Goal: Task Accomplishment & Management: Complete application form

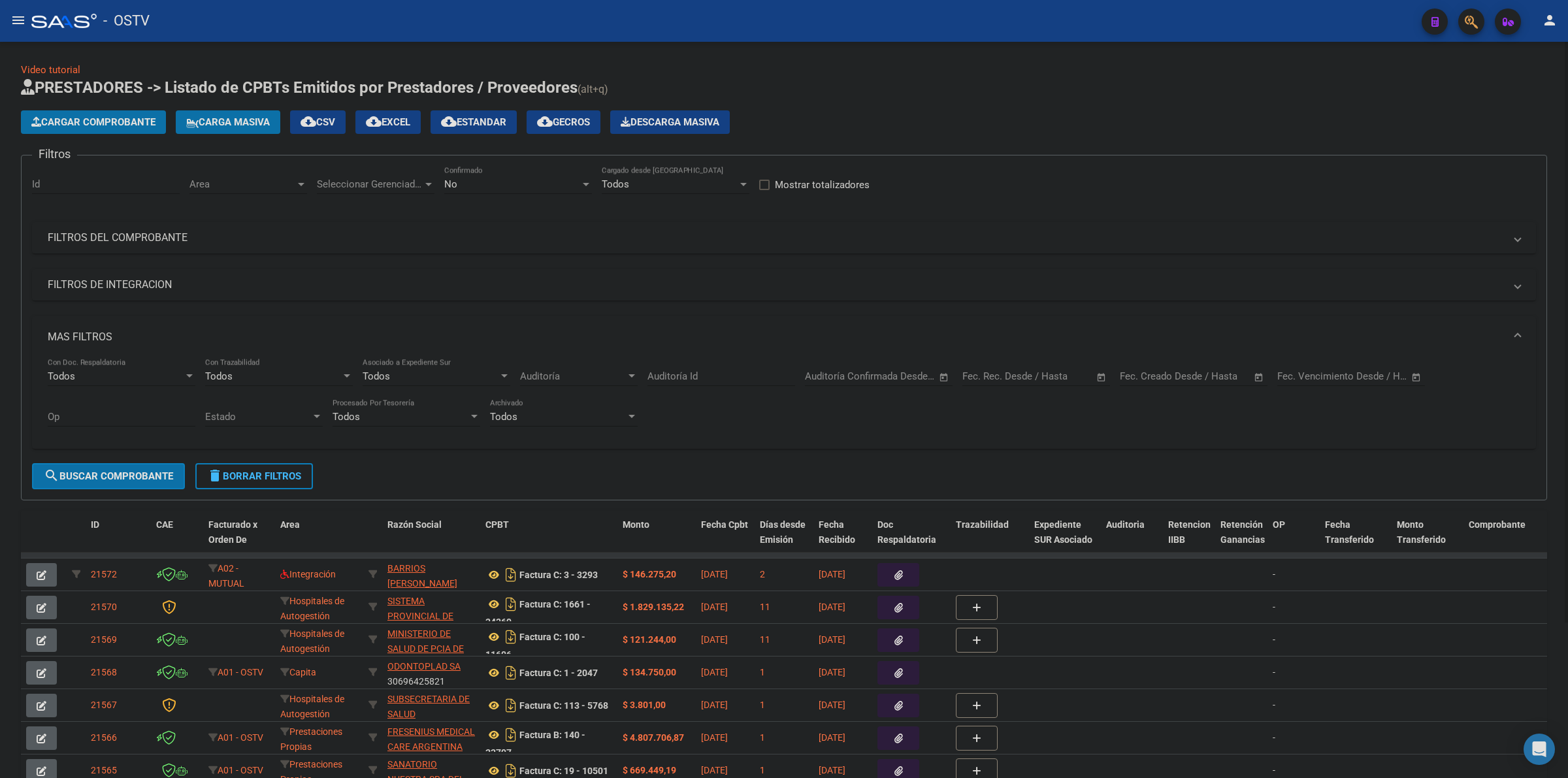
click at [982, 128] on div "Cargar Comprobante Carga Masiva cloud_download CSV cloud_download EXCEL cloud_d…" at bounding box center [784, 122] width 1526 height 24
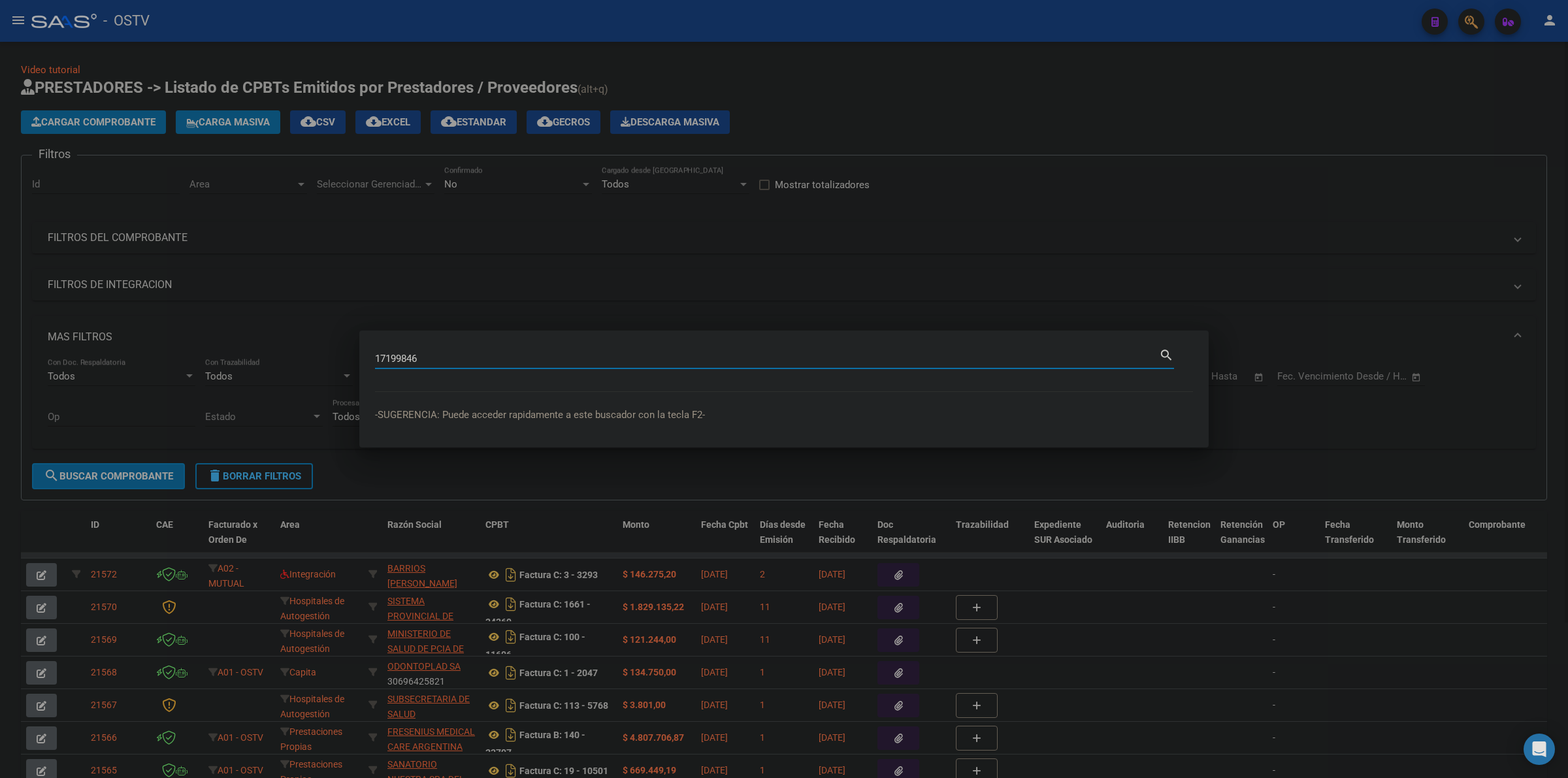
type input "17199846"
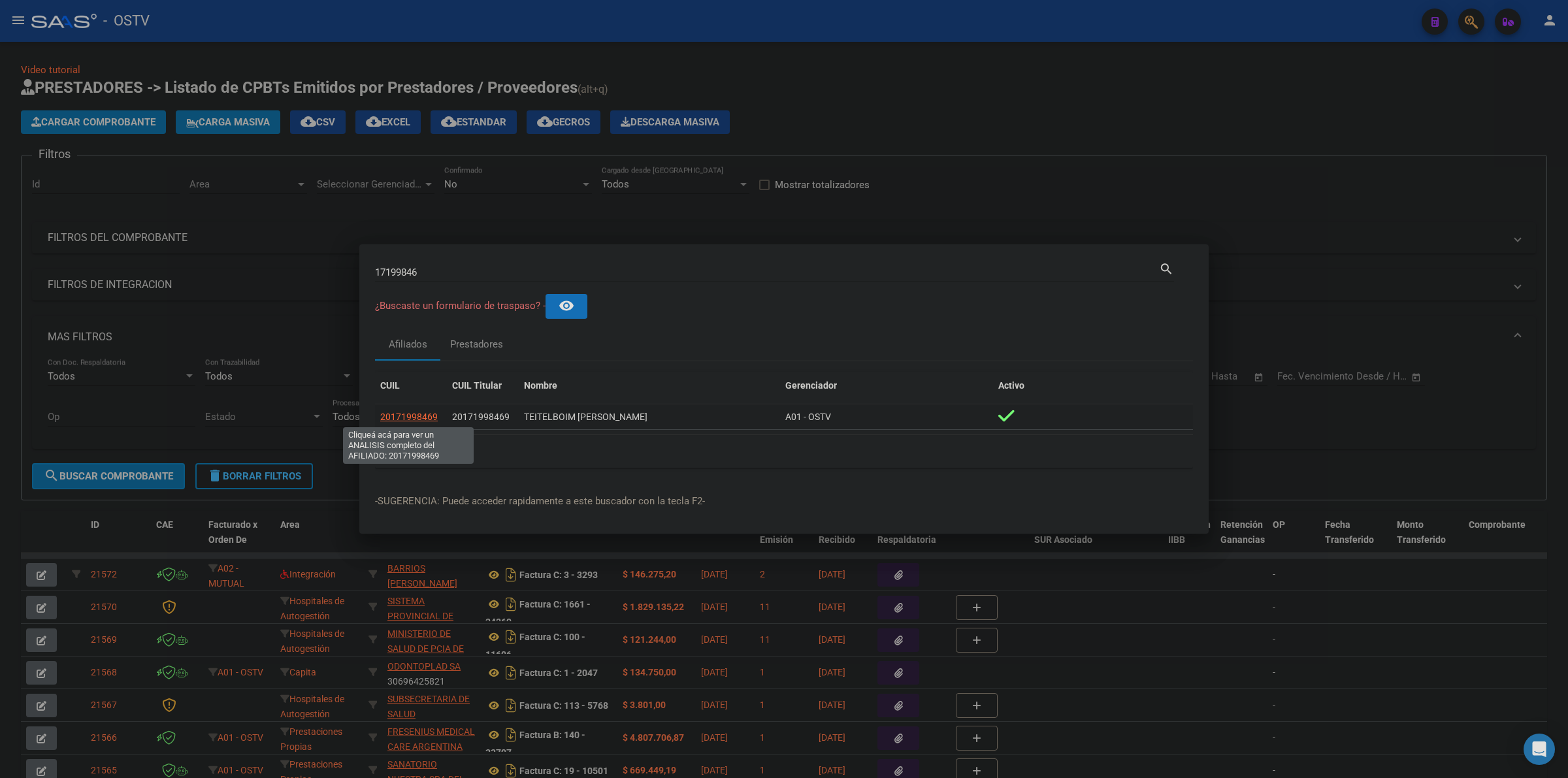
click at [420, 419] on span "20171998469" at bounding box center [409, 416] width 58 height 10
type textarea "20171998469"
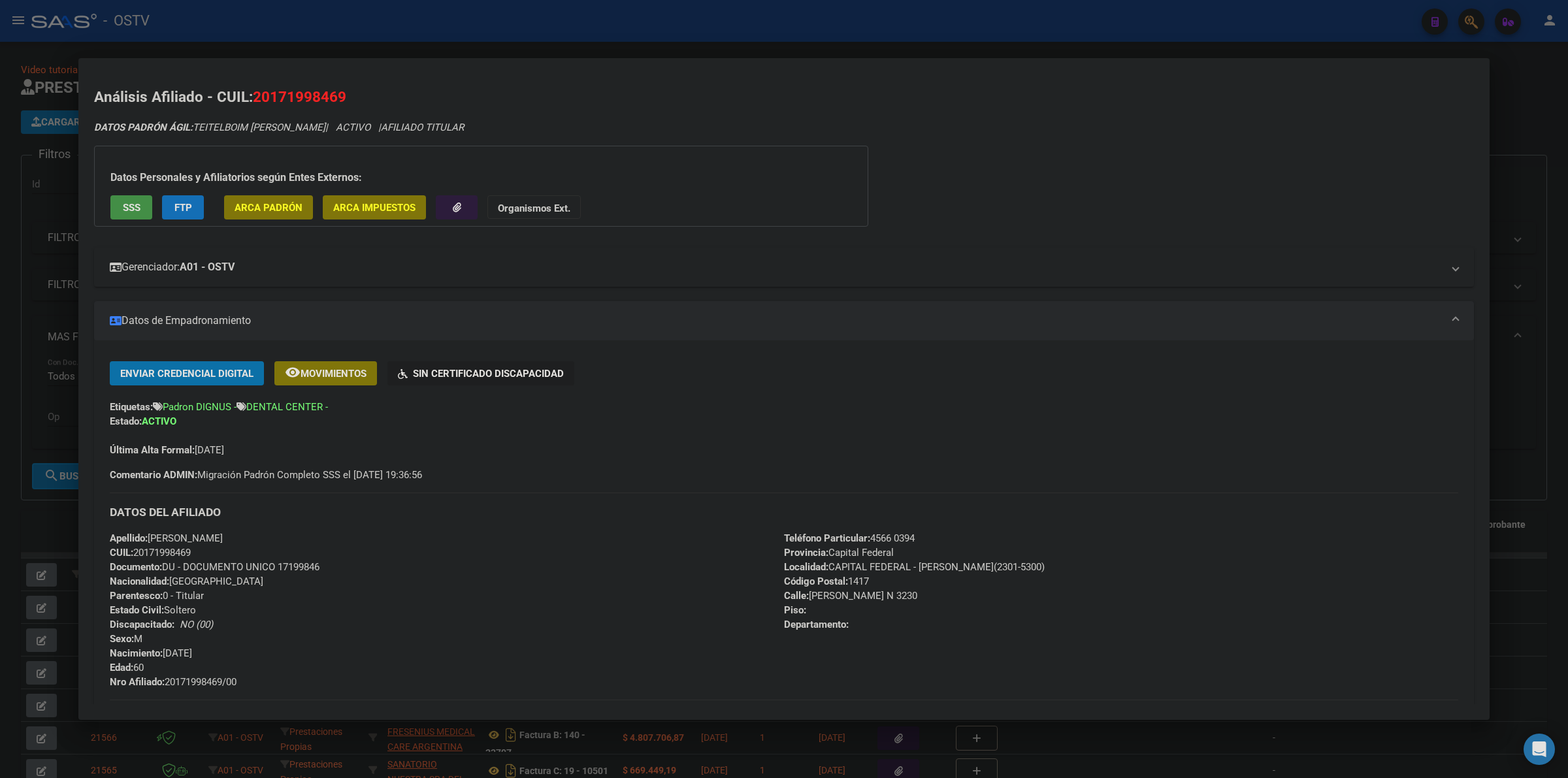
drag, startPoint x: 28, startPoint y: 326, endPoint x: 452, endPoint y: 255, distance: 429.9
click at [30, 325] on div at bounding box center [784, 389] width 1568 height 778
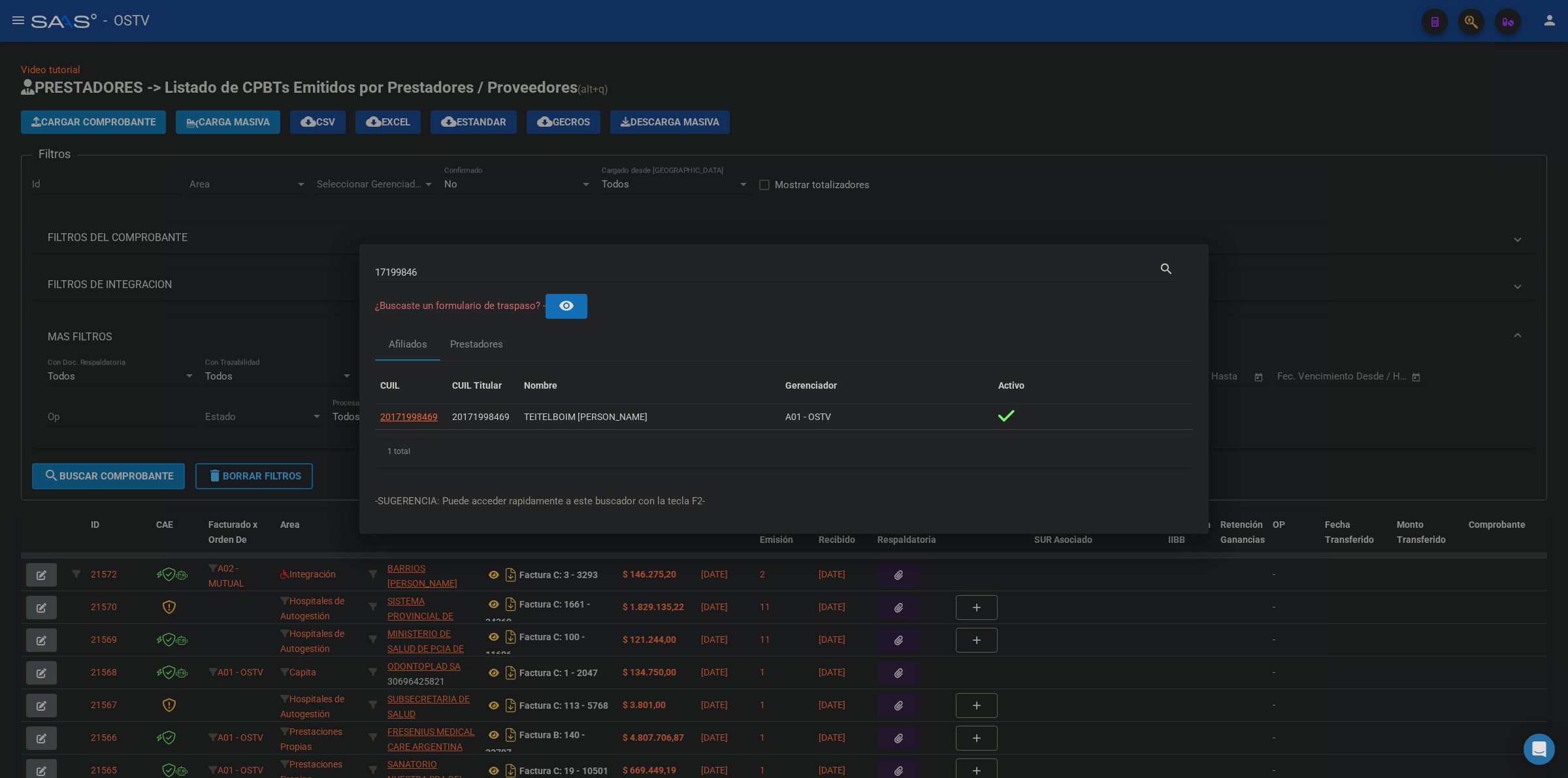
click at [230, 467] on div at bounding box center [784, 389] width 1568 height 778
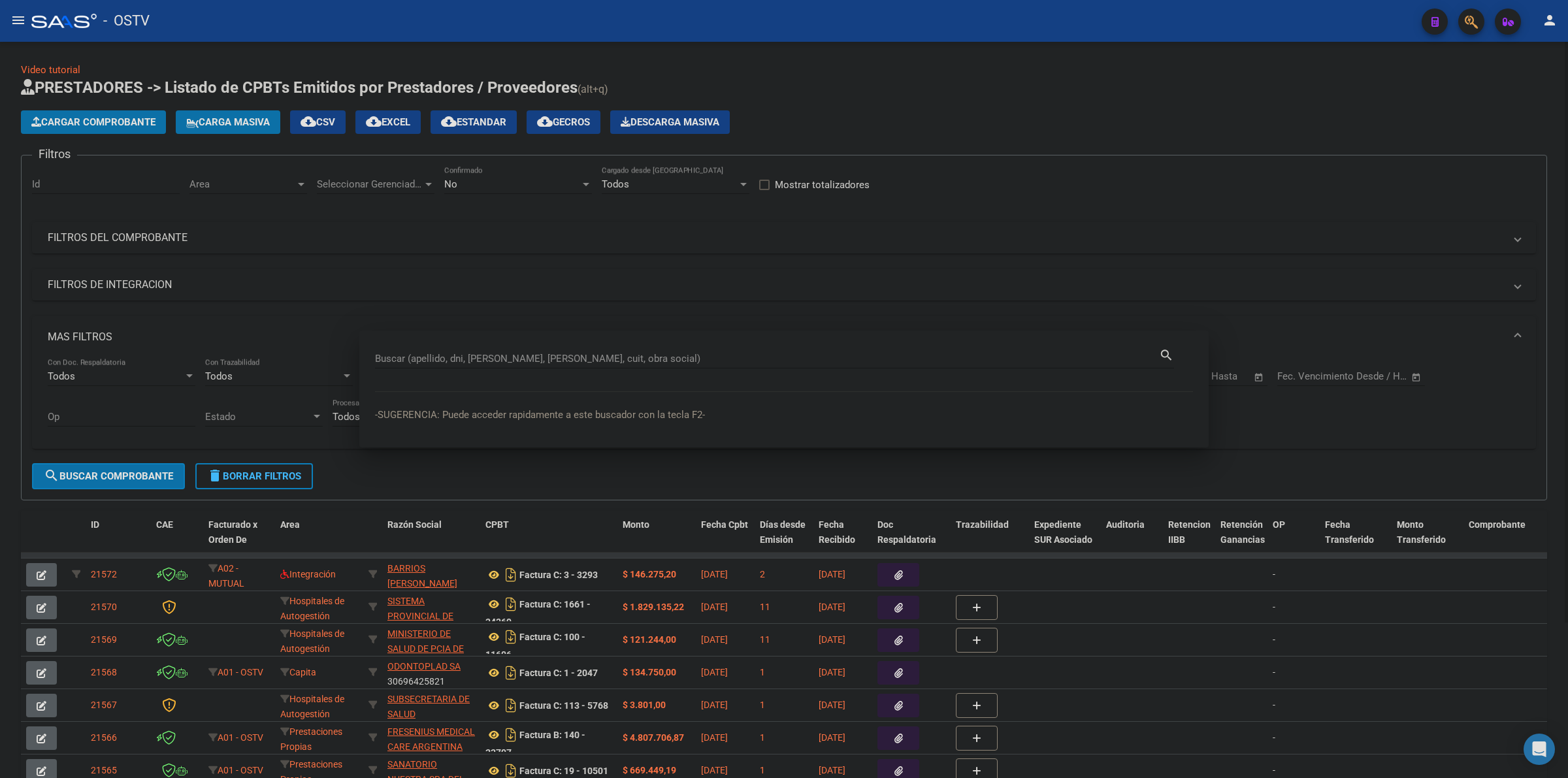
click at [230, 471] on span "delete Borrar Filtros" at bounding box center [254, 476] width 94 height 12
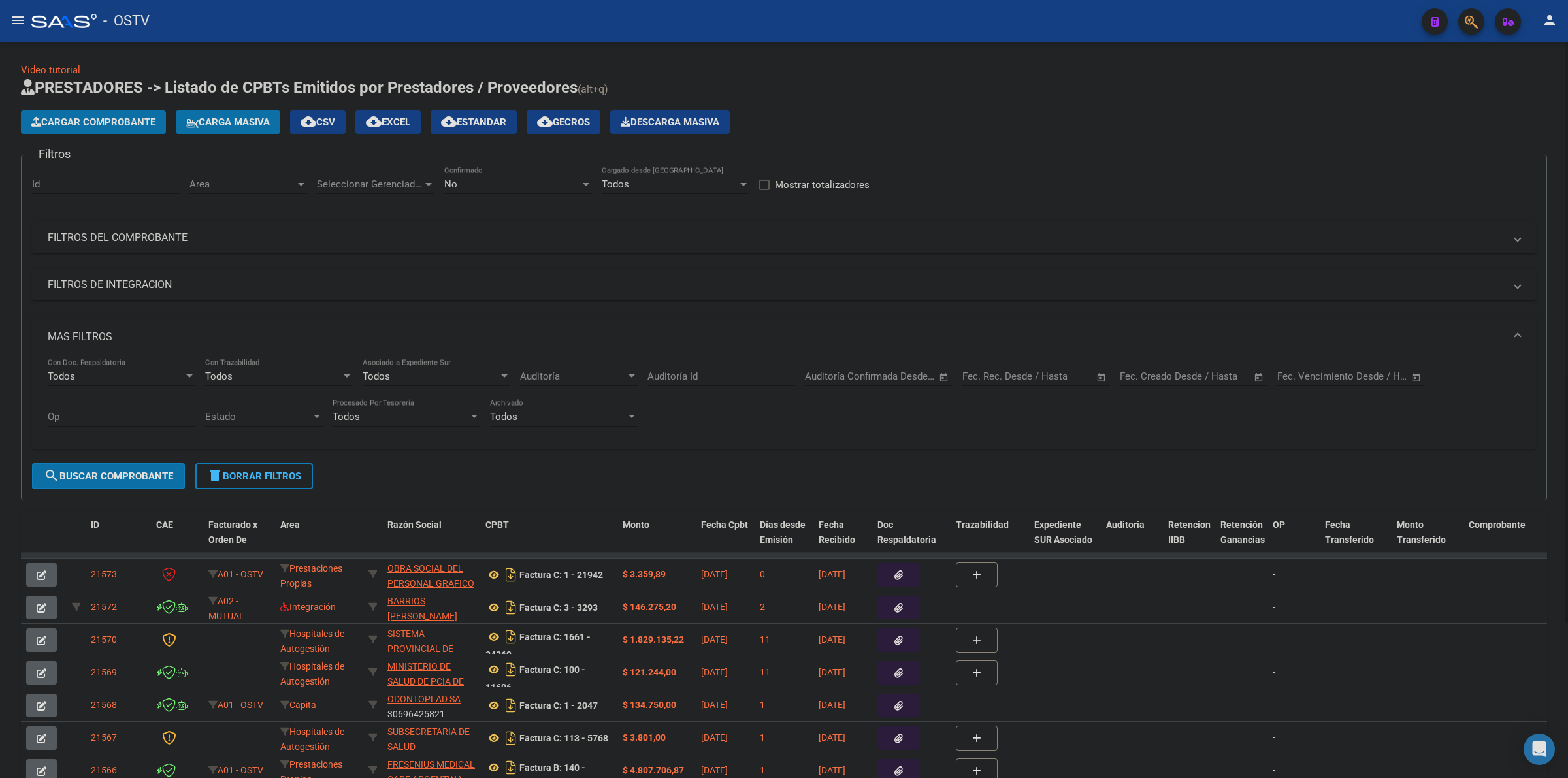
click at [102, 339] on mat-panel-title "MAS FILTROS" at bounding box center [776, 337] width 1457 height 14
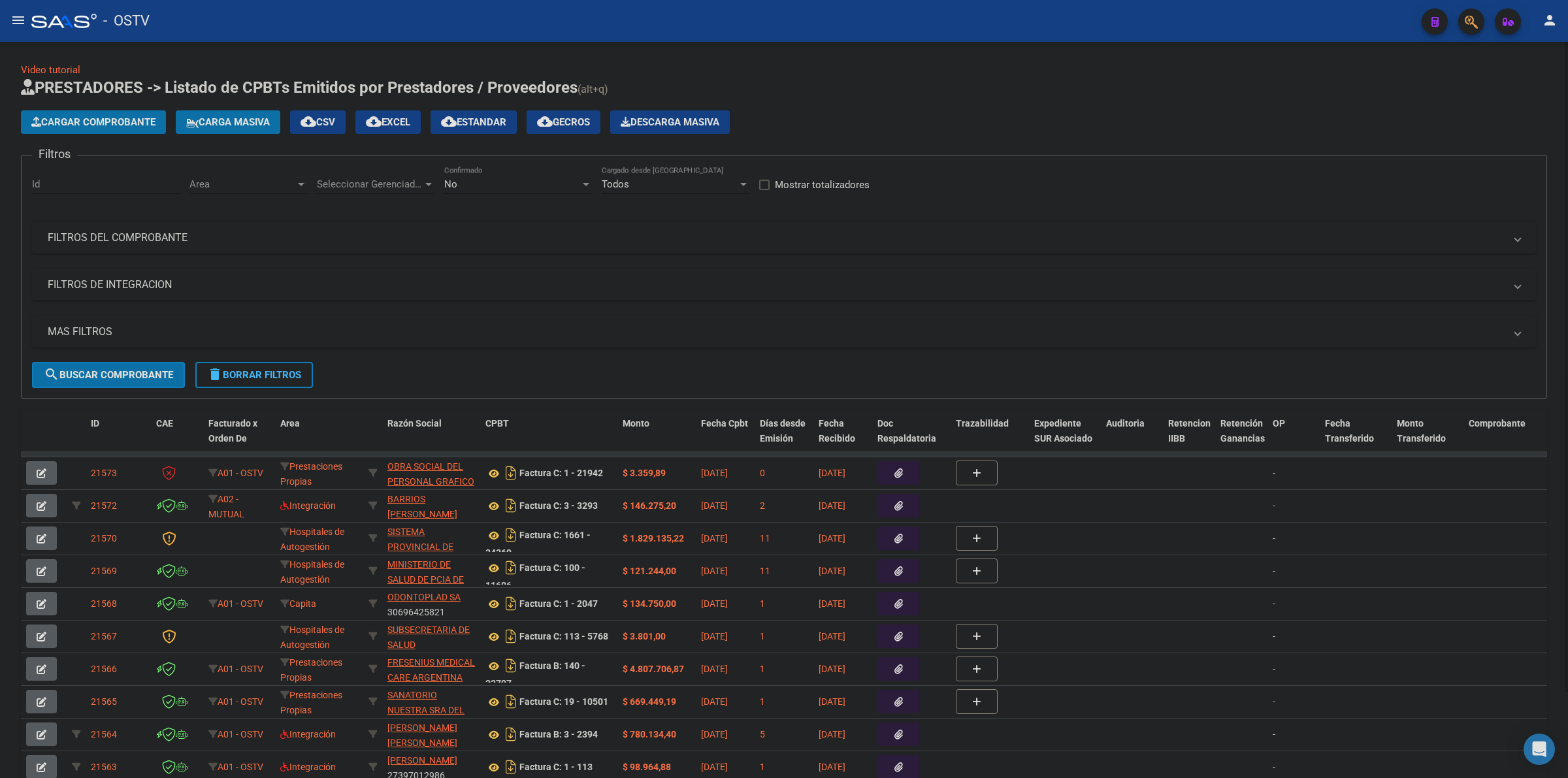
click at [175, 226] on mat-expansion-panel-header "FILTROS DEL COMPROBANTE" at bounding box center [783, 238] width 1504 height 31
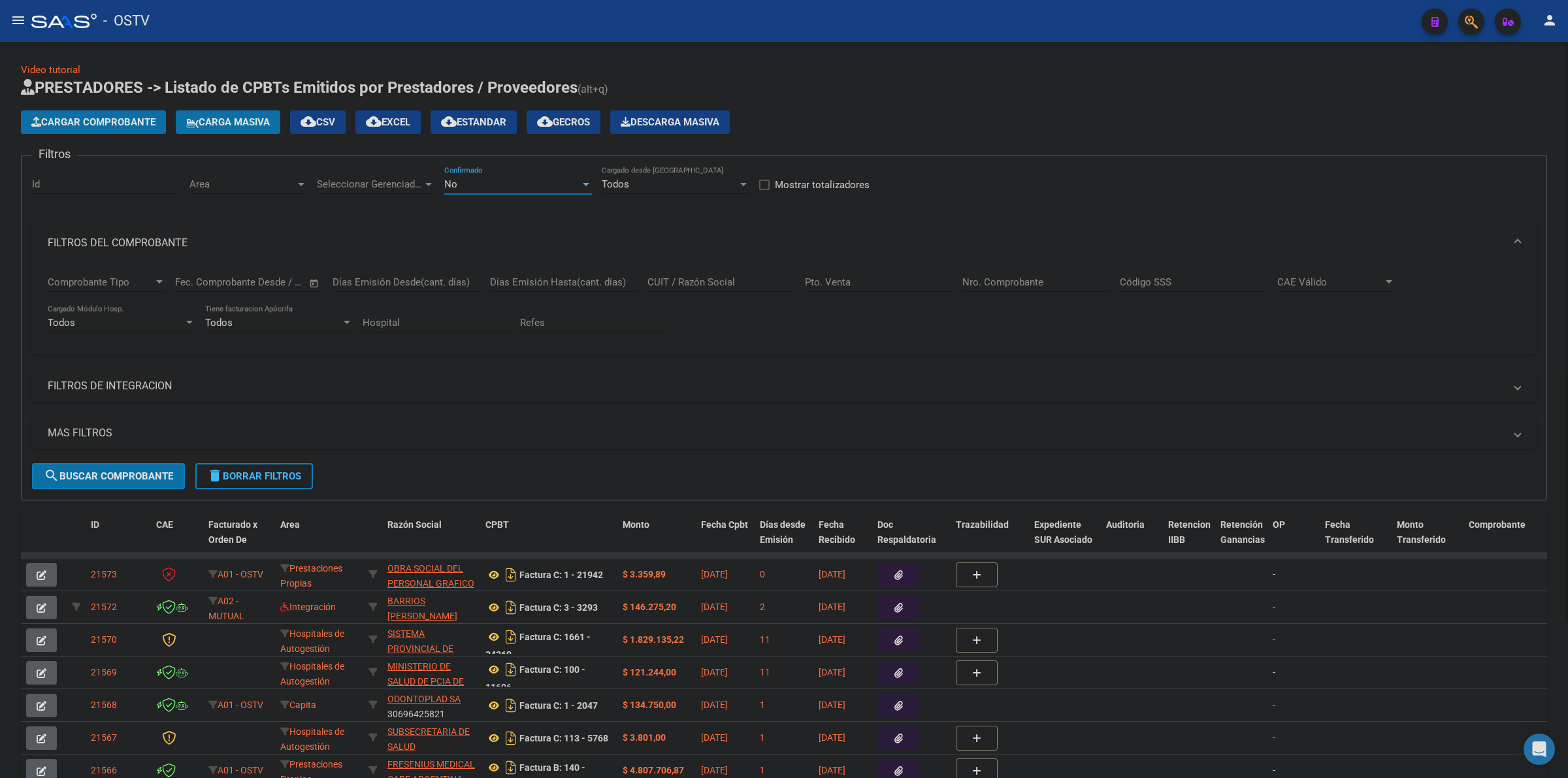
click at [526, 188] on div "No" at bounding box center [512, 183] width 136 height 12
click at [489, 125] on span "Todos" at bounding box center [518, 124] width 148 height 29
click at [997, 272] on div "Nro. Comprobante" at bounding box center [1036, 278] width 148 height 28
click at [995, 278] on input "Nro. Comprobante" at bounding box center [1036, 282] width 148 height 12
paste input "612"
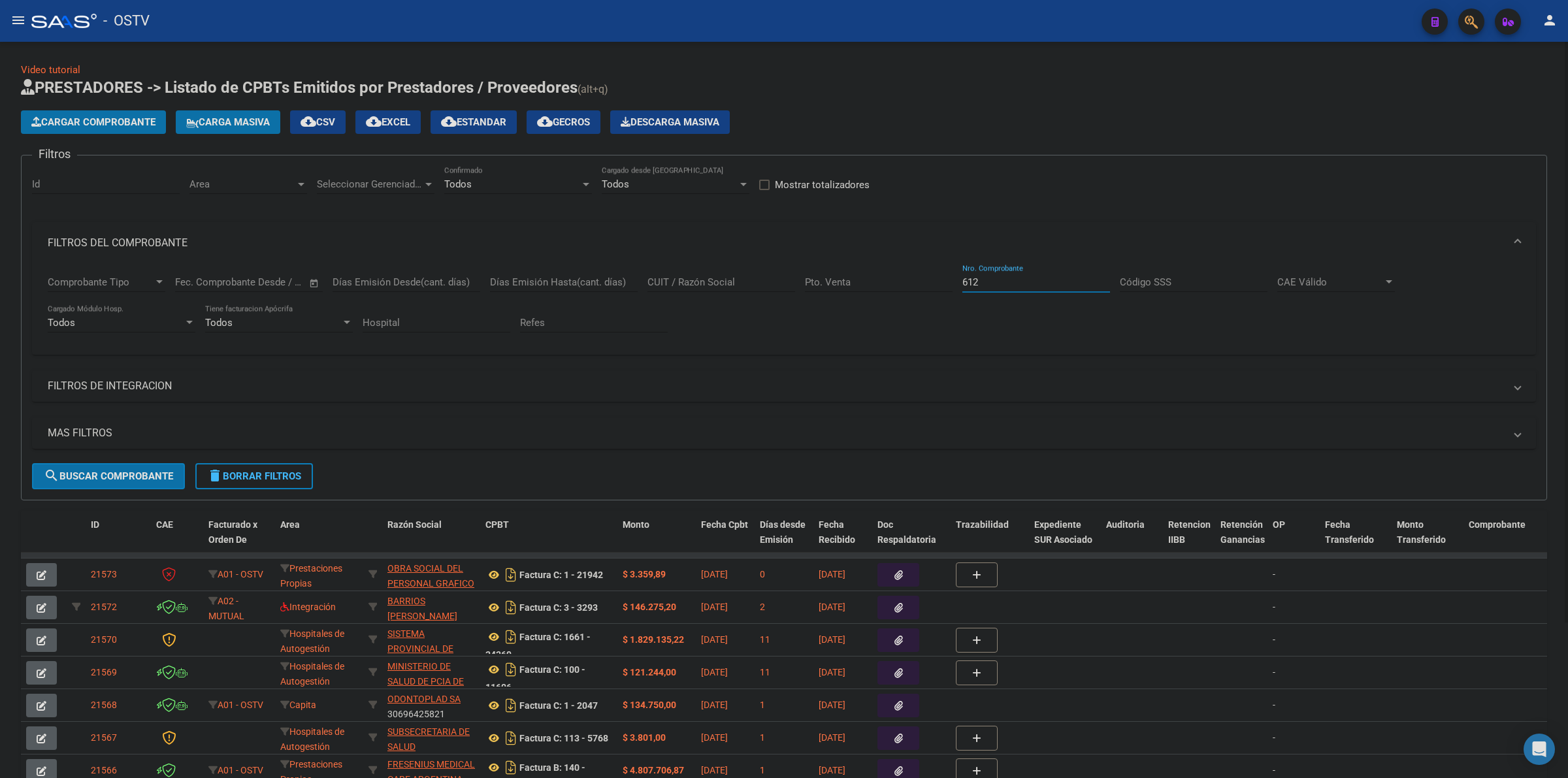
type input "612"
click at [875, 290] on div "Pto. Venta" at bounding box center [879, 278] width 148 height 28
click at [875, 281] on input "Pto. Venta" at bounding box center [879, 282] width 148 height 12
click at [96, 483] on button "search Buscar Comprobante" at bounding box center [108, 476] width 153 height 26
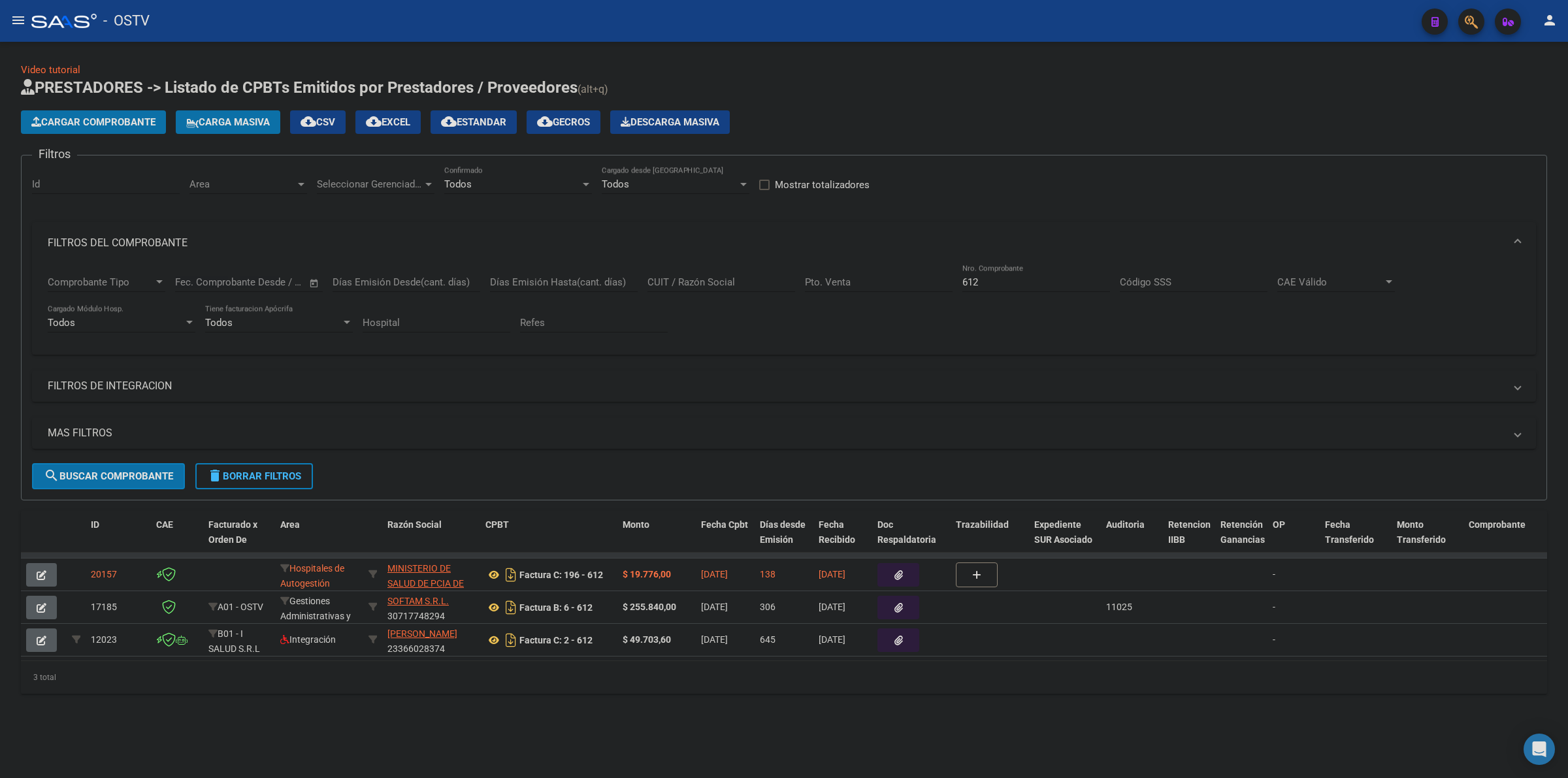
click at [821, 276] on input "Pto. Venta" at bounding box center [879, 282] width 148 height 12
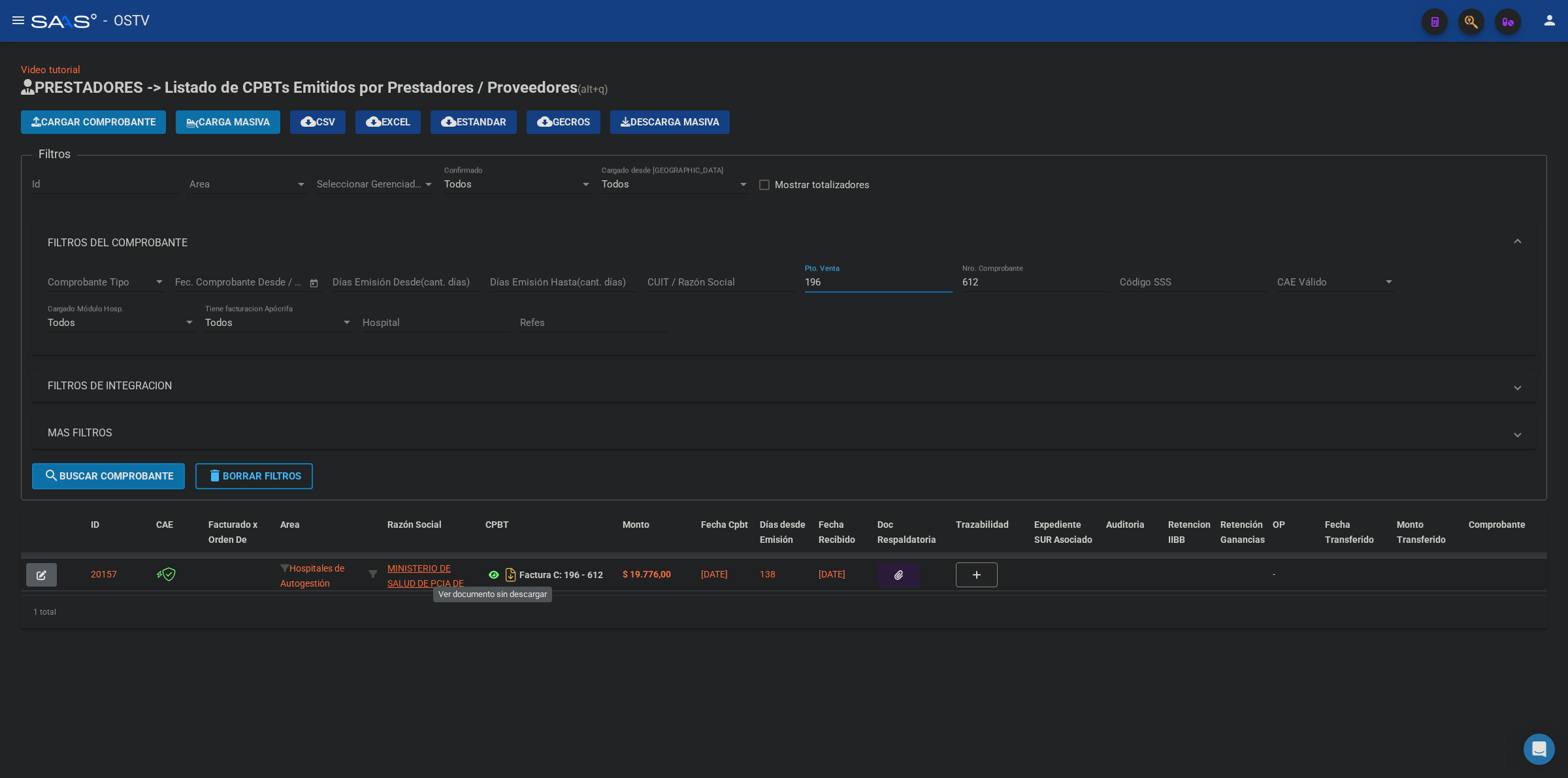
type input "196"
click at [890, 569] on button "button" at bounding box center [898, 575] width 42 height 24
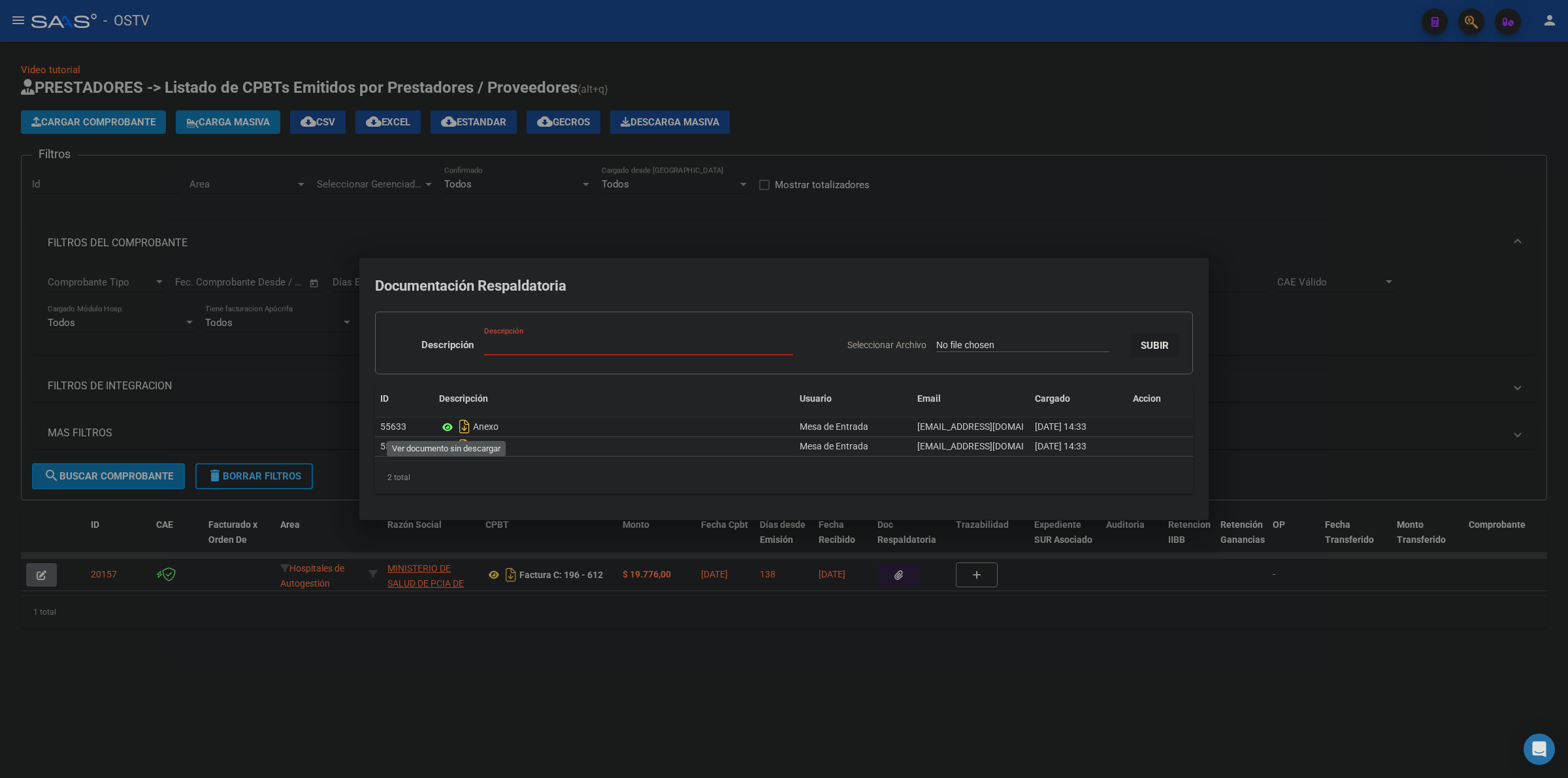
click at [448, 429] on icon at bounding box center [447, 427] width 17 height 16
click at [944, 134] on div at bounding box center [784, 389] width 1568 height 778
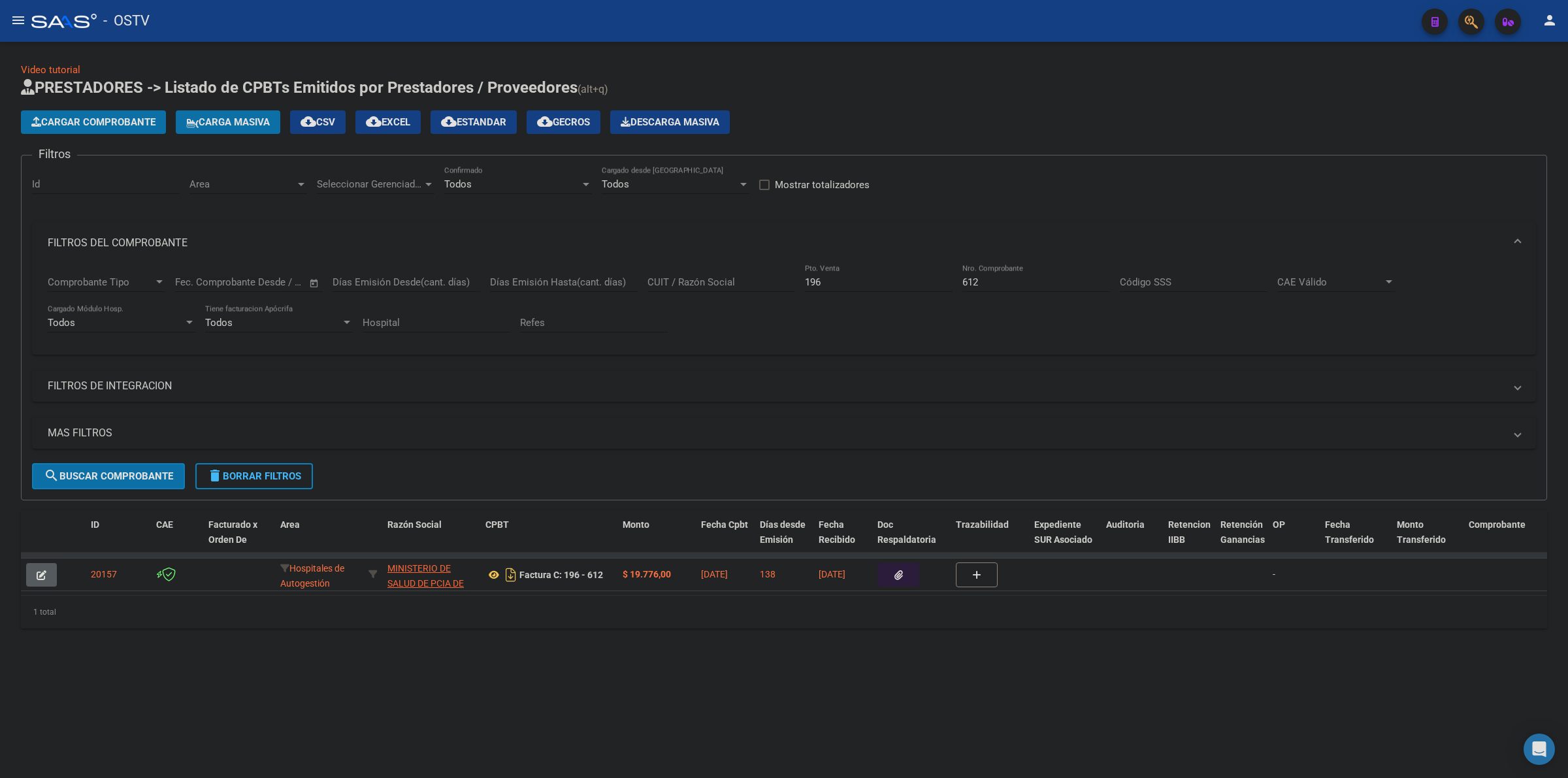
click at [963, 281] on input "612" at bounding box center [1036, 282] width 148 height 12
click at [905, 574] on button "button" at bounding box center [898, 575] width 42 height 24
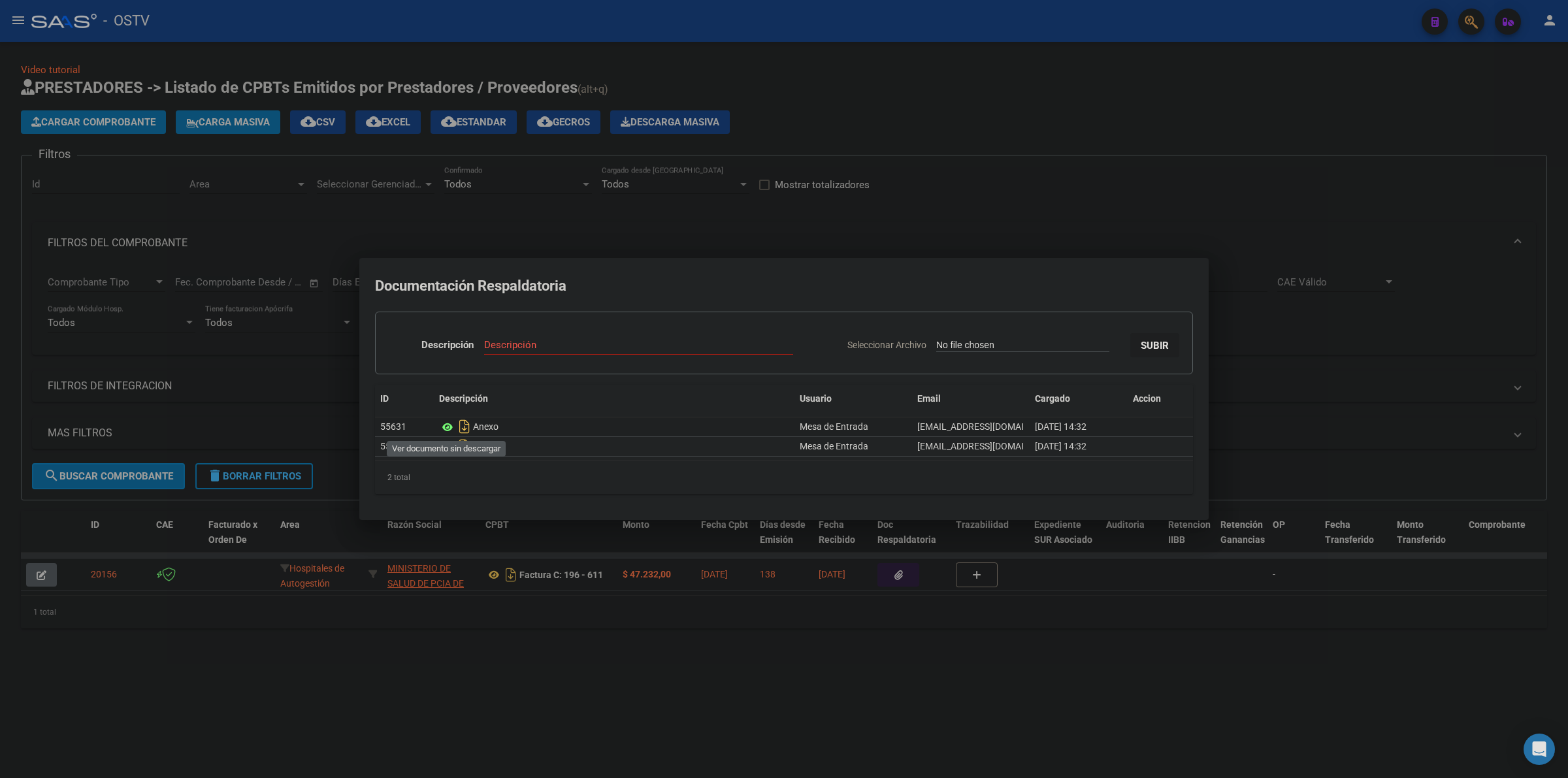
click at [452, 428] on icon at bounding box center [447, 427] width 17 height 16
click at [919, 139] on div at bounding box center [784, 389] width 1568 height 778
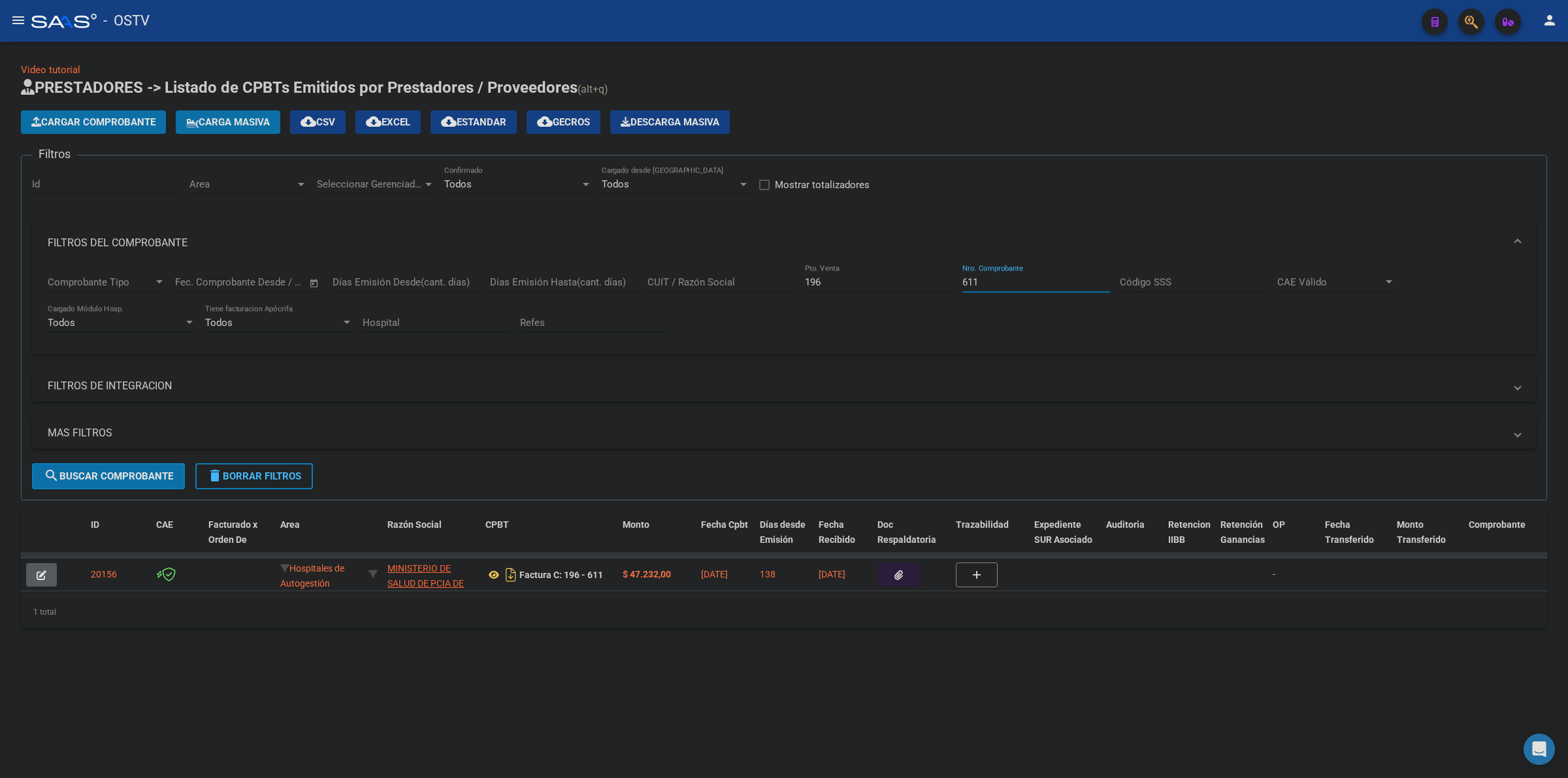
click at [977, 286] on input "611" at bounding box center [1036, 282] width 148 height 12
paste input "4124"
paste input "number"
type input "4124"
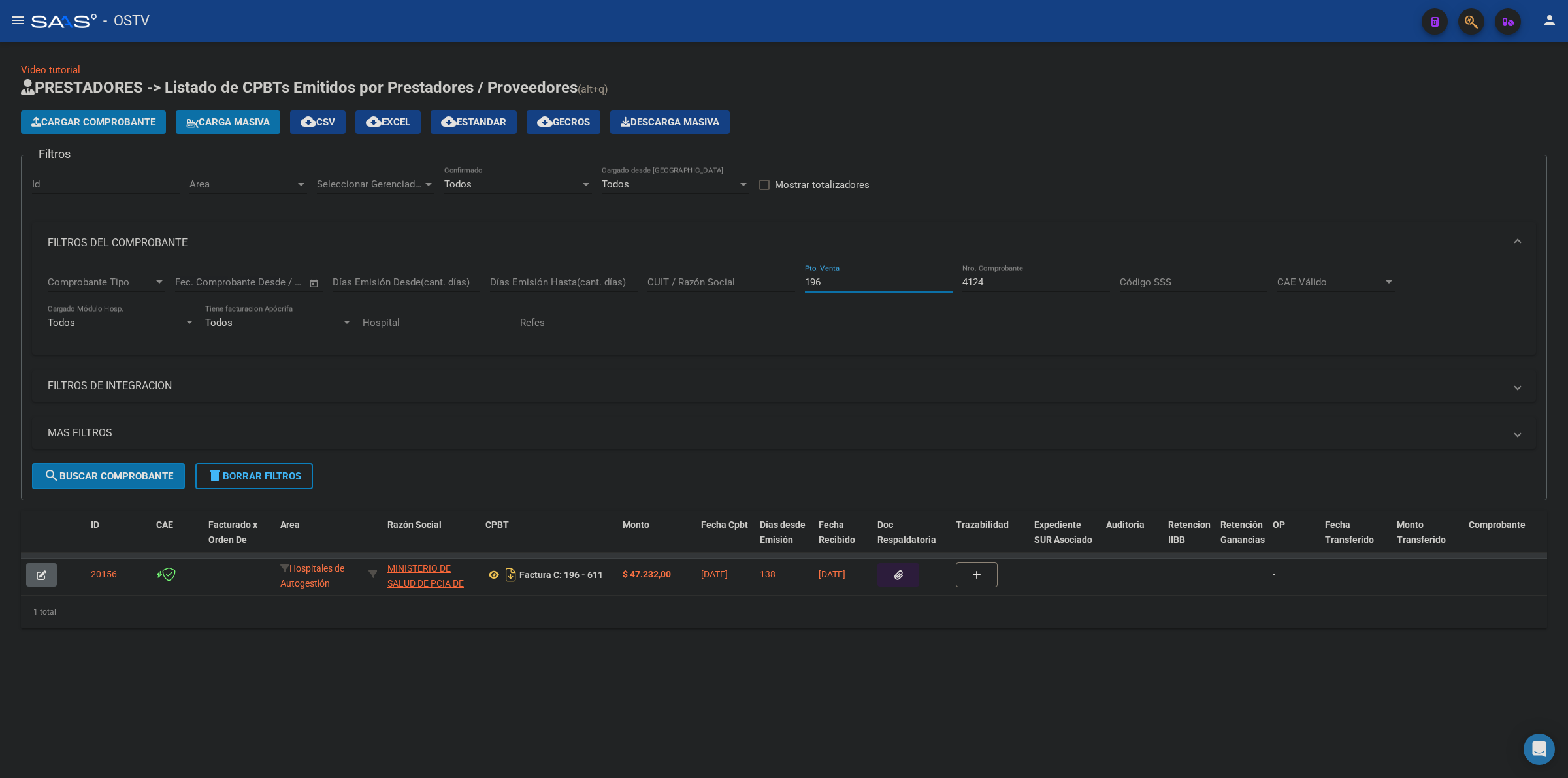
click at [869, 279] on input "196" at bounding box center [879, 282] width 148 height 12
type input "1"
click at [148, 471] on span "search Buscar Comprobante" at bounding box center [108, 476] width 129 height 12
click at [892, 572] on button "button" at bounding box center [898, 575] width 42 height 24
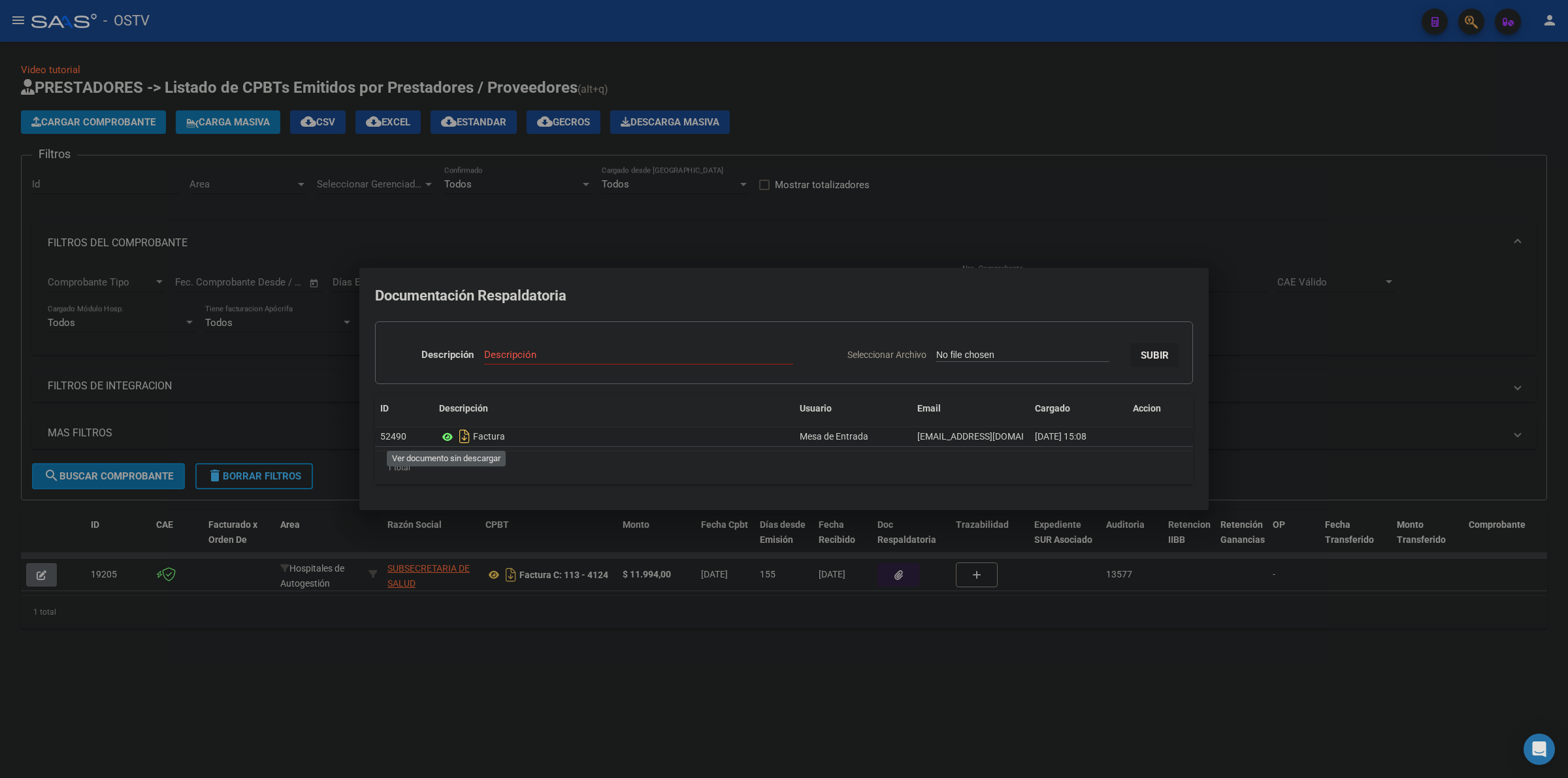
click at [445, 441] on icon at bounding box center [447, 437] width 17 height 16
click at [635, 171] on div at bounding box center [784, 389] width 1568 height 778
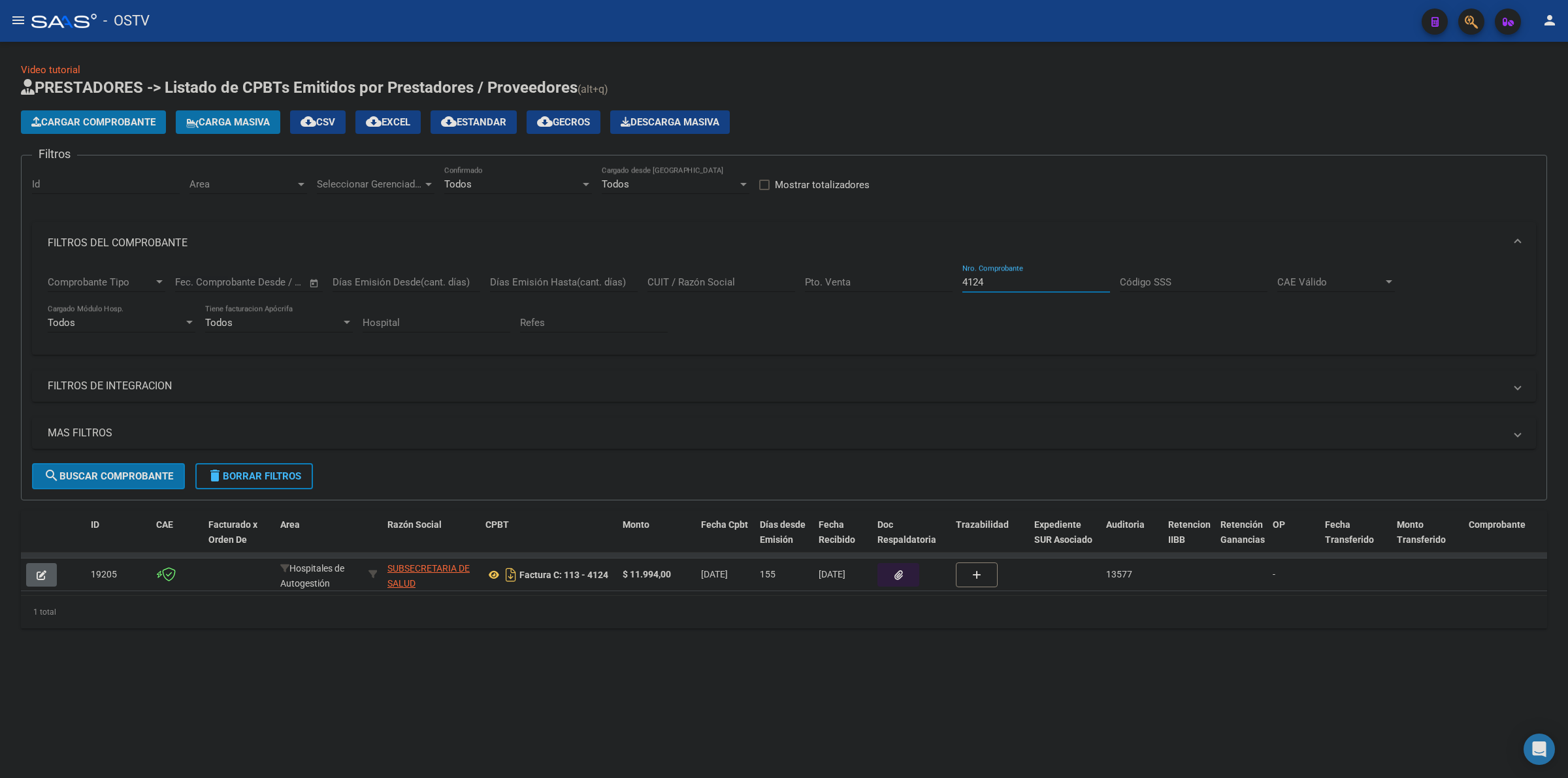
click at [980, 282] on input "4124" at bounding box center [1036, 282] width 148 height 12
click at [980, 281] on input "4124" at bounding box center [1036, 282] width 148 height 12
paste input "38560"
click at [128, 475] on span "search Buscar Comprobante" at bounding box center [108, 476] width 129 height 12
click at [899, 576] on icon "button" at bounding box center [898, 575] width 9 height 9
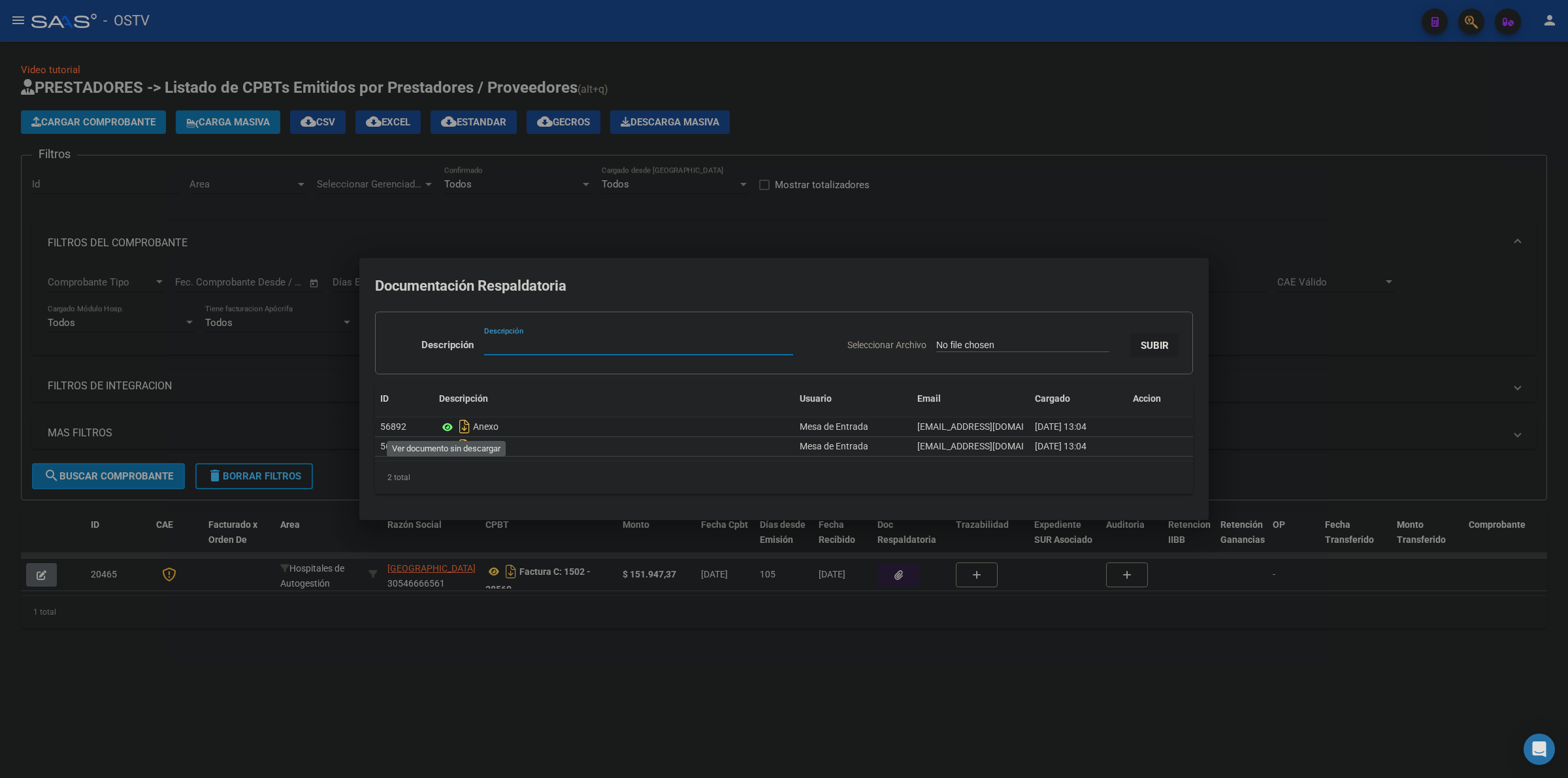
click at [443, 432] on icon at bounding box center [447, 427] width 17 height 16
click at [446, 443] on icon at bounding box center [447, 446] width 17 height 16
click at [971, 187] on div at bounding box center [784, 389] width 1568 height 778
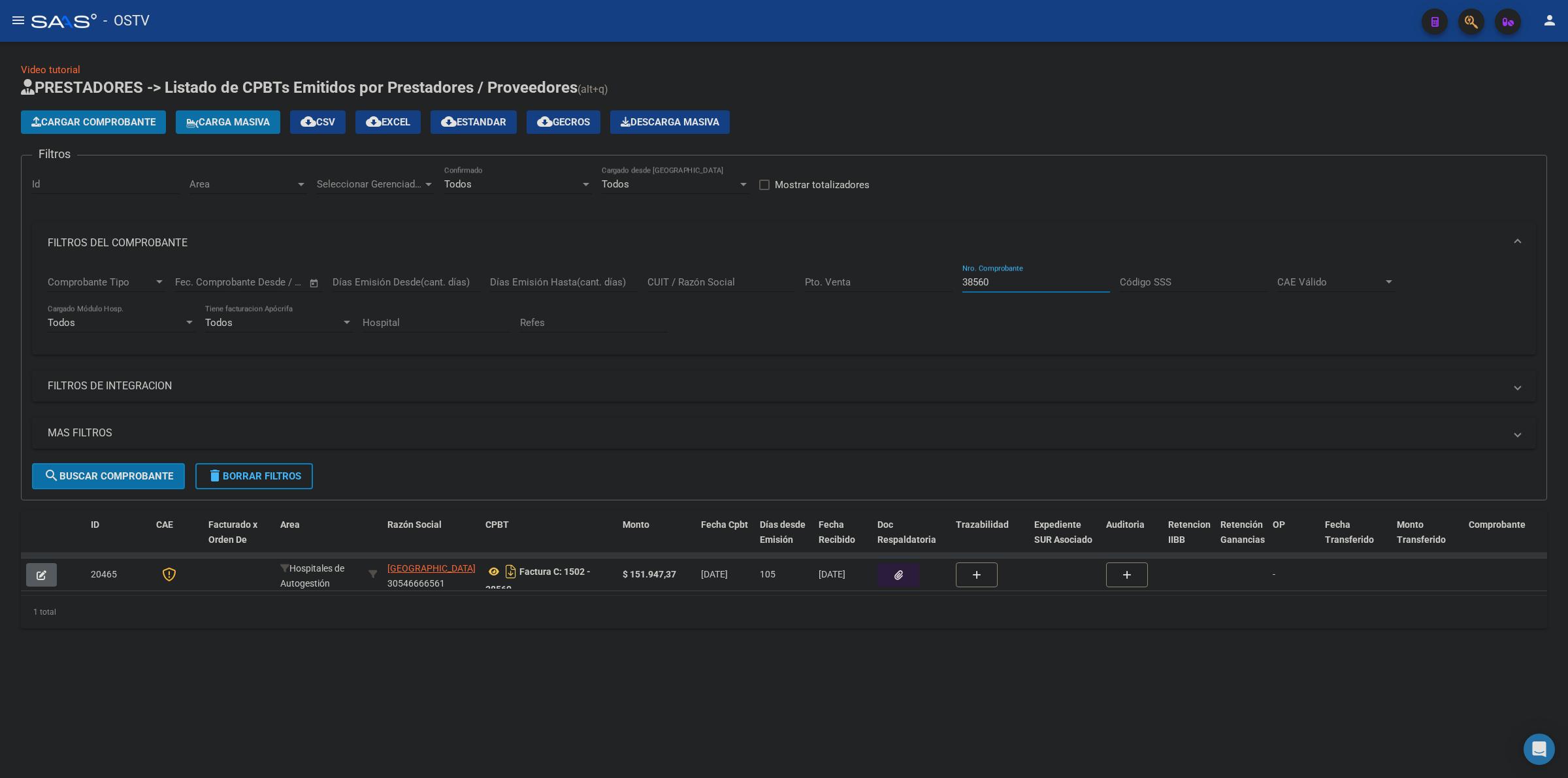
click at [974, 279] on input "38560" at bounding box center [1036, 282] width 148 height 12
paste input "10301"
type input "10301"
click at [133, 477] on span "search Buscar Comprobante" at bounding box center [108, 476] width 129 height 12
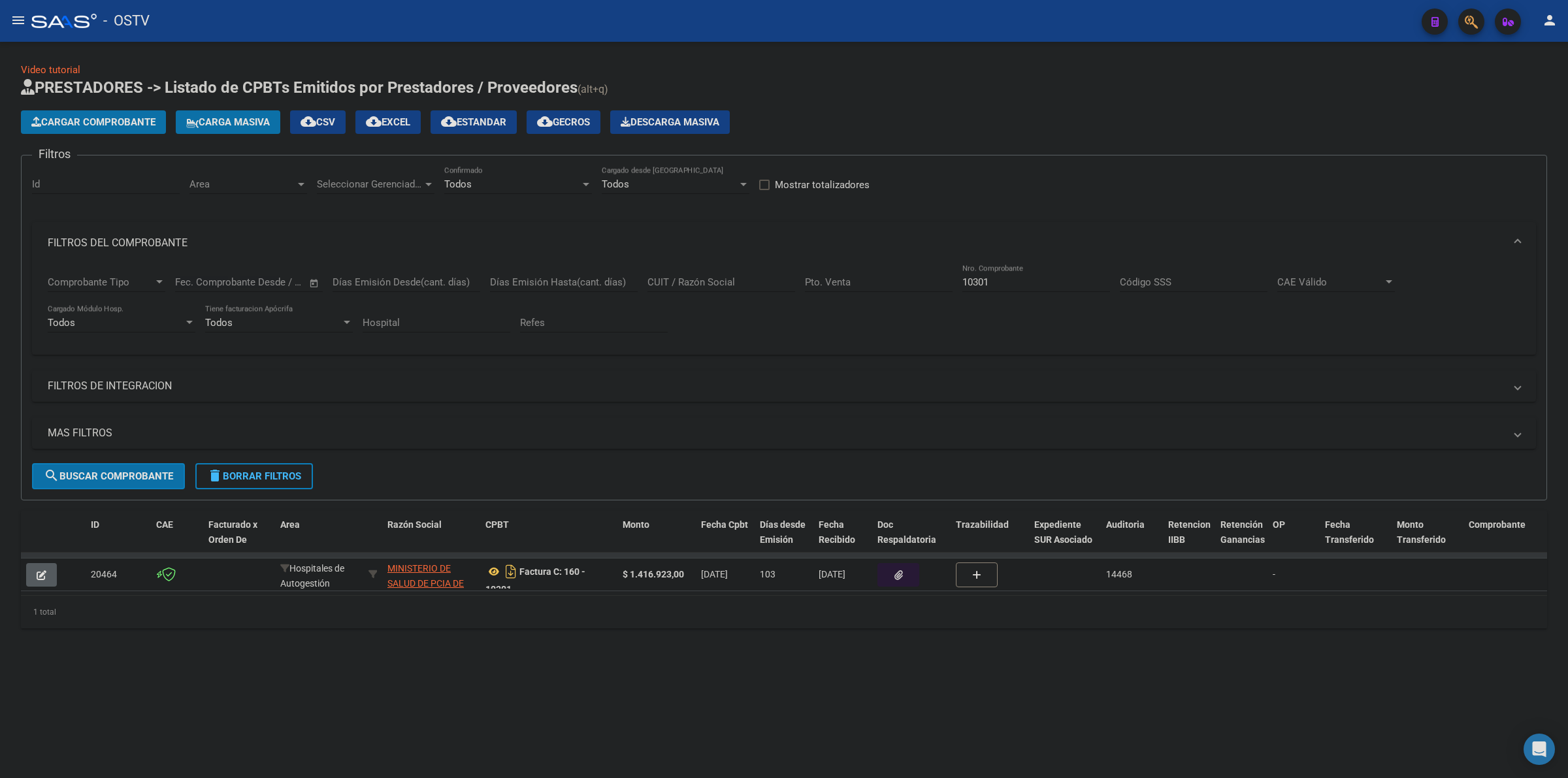
click at [897, 575] on icon "button" at bounding box center [898, 575] width 9 height 9
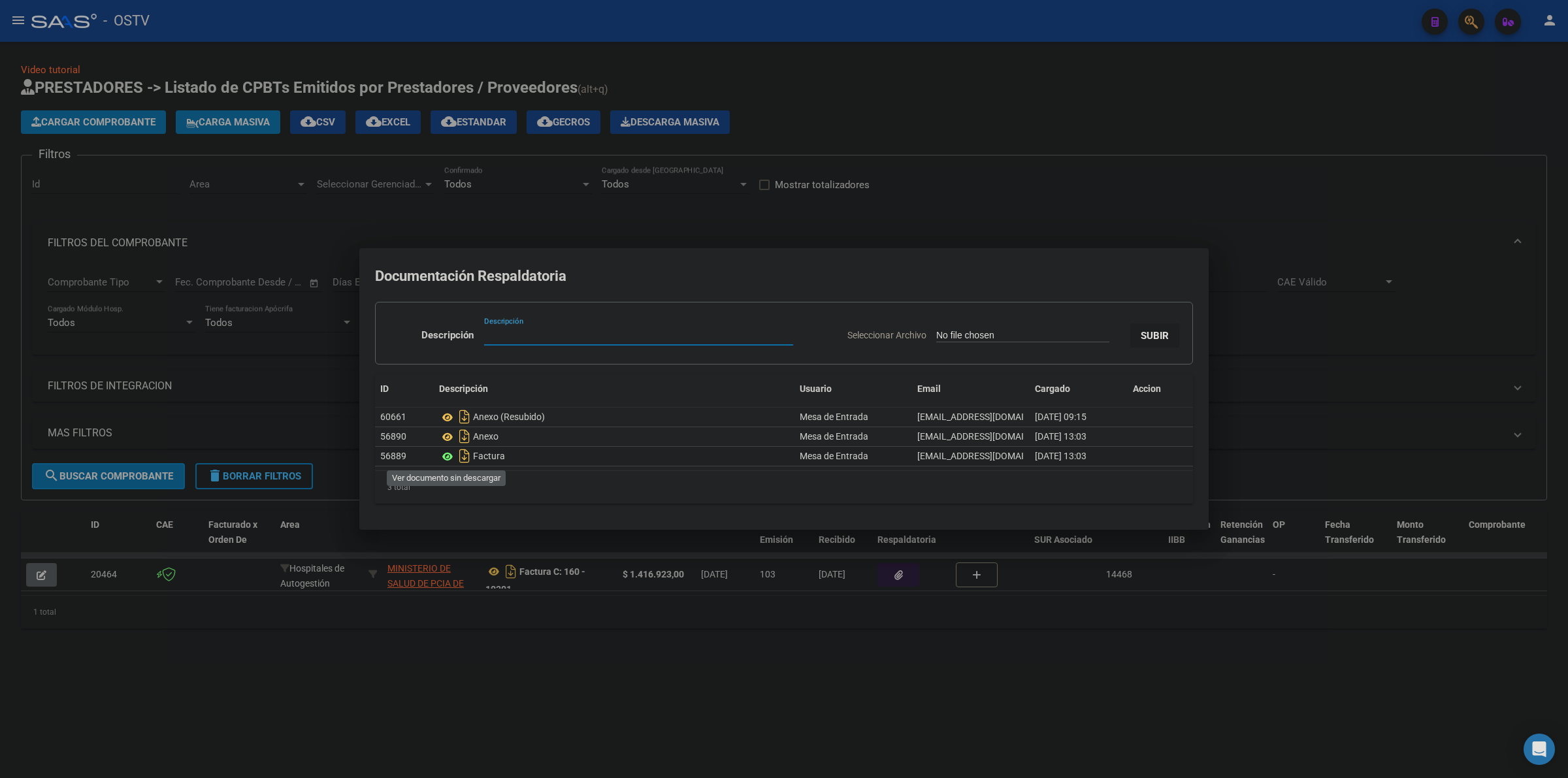
click at [446, 453] on icon at bounding box center [447, 456] width 17 height 16
click at [947, 161] on div at bounding box center [784, 389] width 1568 height 778
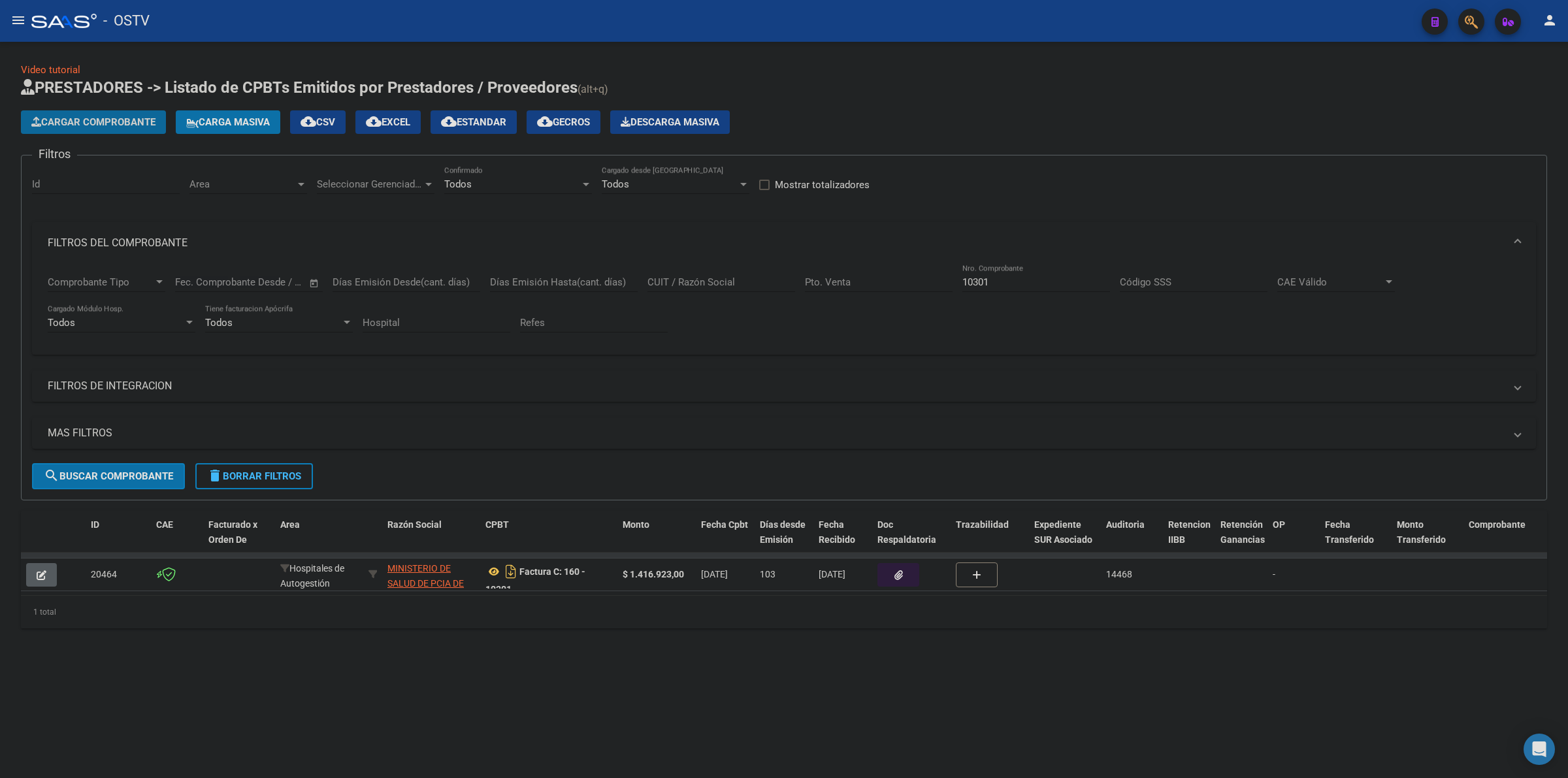
click at [113, 116] on span "Cargar Comprobante" at bounding box center [93, 122] width 124 height 12
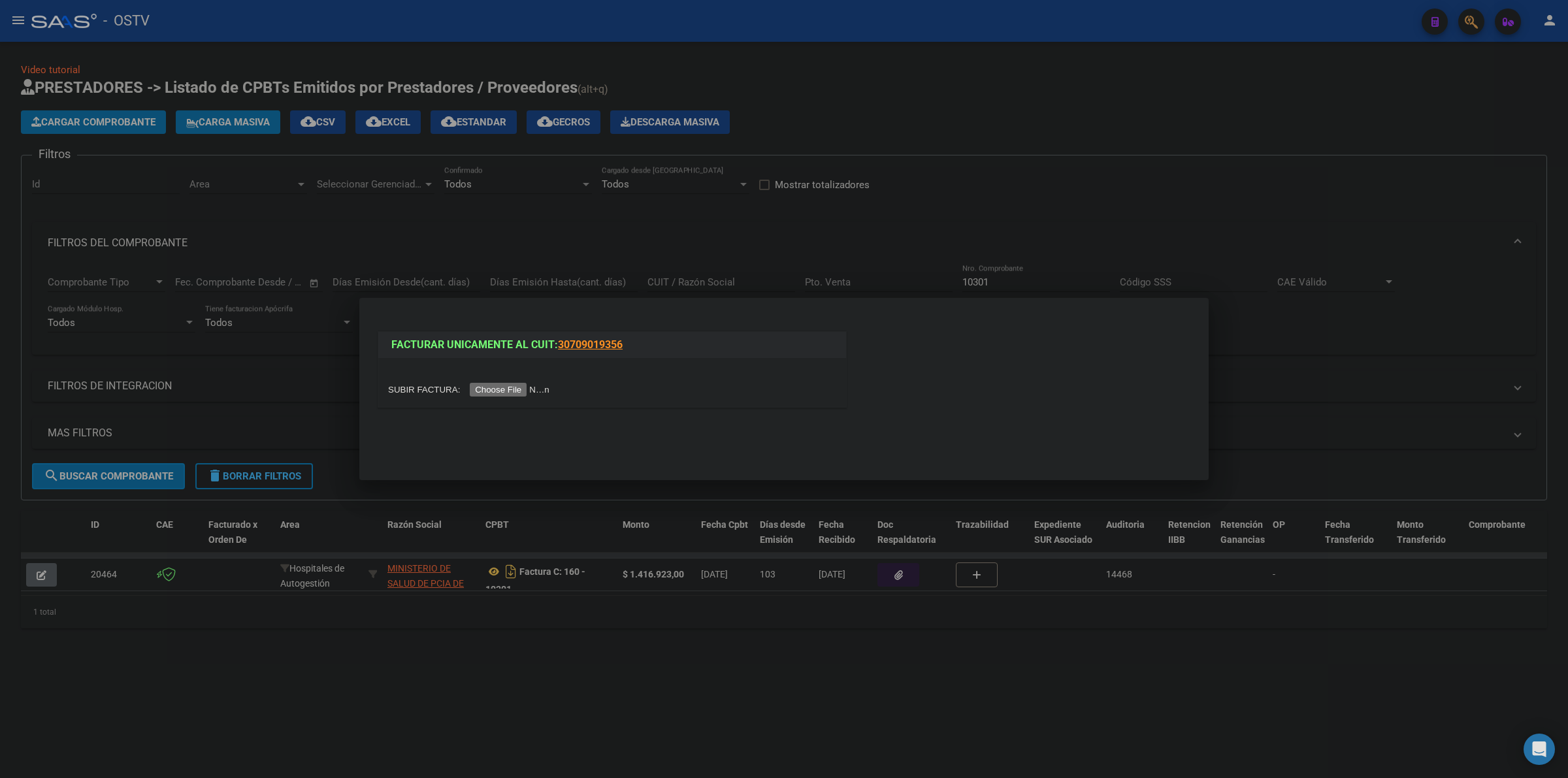
click at [533, 391] on input "file" at bounding box center [471, 389] width 165 height 14
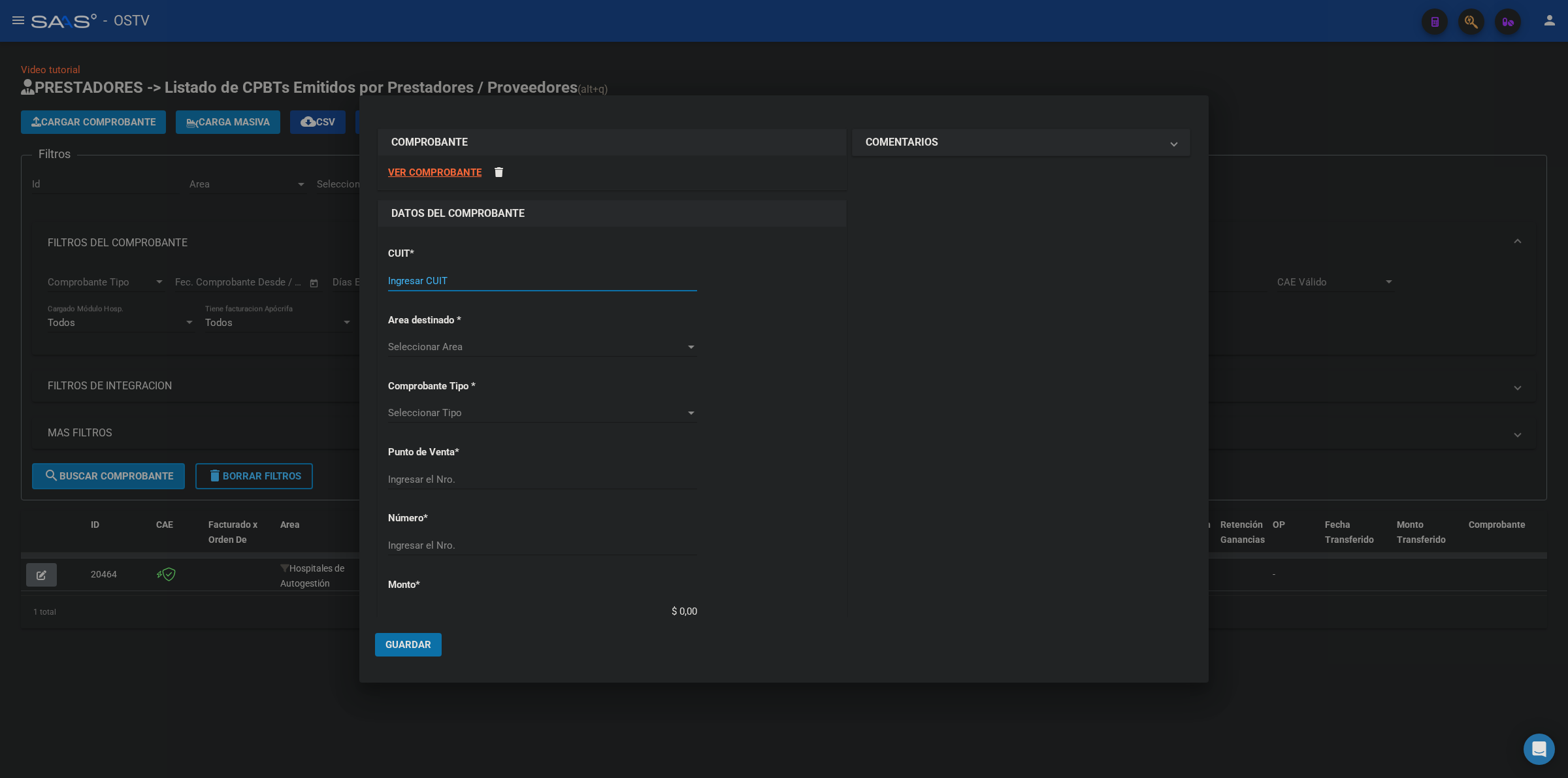
click at [476, 284] on input "Ingresar CUIT" at bounding box center [542, 280] width 309 height 12
type input "30-71459899-2"
type input "5"
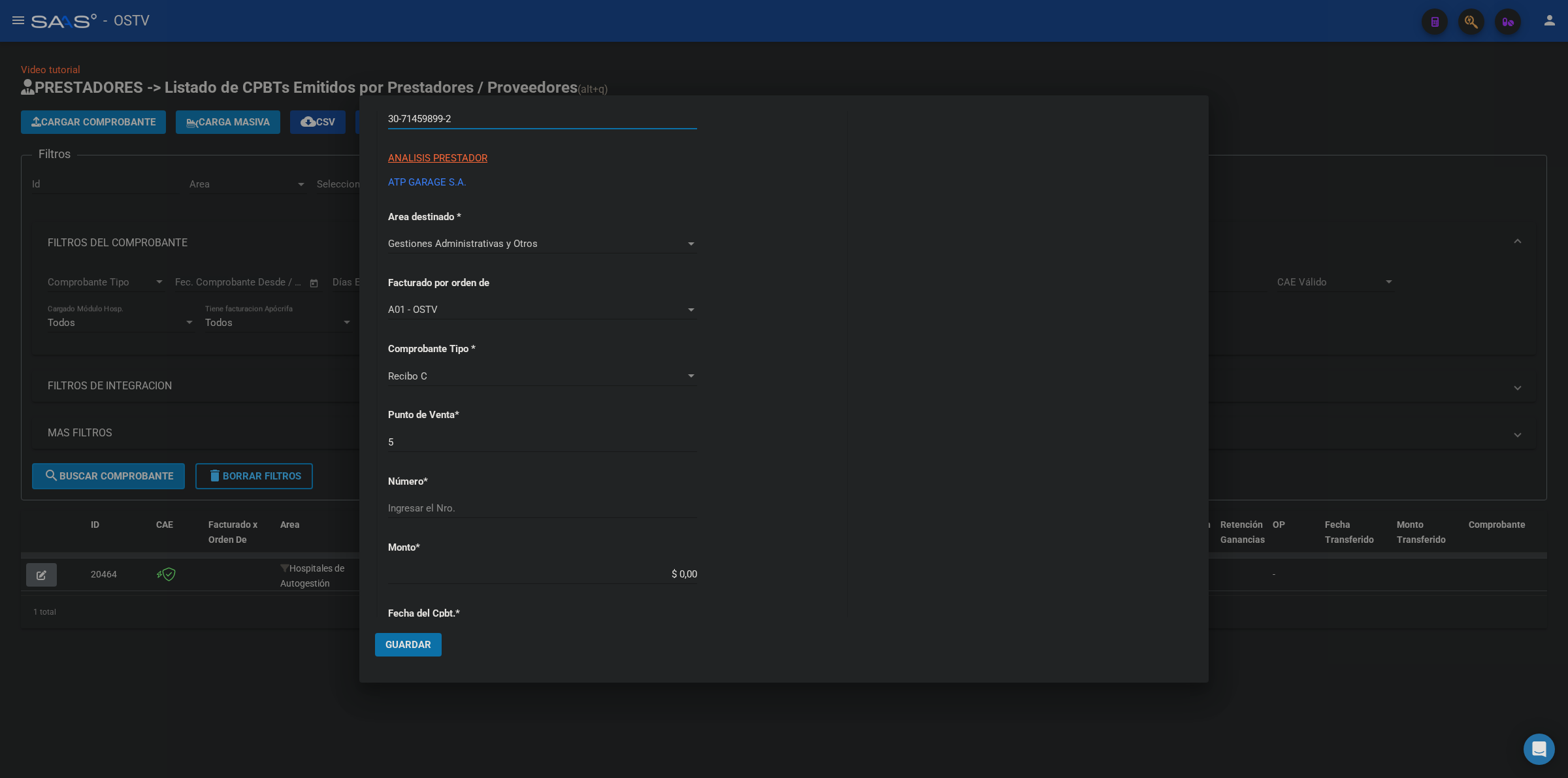
scroll to position [217, 0]
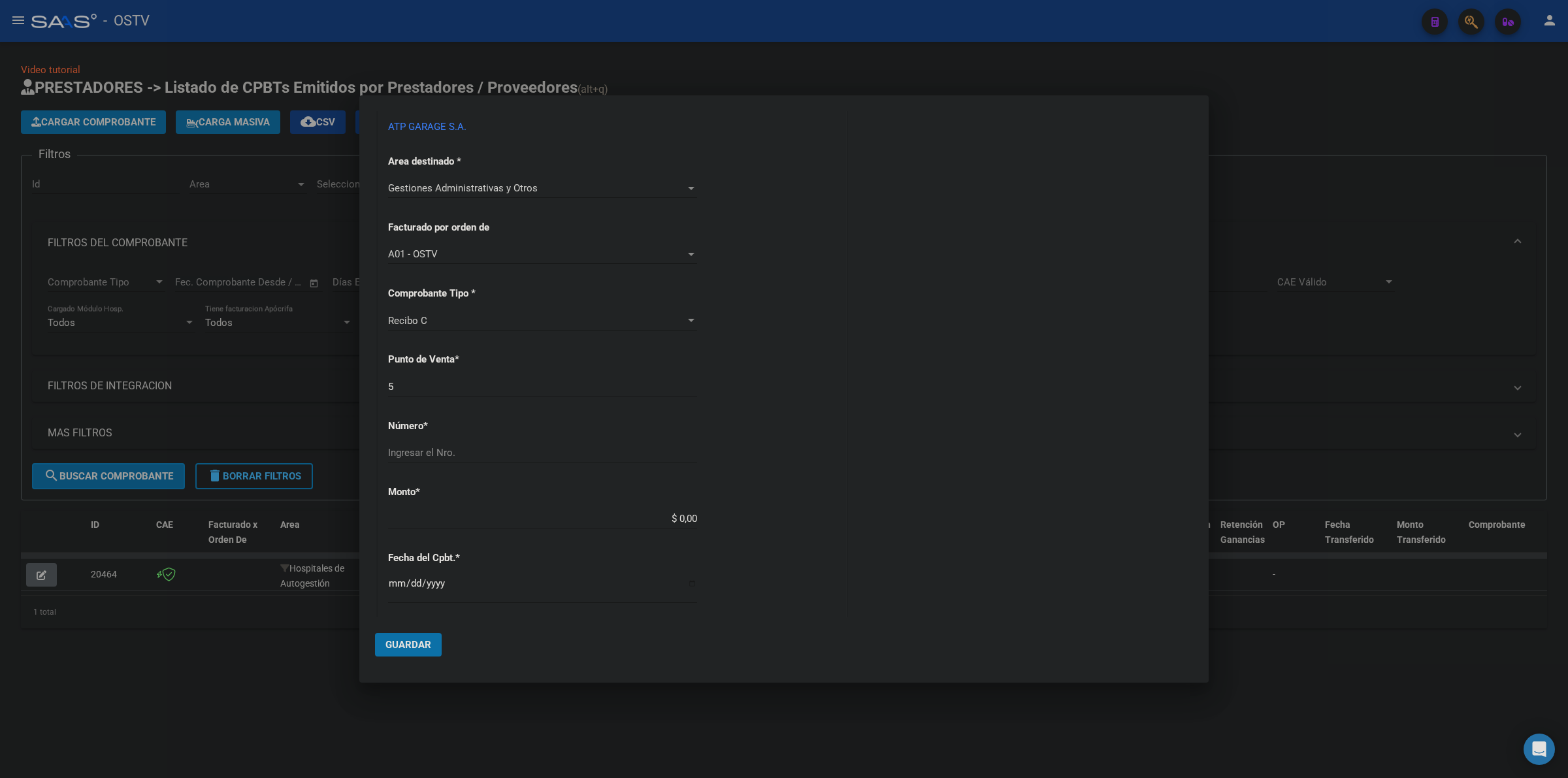
type input "30-71459899-2"
click at [431, 460] on div "Ingresar el Nro." at bounding box center [542, 452] width 309 height 20
click at [437, 450] on input "Ingresar el Nro." at bounding box center [542, 452] width 309 height 12
type input "9625"
click at [837, 505] on div "CUIT * 30-71459899-2 Ingresar CUIT ANALISIS PRESTADOR ATP GARAGE S.A. ARCA Padr…" at bounding box center [612, 506] width 468 height 993
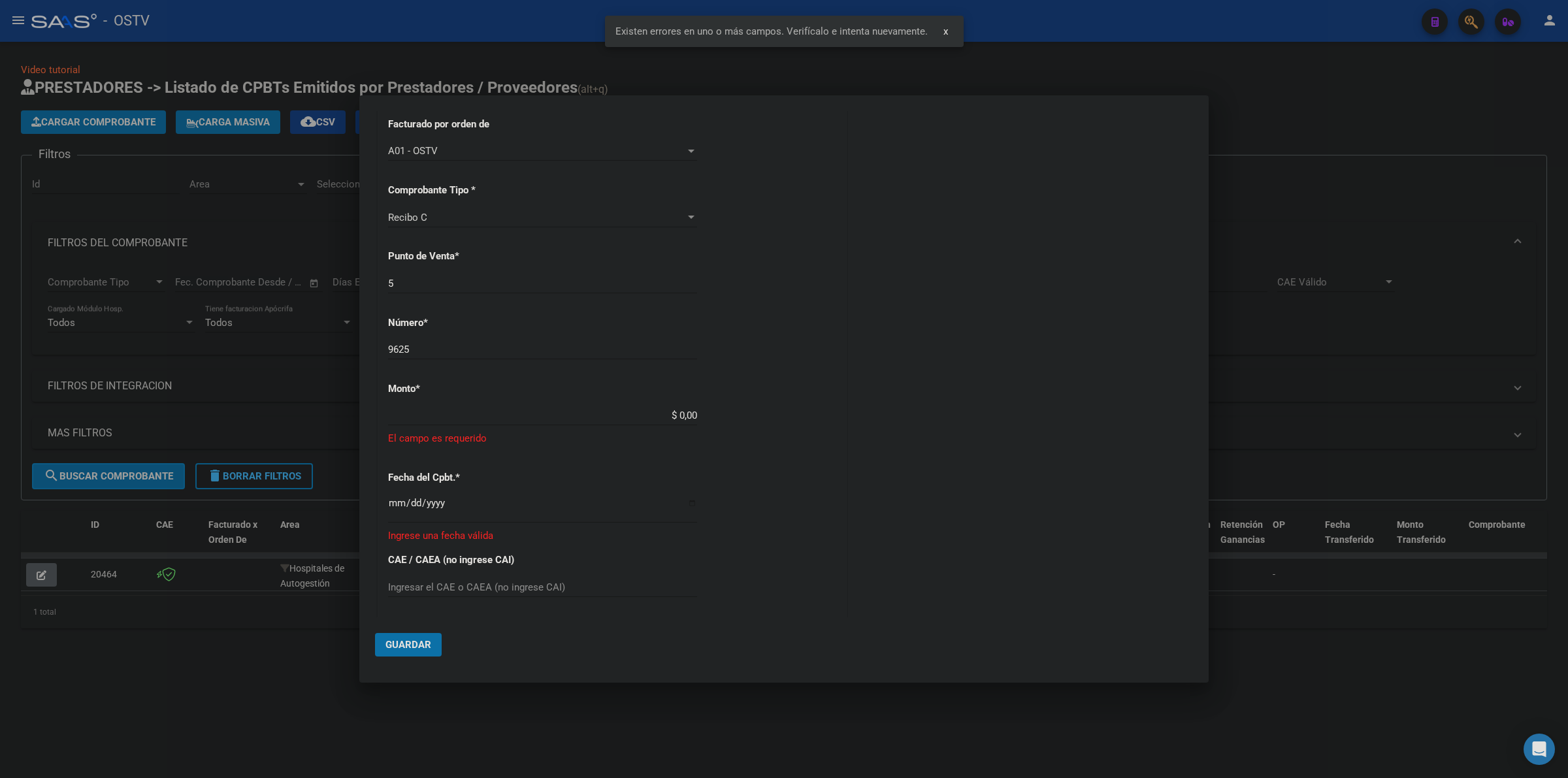
scroll to position [377, 0]
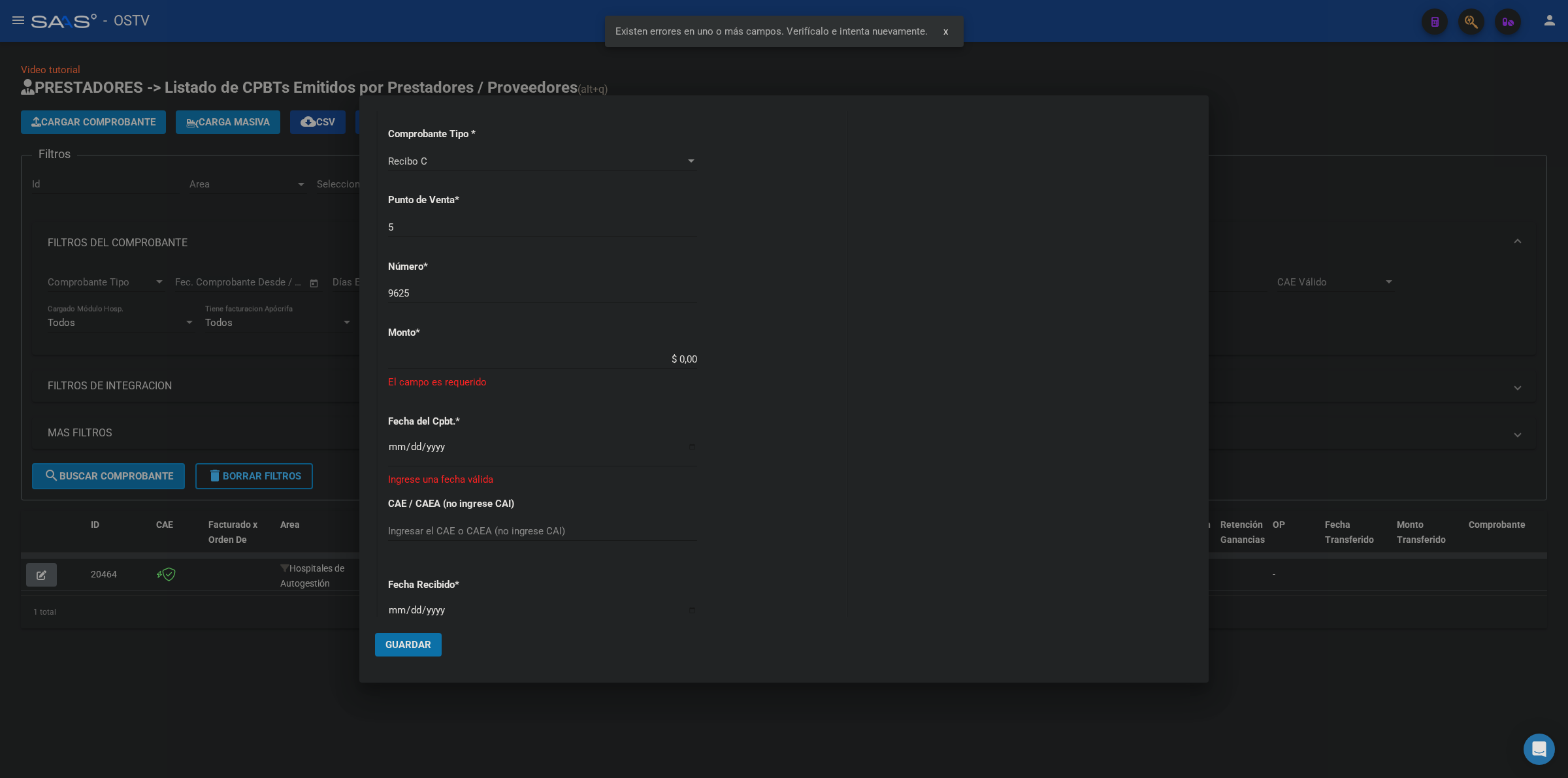
click at [665, 357] on input "$ 0,00" at bounding box center [542, 359] width 309 height 12
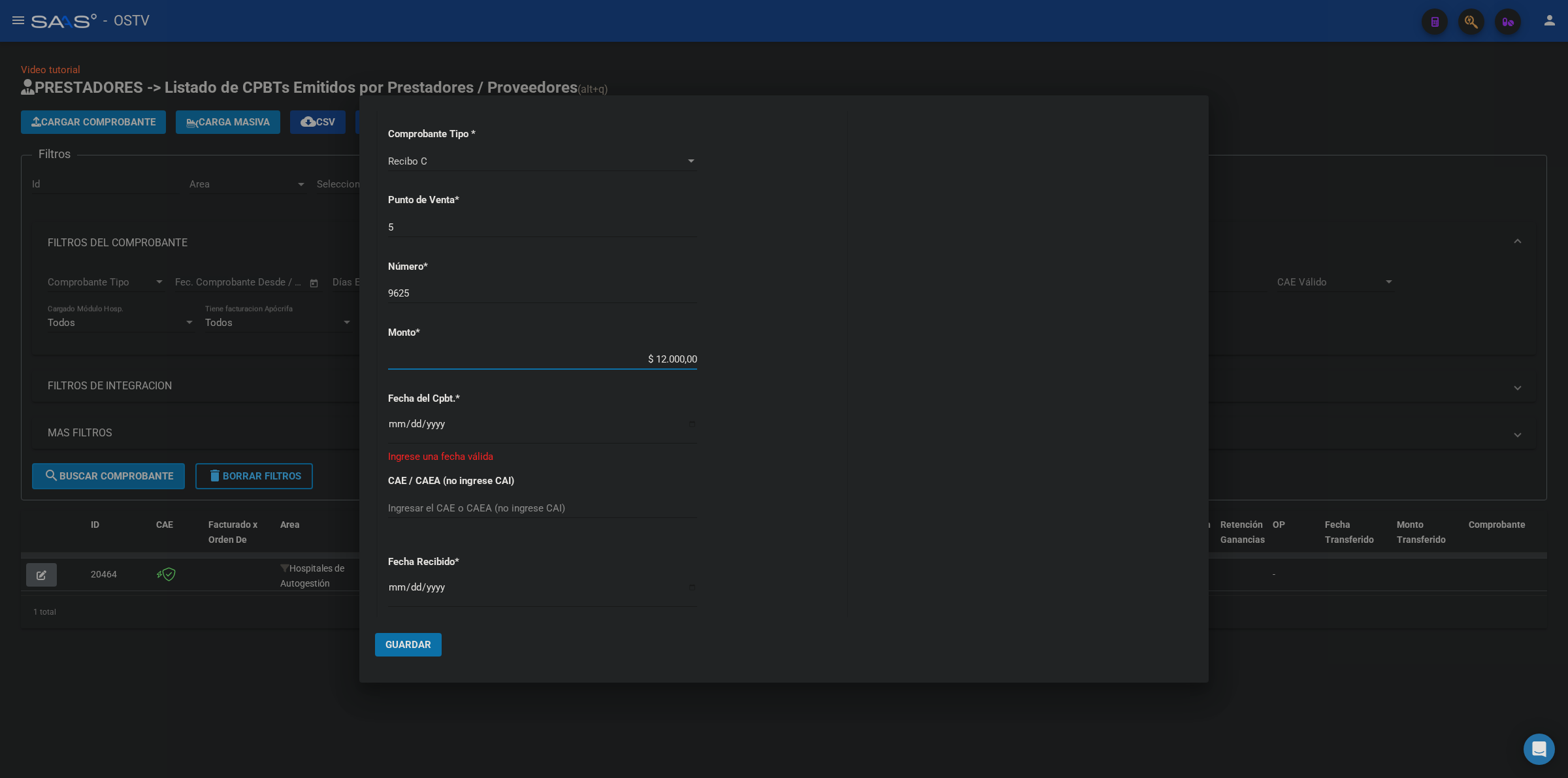
type input "$ 120.000,00"
click at [389, 428] on input "Ingresar la fecha" at bounding box center [542, 429] width 309 height 21
type input "[DATE]"
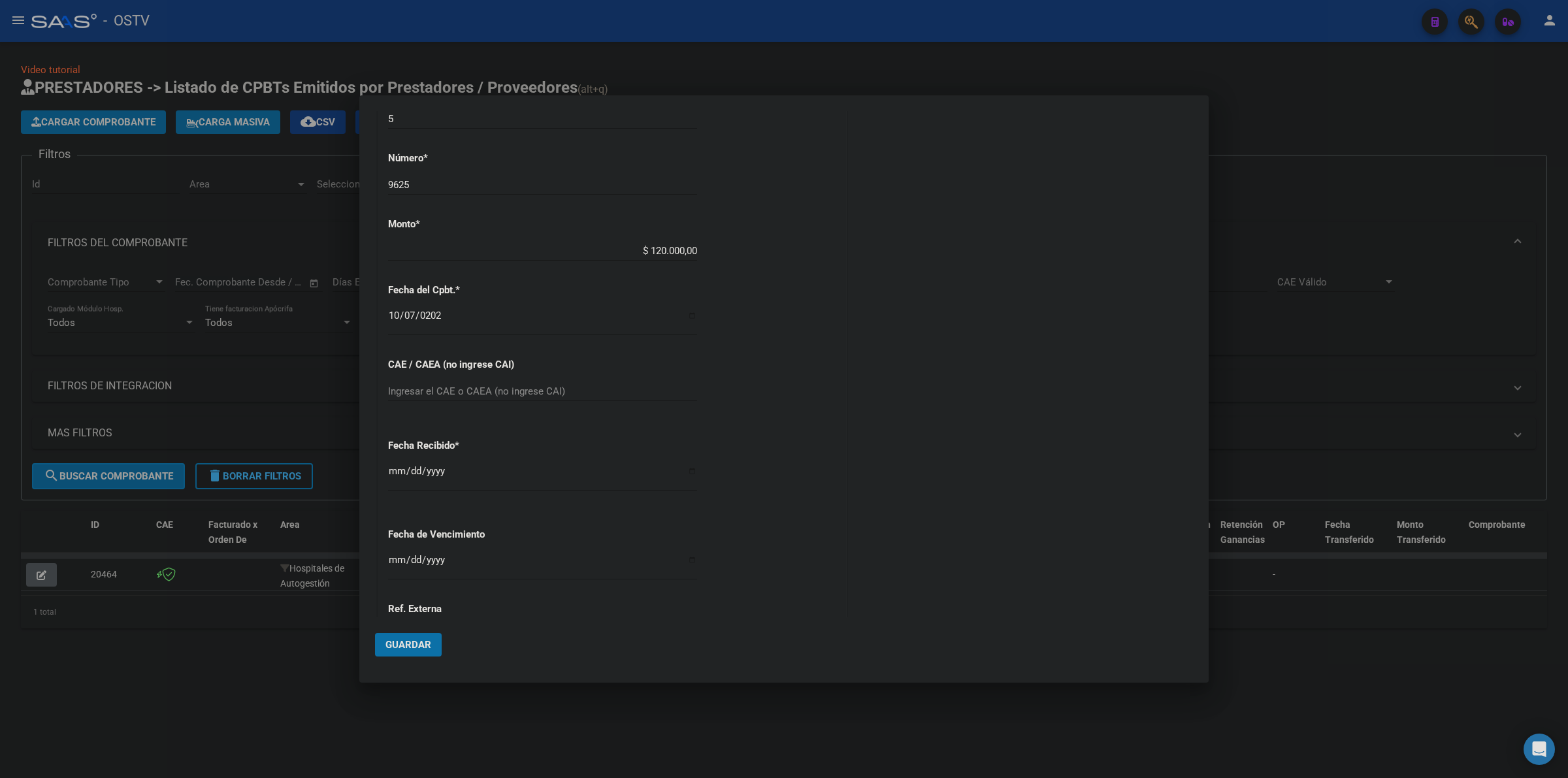
scroll to position [559, 0]
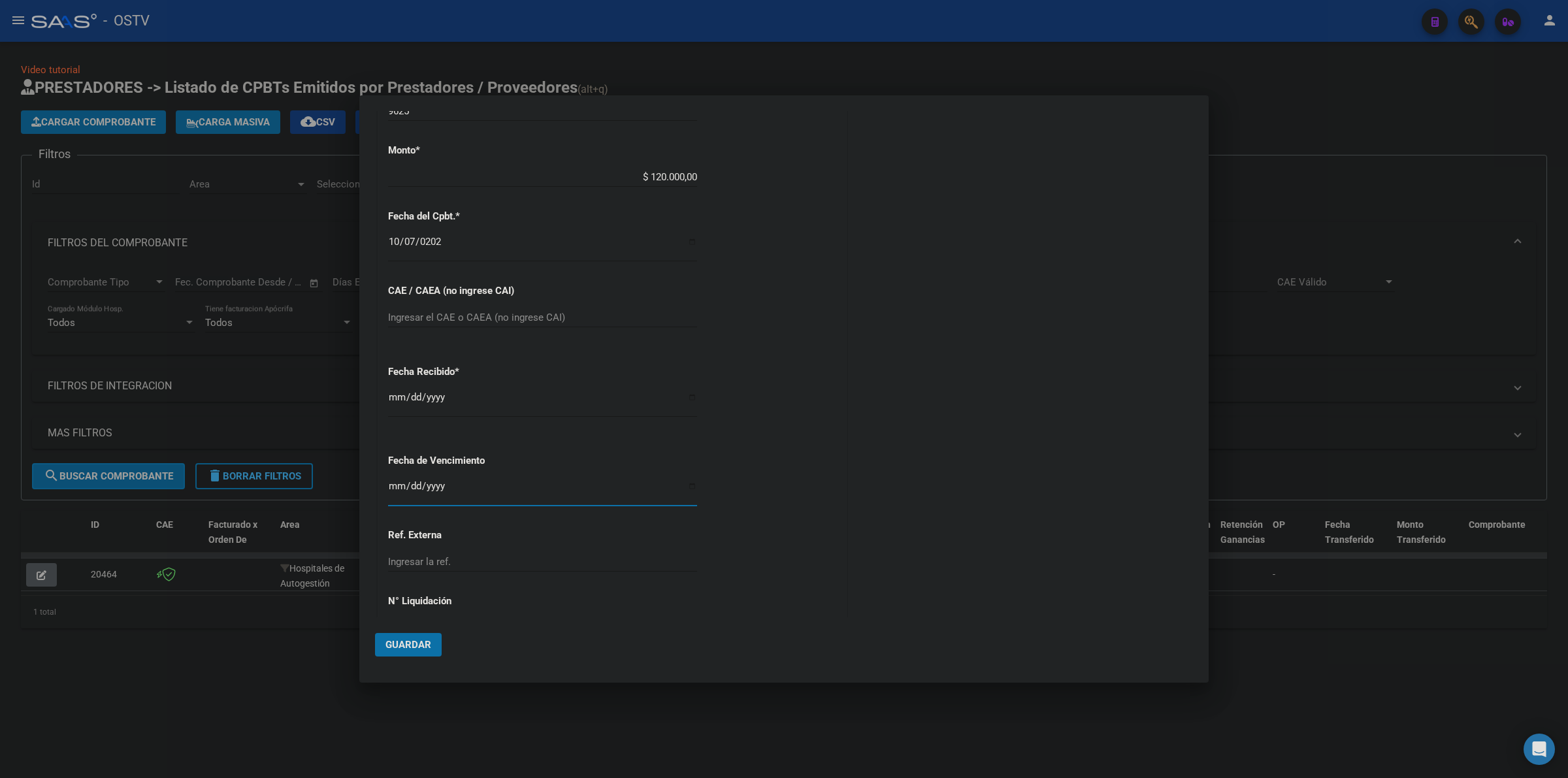
click at [394, 484] on input "Ingresar la fecha" at bounding box center [542, 491] width 309 height 21
type input "[DATE]"
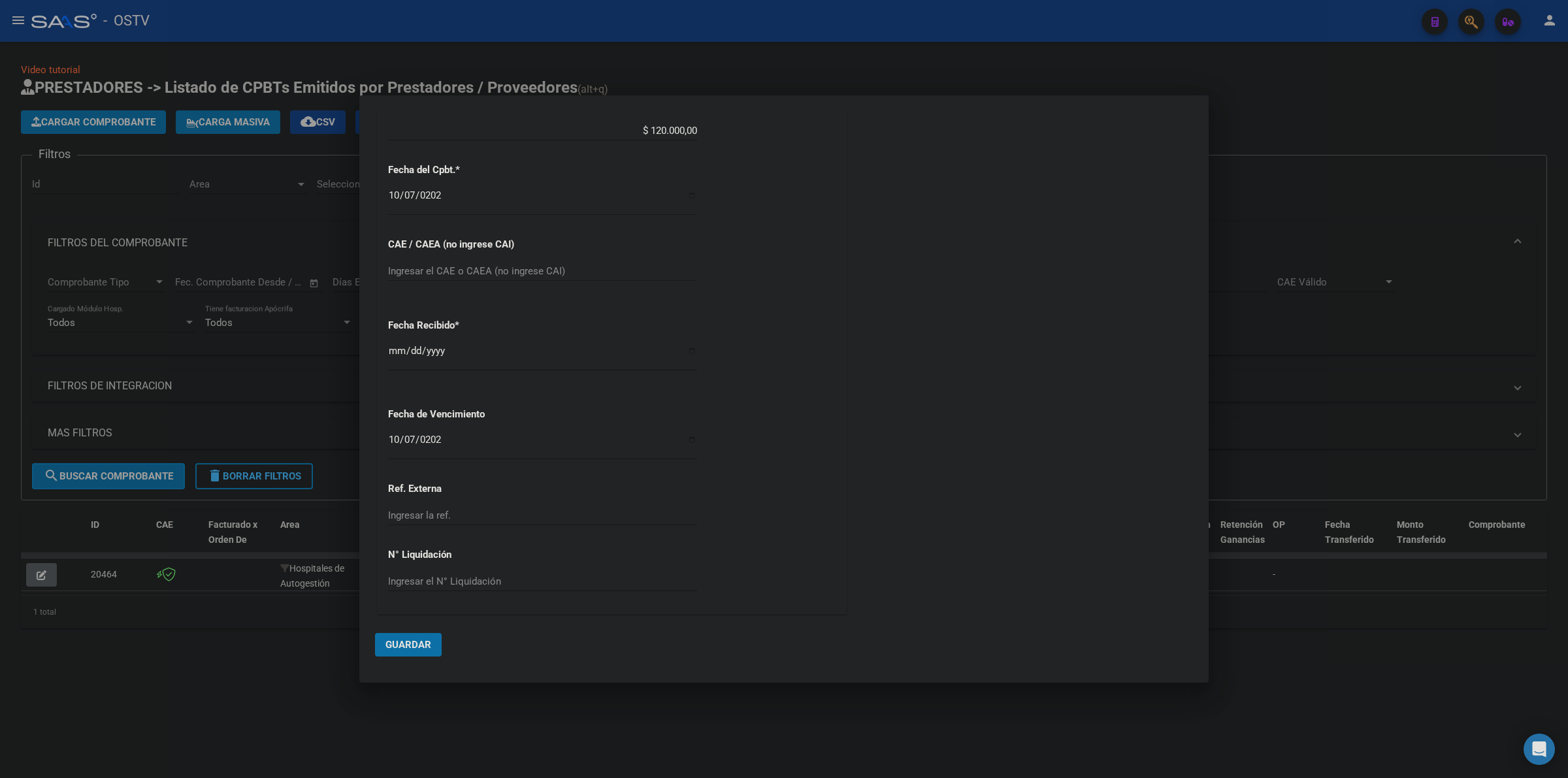
click at [381, 663] on mat-dialog-actions "Guardar" at bounding box center [784, 642] width 818 height 49
click at [396, 648] on span "Guardar" at bounding box center [408, 645] width 46 height 12
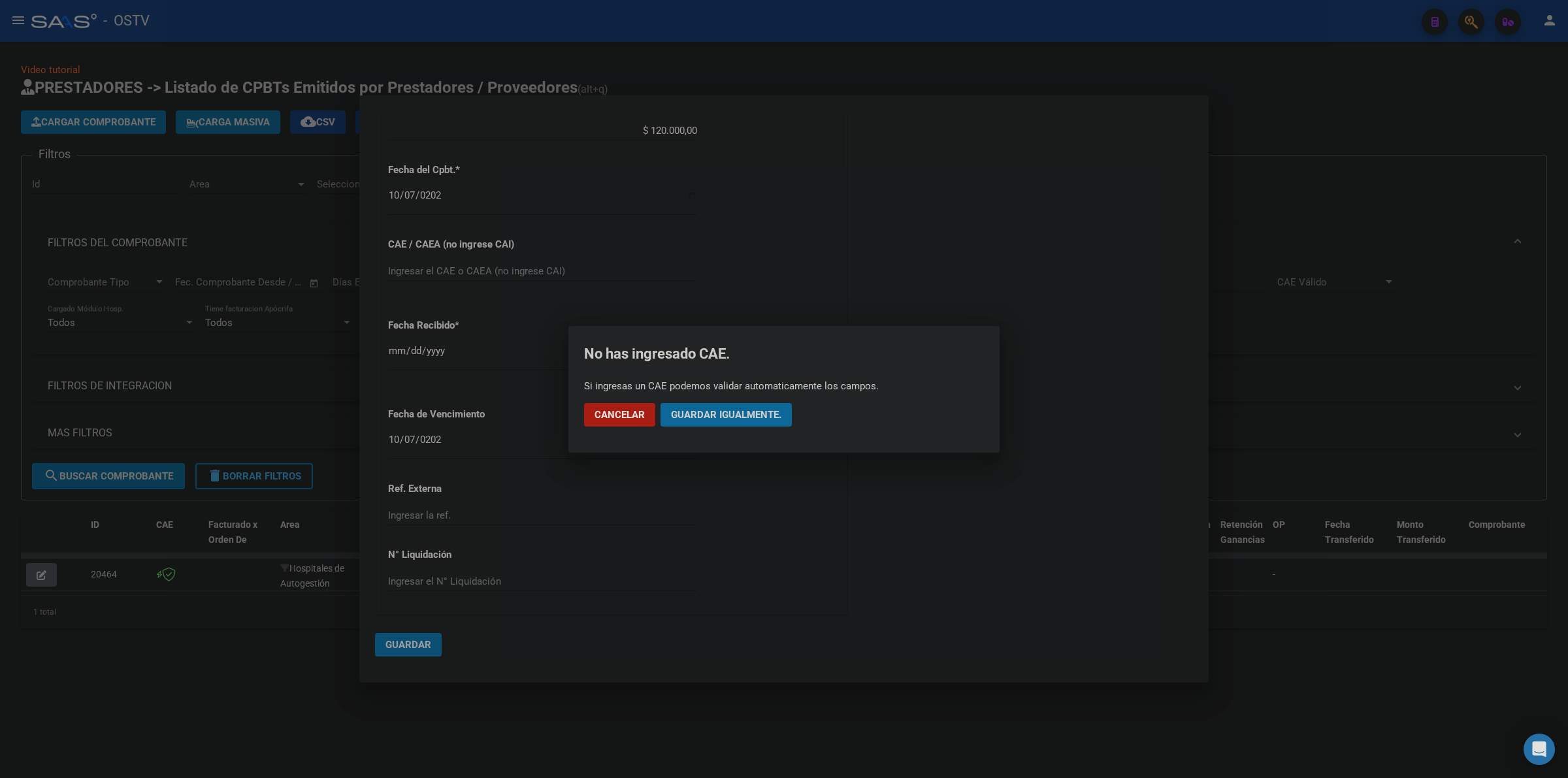
click at [749, 407] on button "Guardar igualmente." at bounding box center [726, 414] width 131 height 24
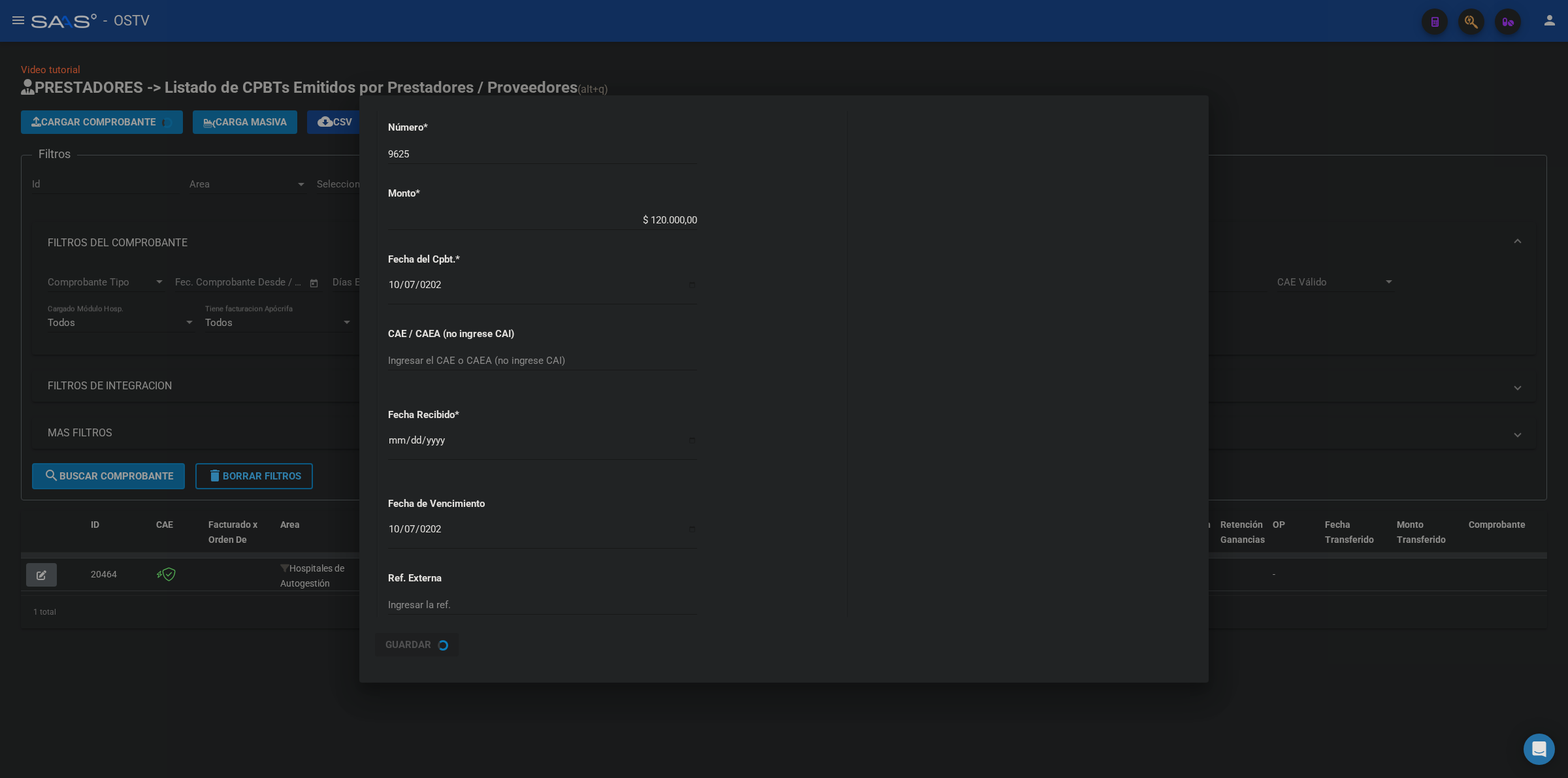
scroll to position [0, 0]
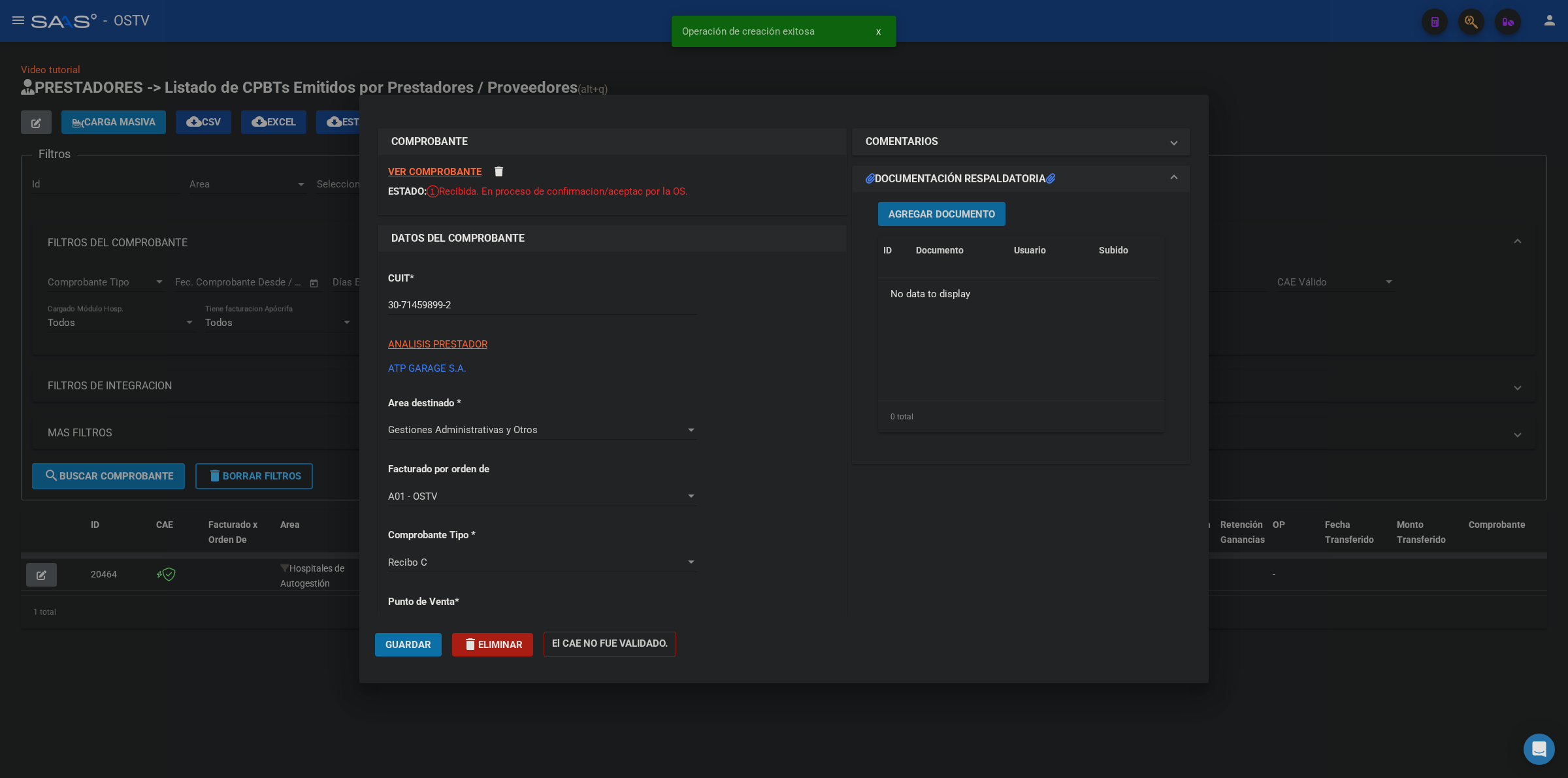
click at [902, 209] on span "Agregar Documento" at bounding box center [941, 214] width 106 height 12
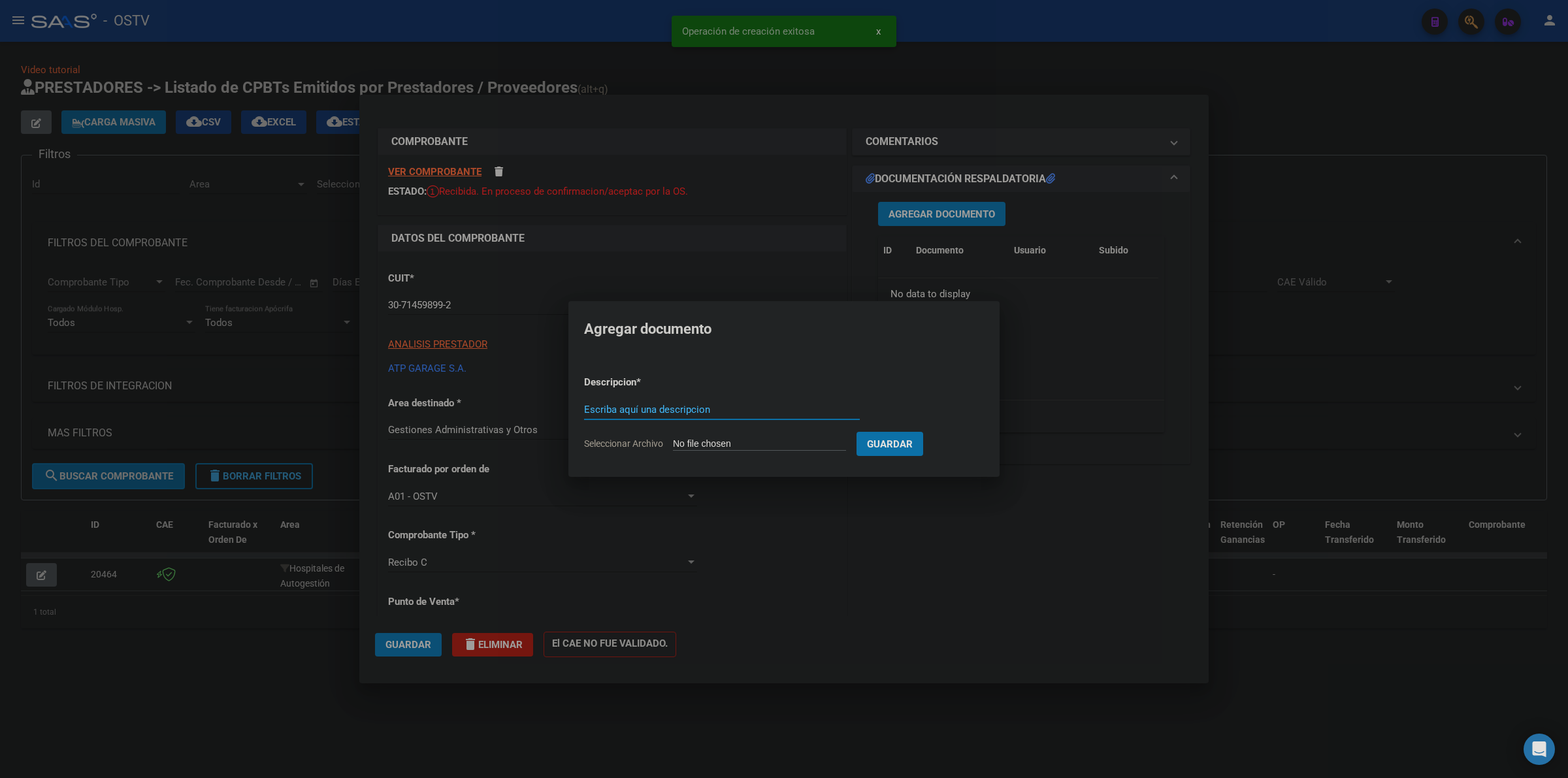
click at [736, 442] on input "Seleccionar Archivo" at bounding box center [760, 445] width 173 height 12
type input "C:\fakepath\TIQUE FACTURA - 5 9625 - ATP GARAGE.pdf"
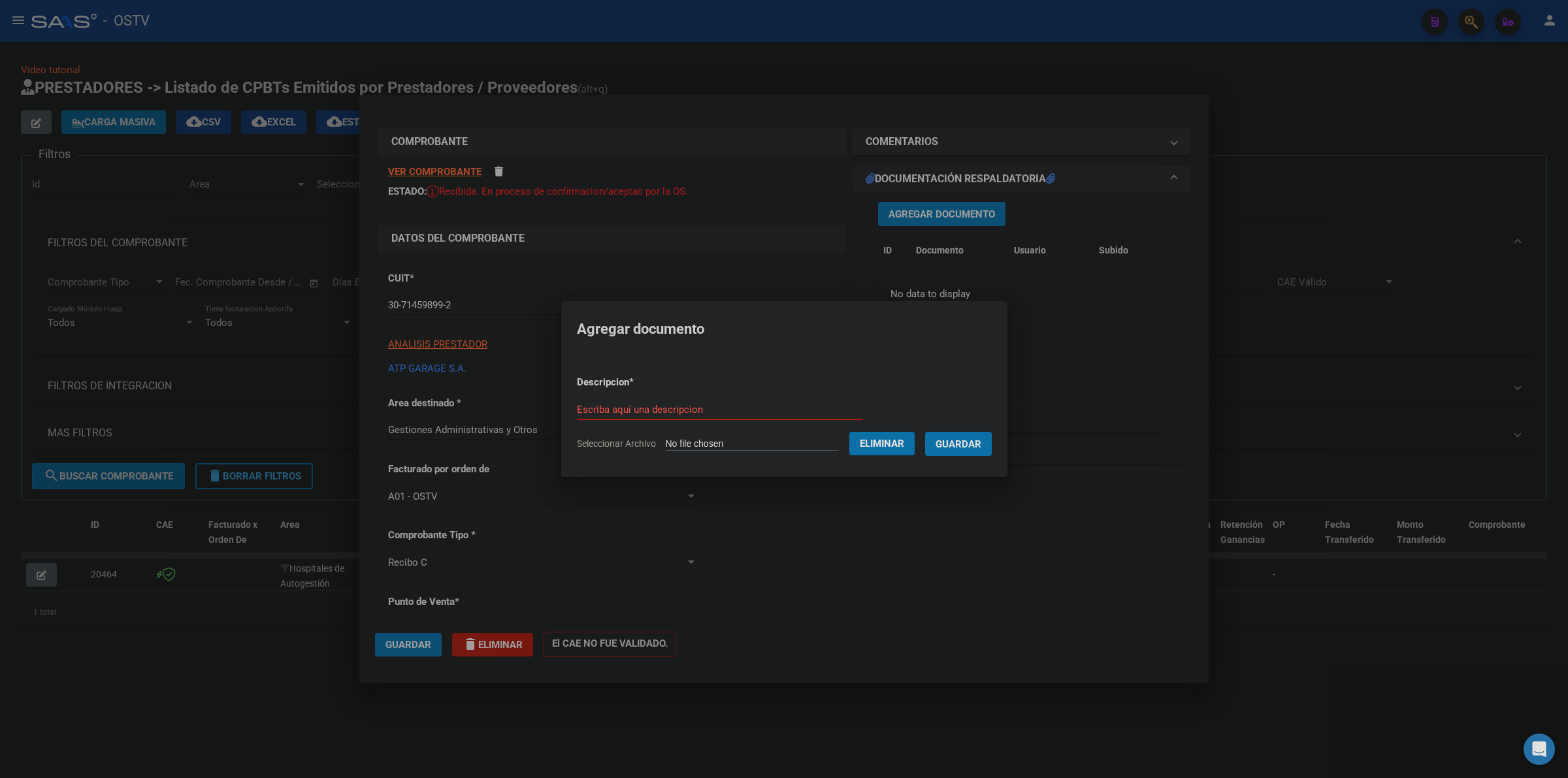
click at [687, 406] on input "Escriba aquí una descripcion" at bounding box center [720, 409] width 286 height 12
type input "tique factura"
click at [925, 432] on button "Guardar" at bounding box center [958, 444] width 66 height 24
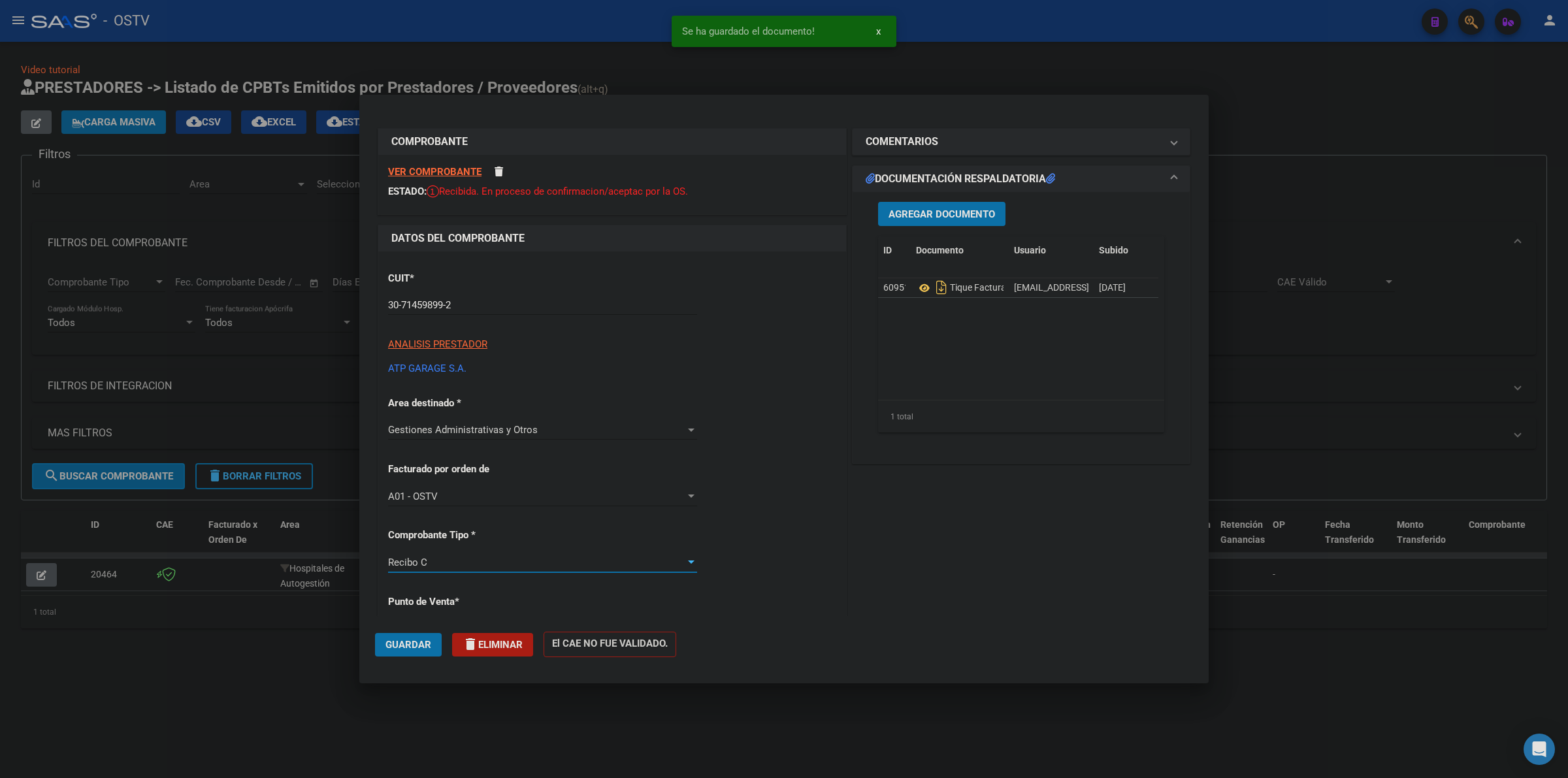
click at [472, 559] on div "Recibo C" at bounding box center [536, 562] width 297 height 12
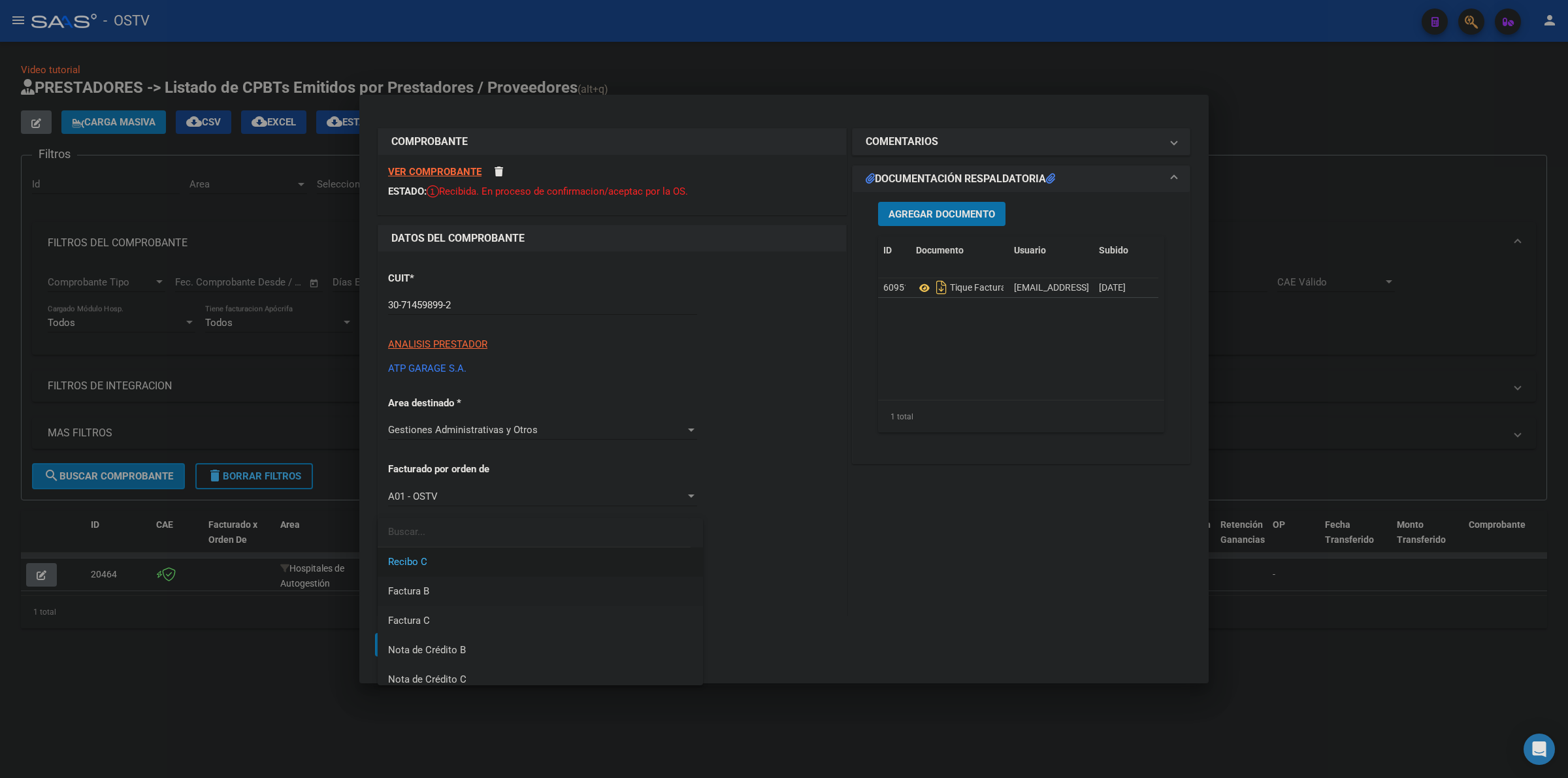
click at [437, 597] on span "Factura B" at bounding box center [540, 591] width 305 height 29
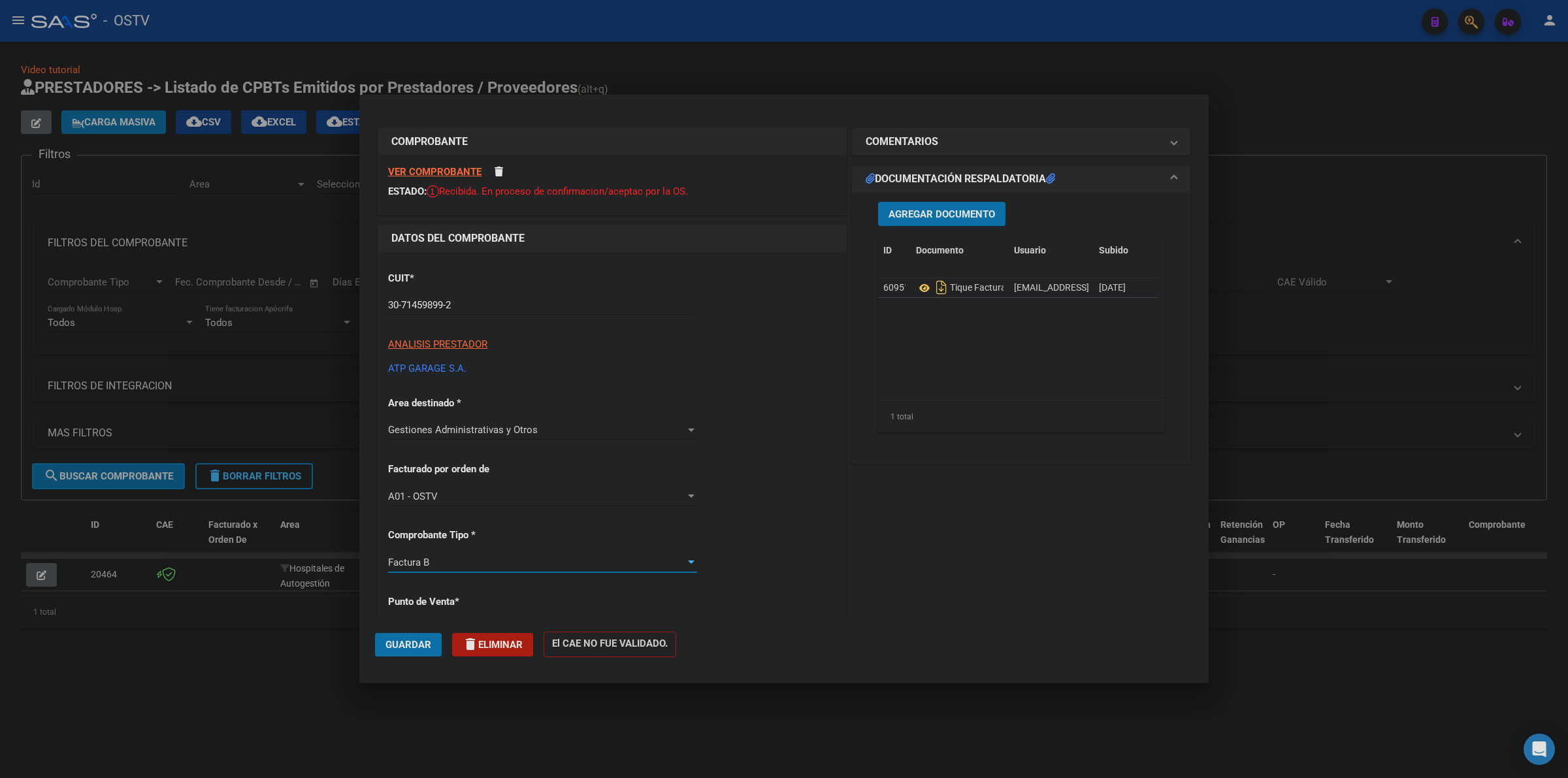
click at [866, 517] on div "COMENTARIOS Comentarios De la Obra Social: Comentarios de la Obra Social (no vi…" at bounding box center [1022, 686] width 344 height 1122
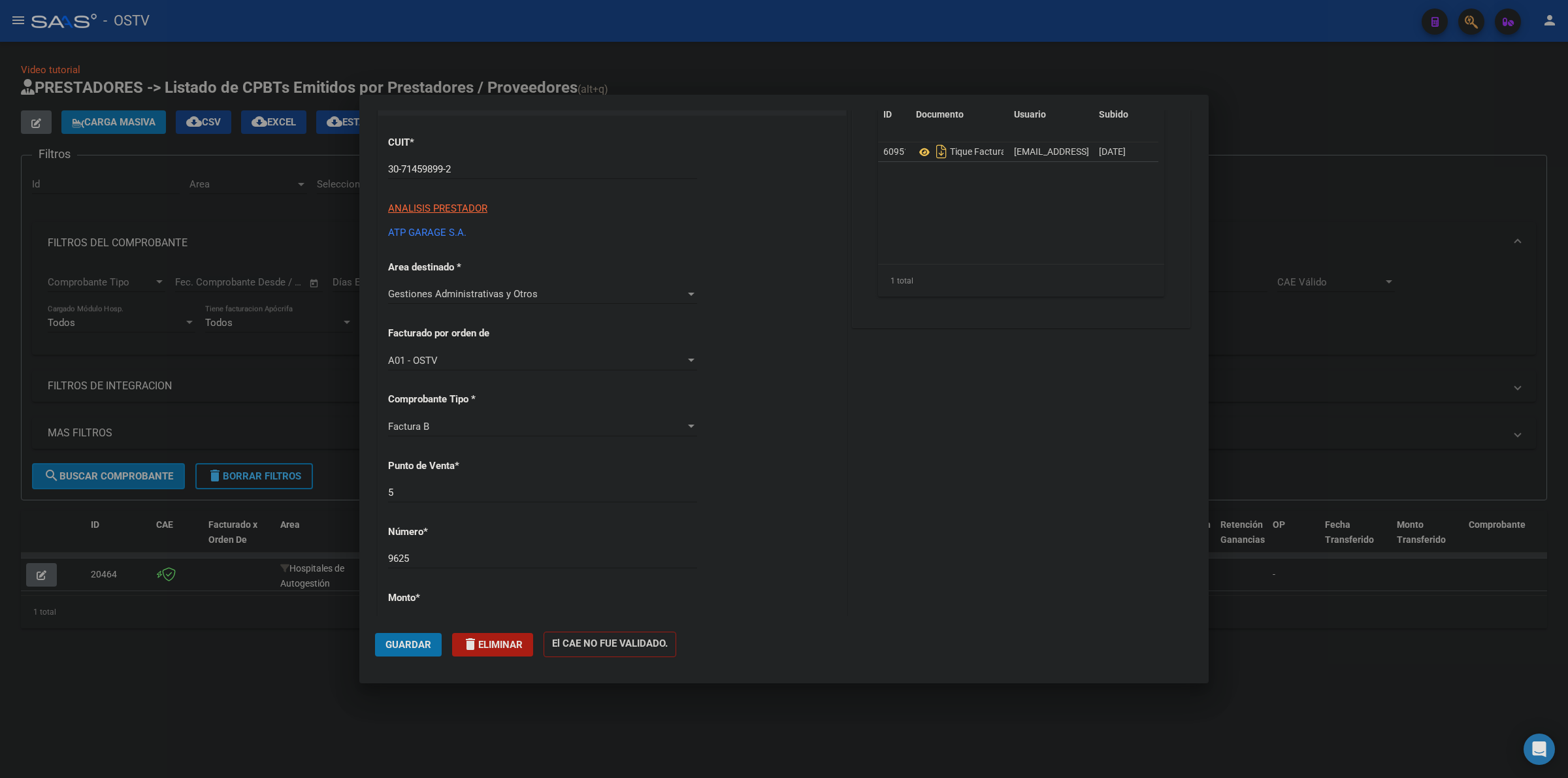
click at [769, 510] on div "CUIT * 30-71459899-2 Ingresar CUIT ANALISIS PRESTADOR ATP GARAGE S.A. ARCA Padr…" at bounding box center [612, 612] width 468 height 993
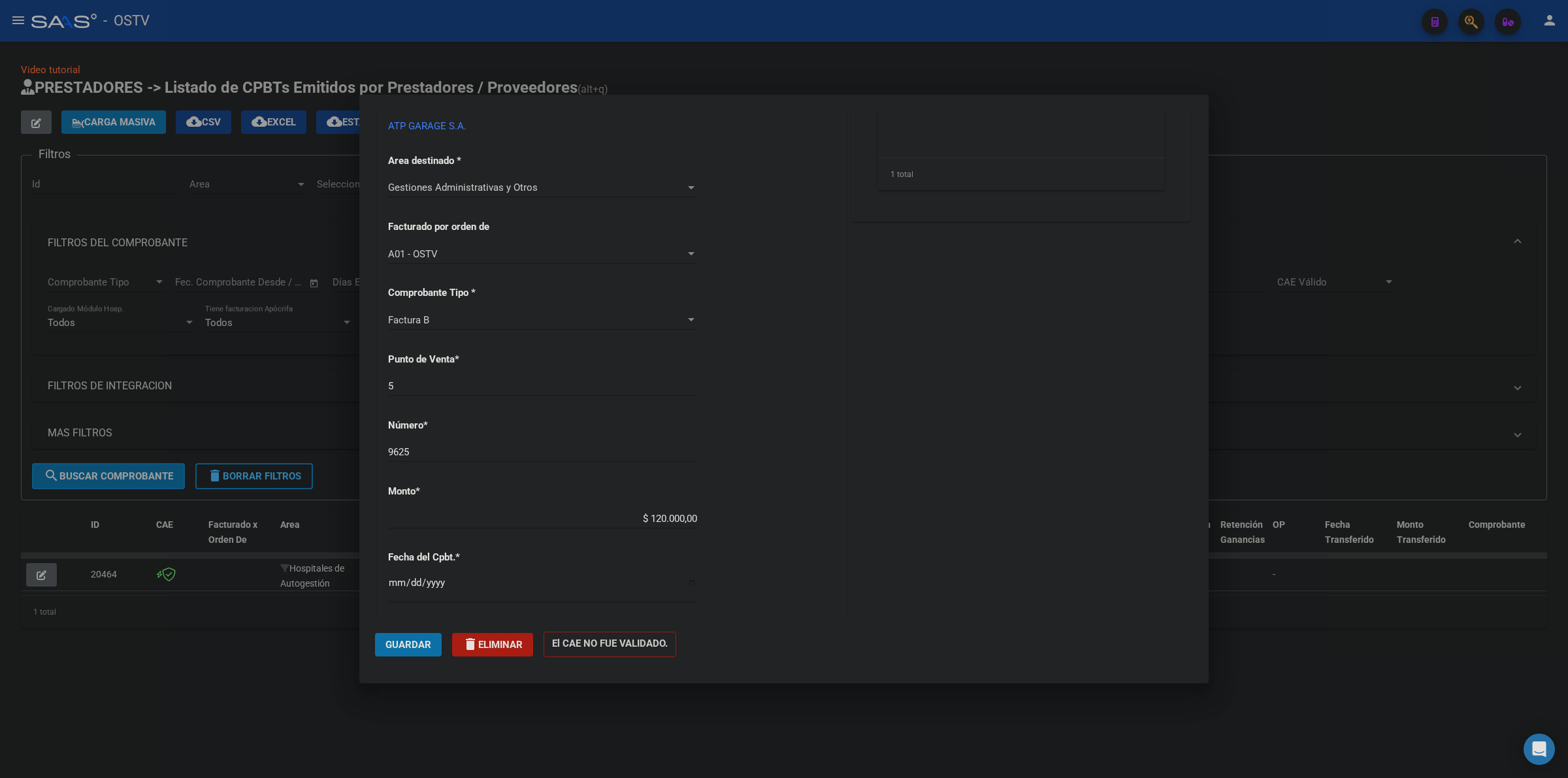
scroll to position [245, 0]
click at [402, 645] on span "Guardar" at bounding box center [408, 645] width 46 height 12
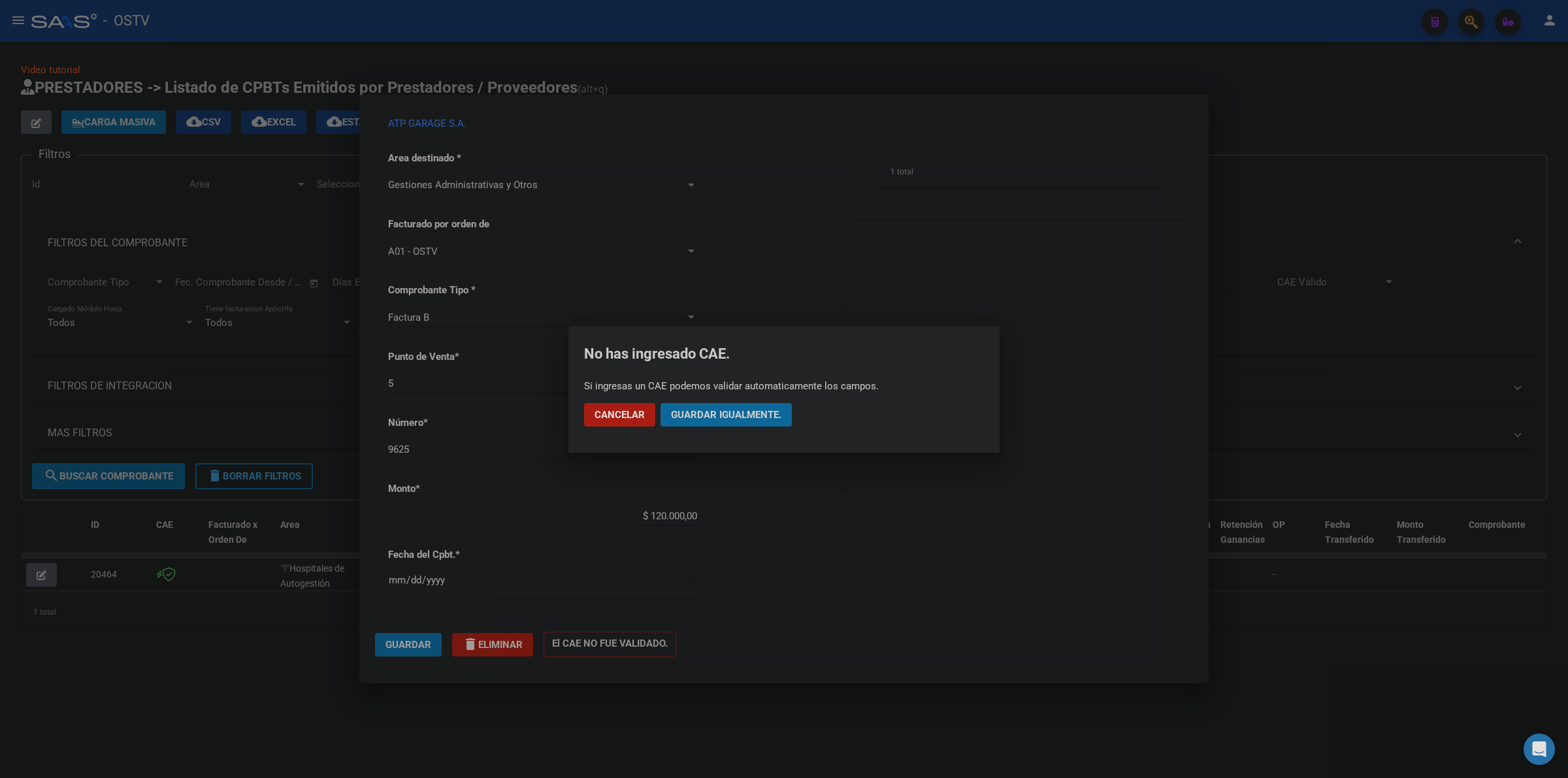
click at [720, 406] on button "Guardar igualmente." at bounding box center [726, 414] width 131 height 24
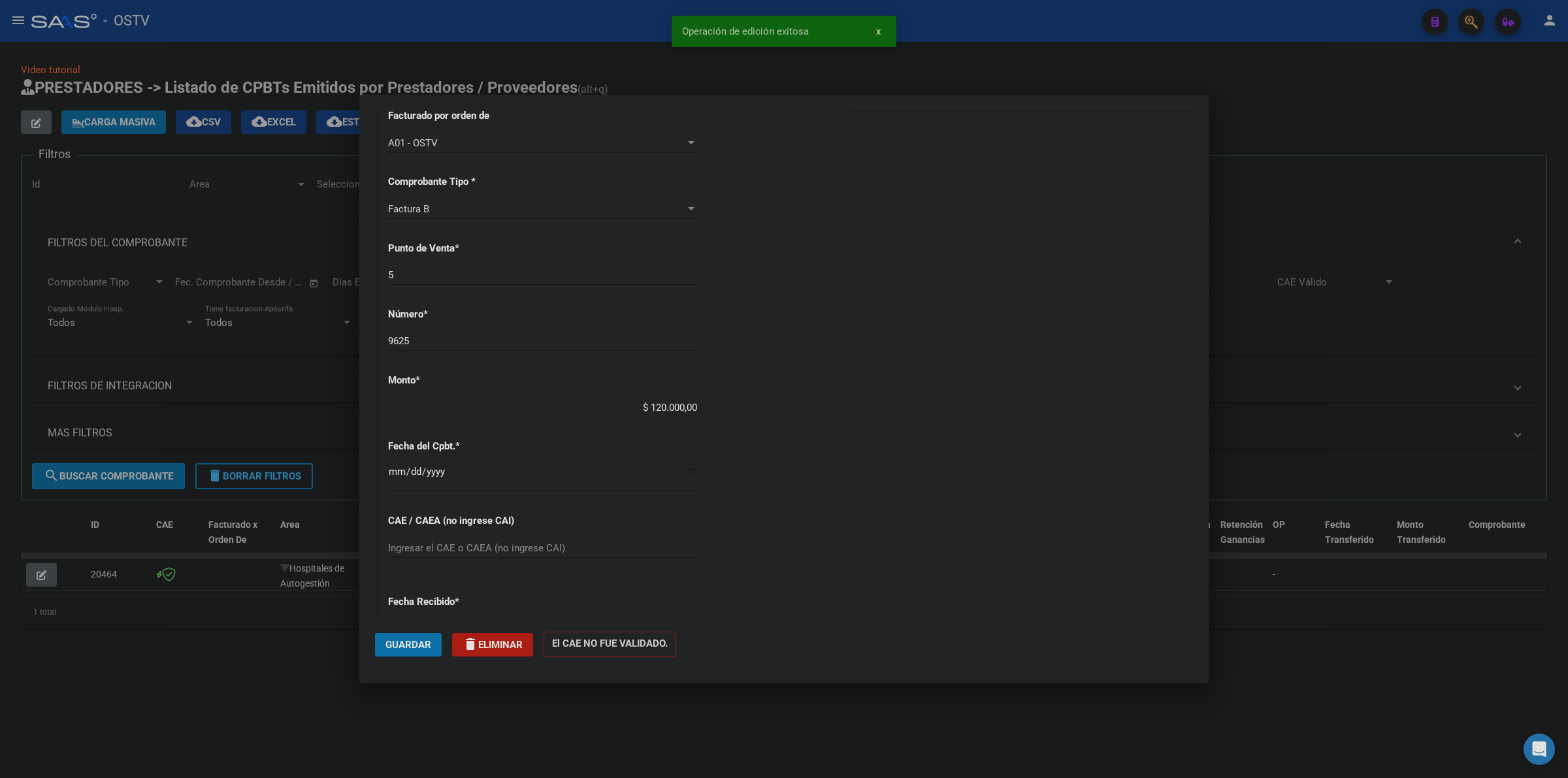
drag, startPoint x: 881, startPoint y: 716, endPoint x: 884, endPoint y: 659, distance: 57.1
click at [880, 716] on div at bounding box center [784, 389] width 1568 height 778
type input "$ 0,00"
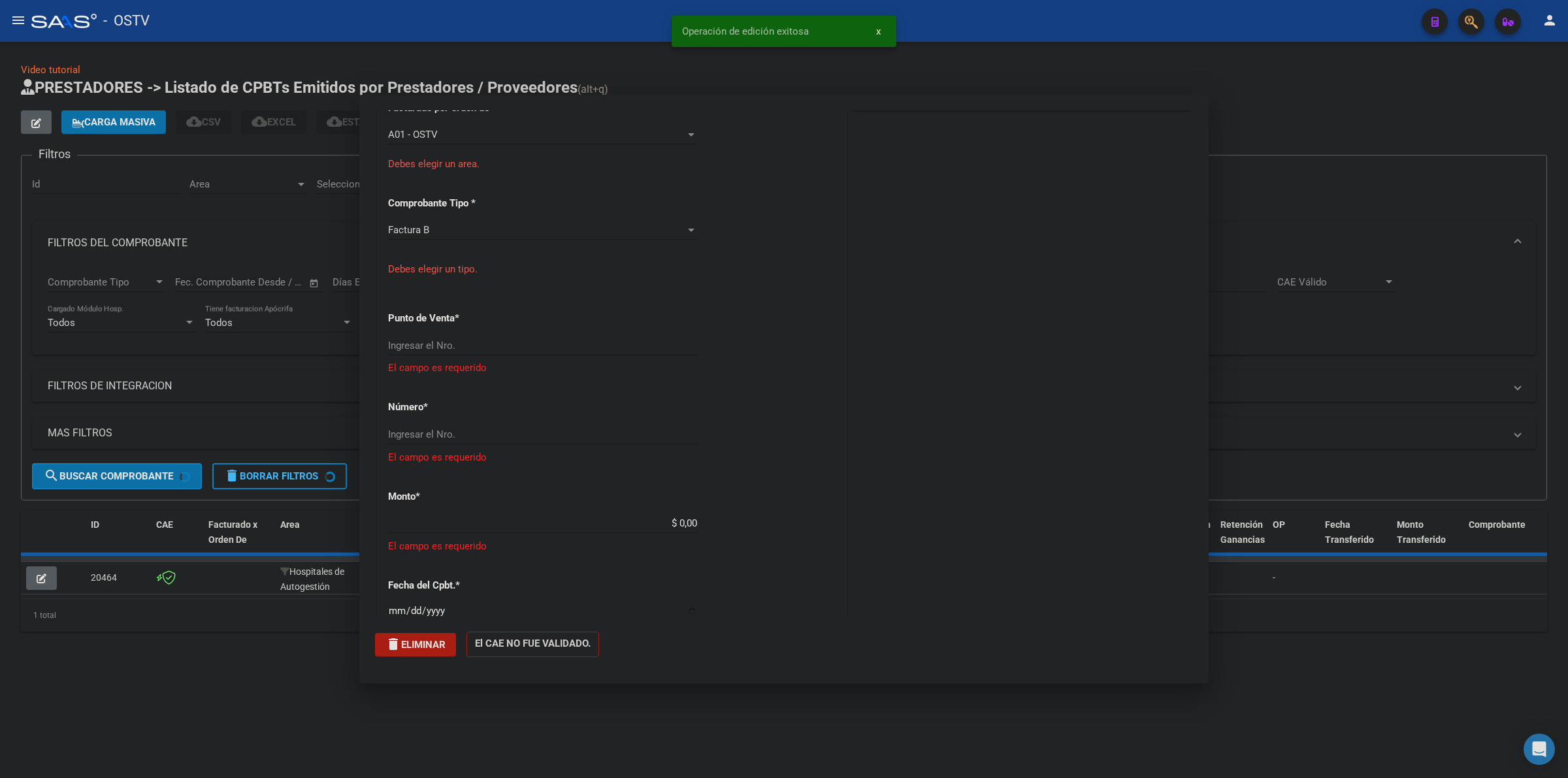
scroll to position [500, 0]
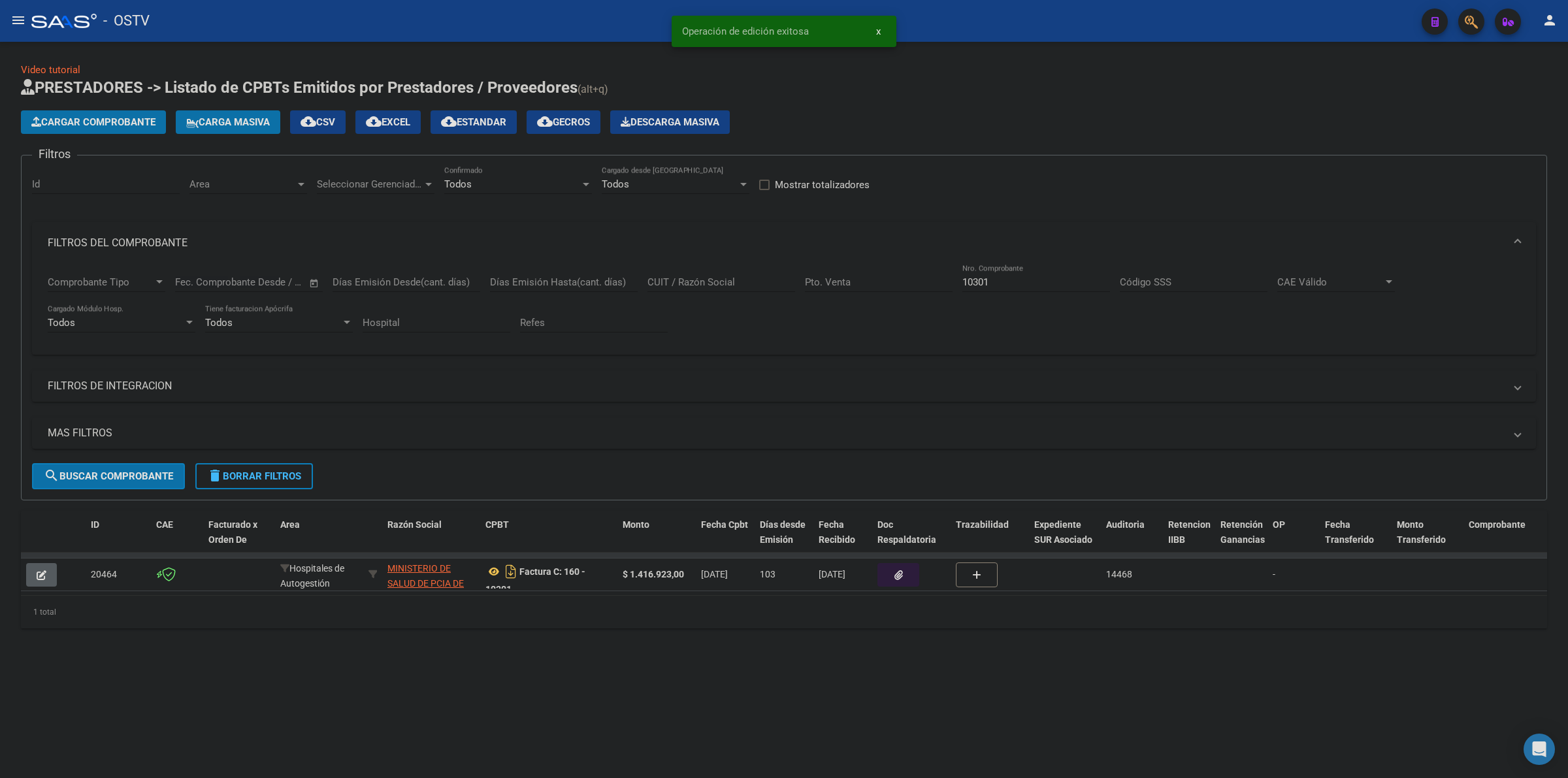
click at [262, 471] on span "delete Borrar Filtros" at bounding box center [254, 476] width 94 height 12
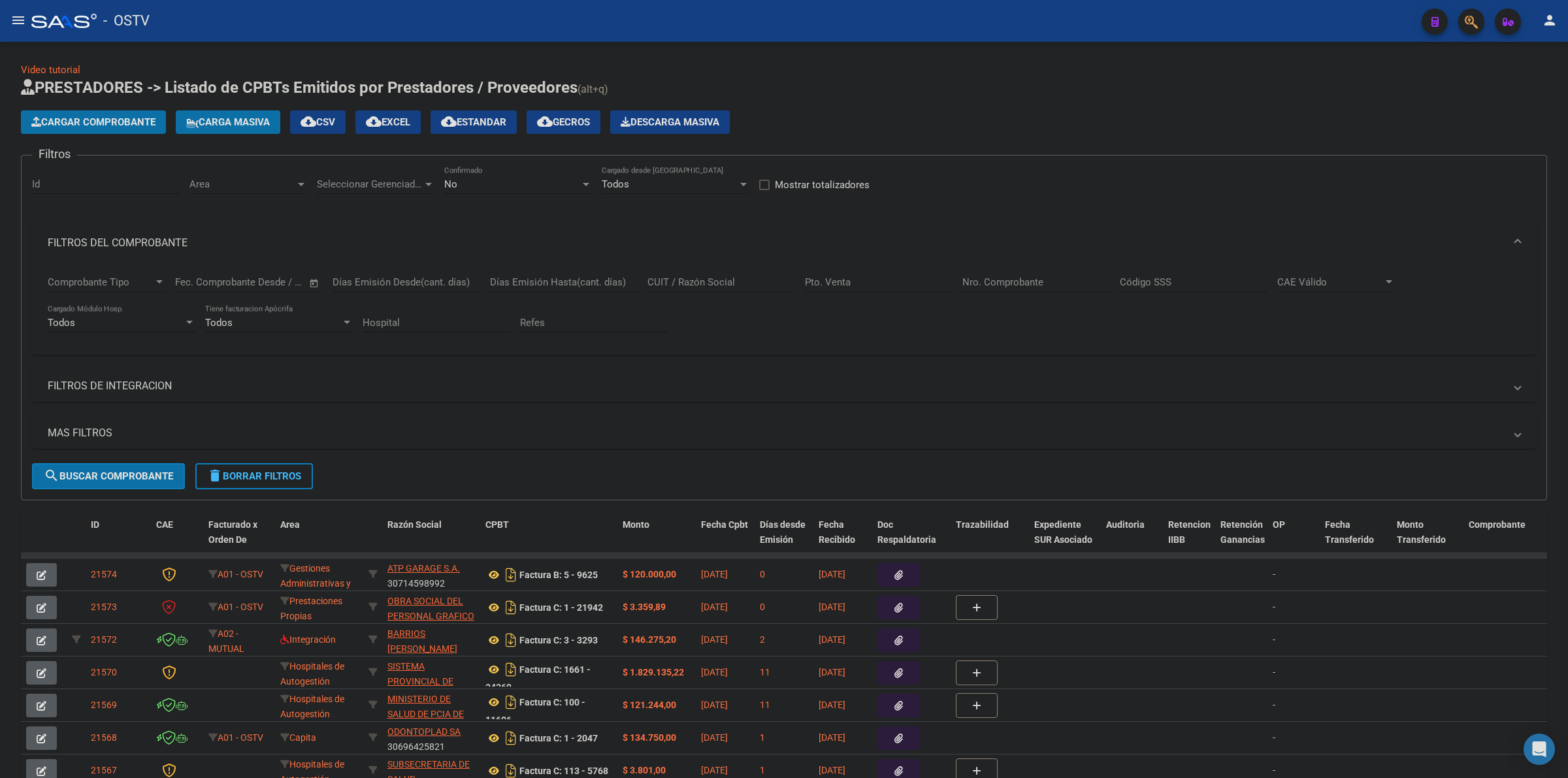
click at [20, 23] on mat-icon "menu" at bounding box center [18, 20] width 16 height 16
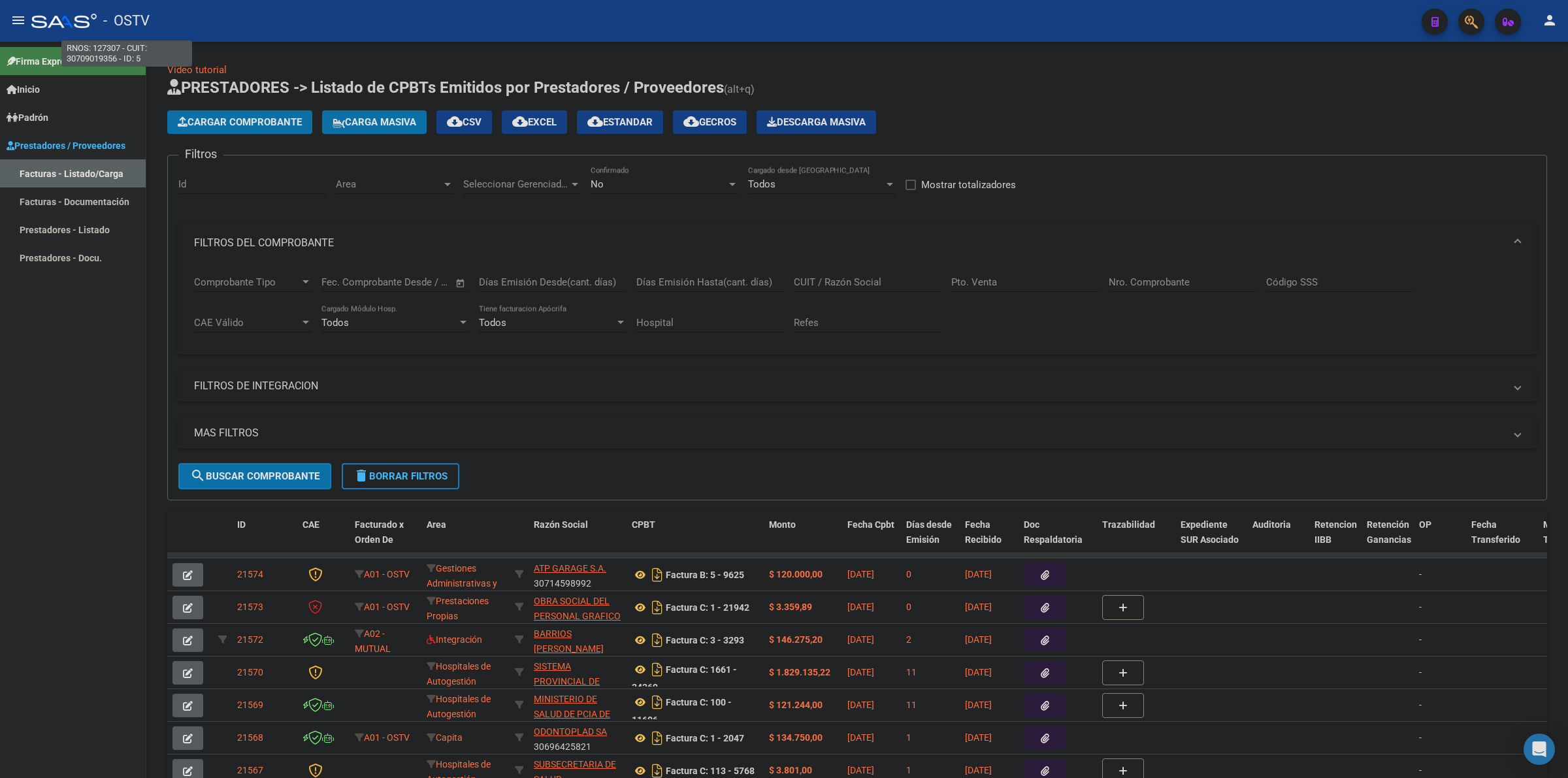
click at [135, 21] on span "- OSTV" at bounding box center [126, 21] width 47 height 28
type textarea "127307"
click at [1001, 97] on h1 "PRESTADORES -> Listado de CPBTs Emitidos por Prestadores / Proveedores (alt+q)" at bounding box center [857, 89] width 1380 height 23
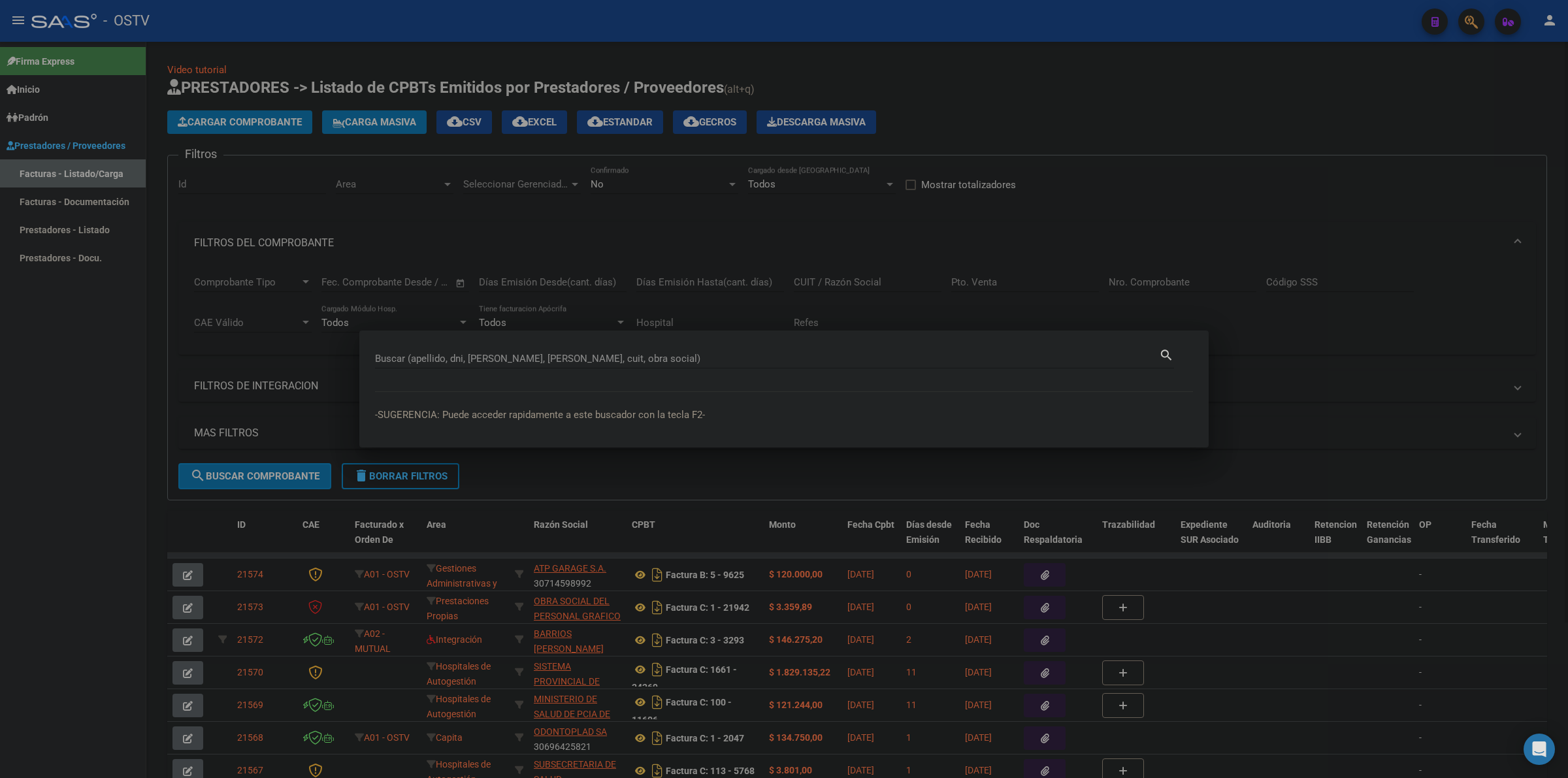
paste input "34700368"
type input "34700368"
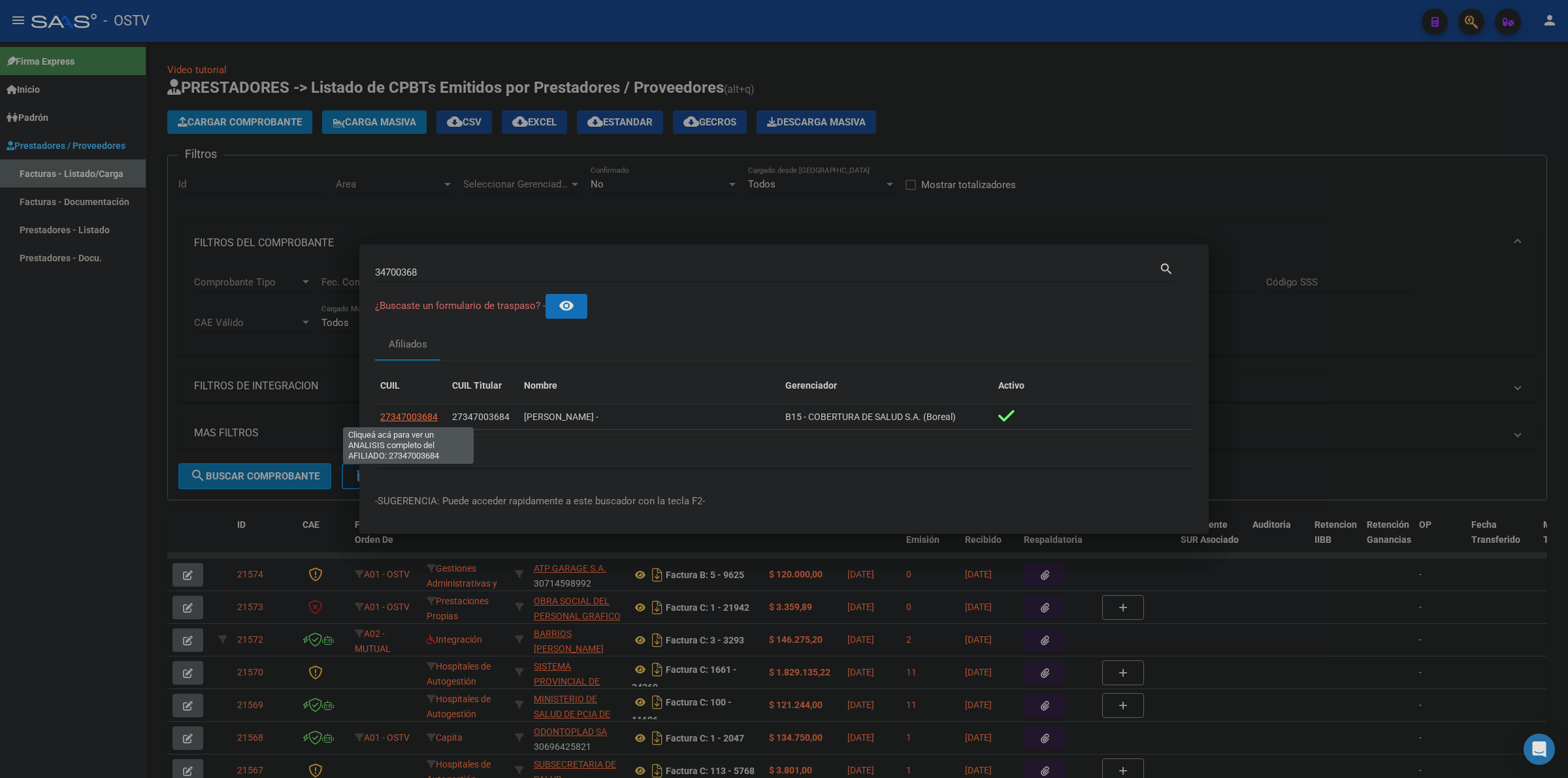
click at [394, 412] on span "27347003684" at bounding box center [409, 416] width 58 height 10
type textarea "27347003684"
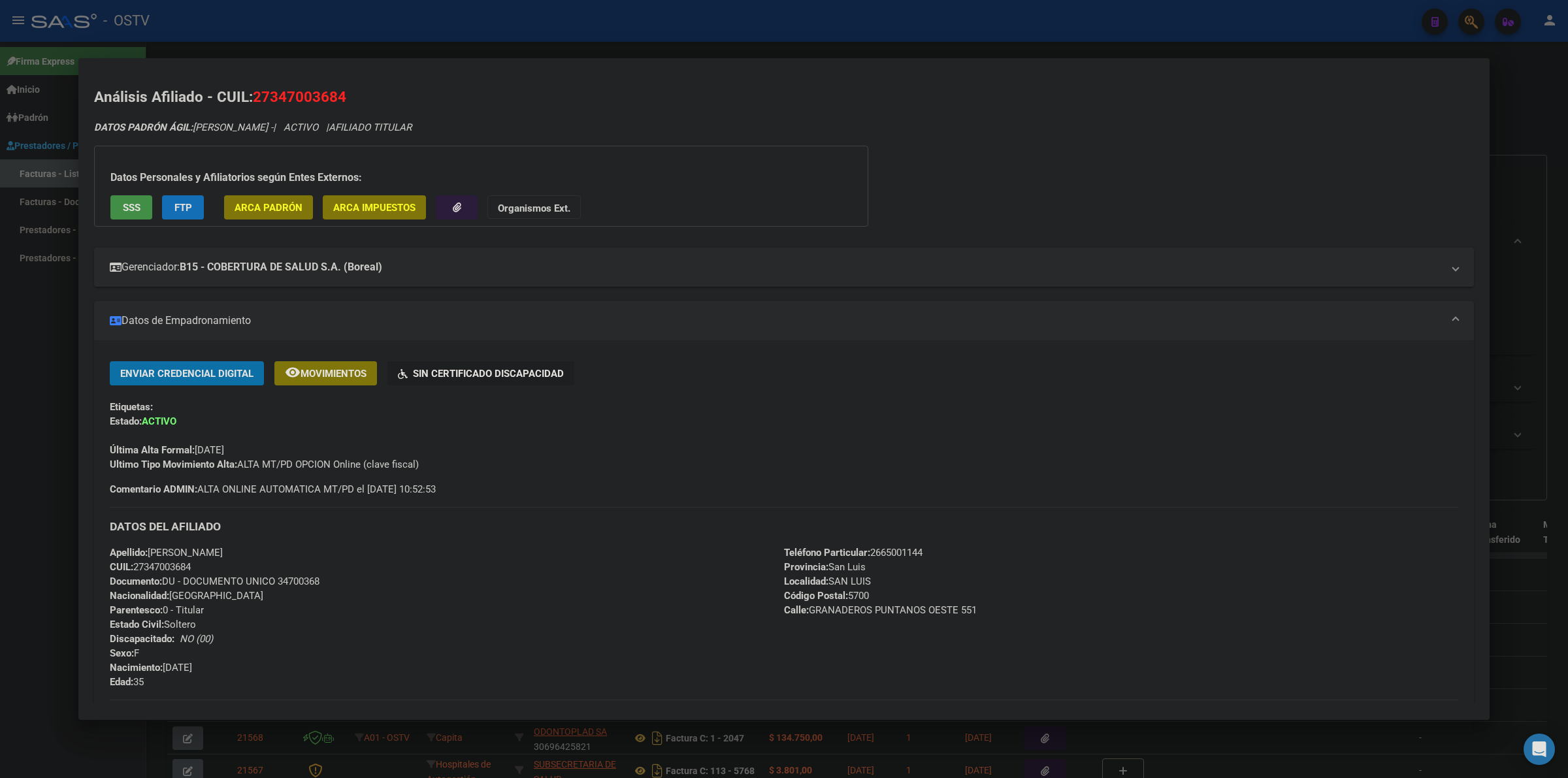
scroll to position [27, 0]
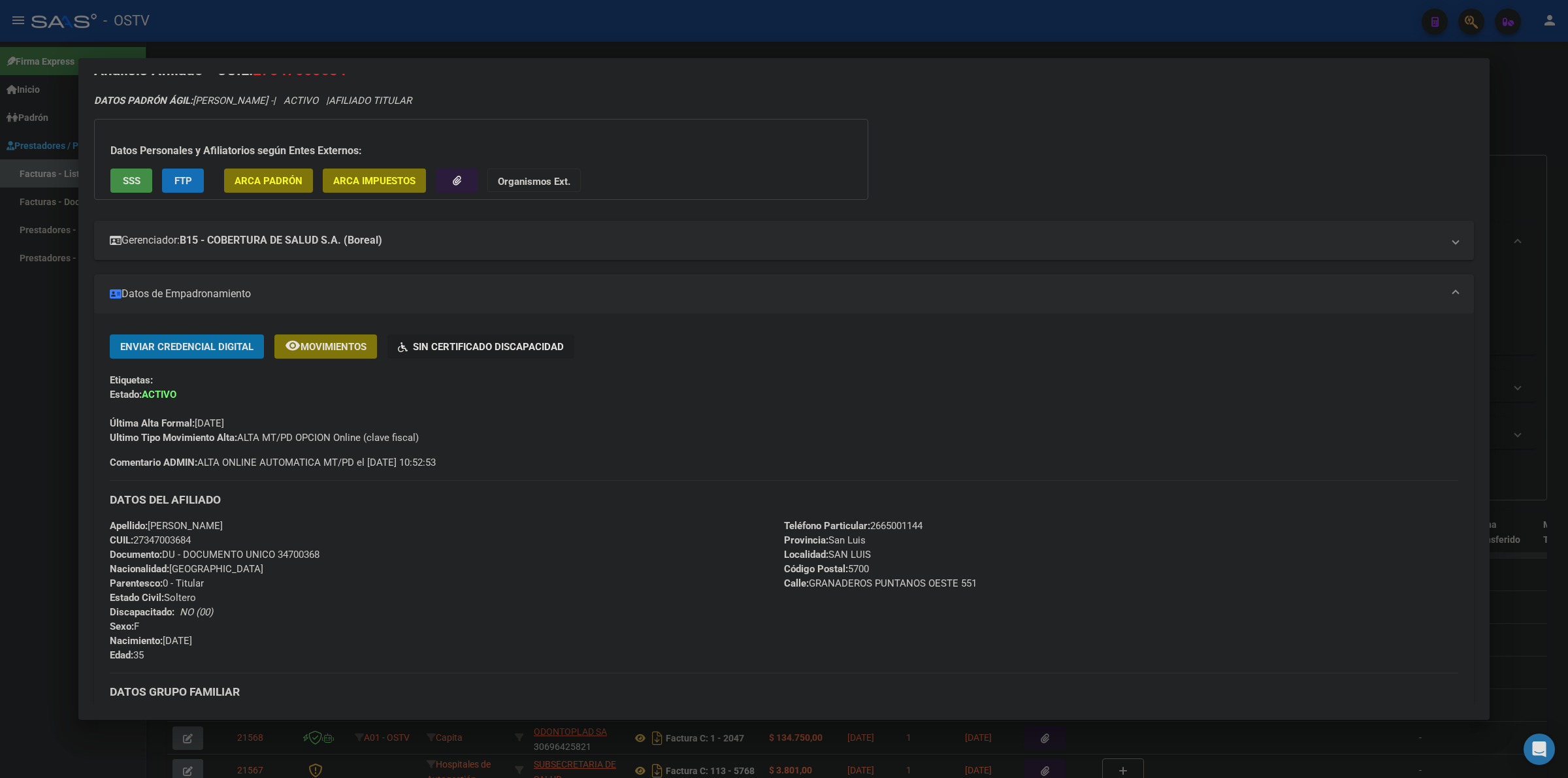
drag, startPoint x: 877, startPoint y: 536, endPoint x: 830, endPoint y: 536, distance: 47.0
click at [830, 536] on div "Teléfono Particular: [PHONE_NUMBER] Provincia: [GEOGRAPHIC_DATA][PERSON_NAME] L…" at bounding box center [1121, 590] width 674 height 144
click at [1533, 354] on div at bounding box center [784, 389] width 1568 height 778
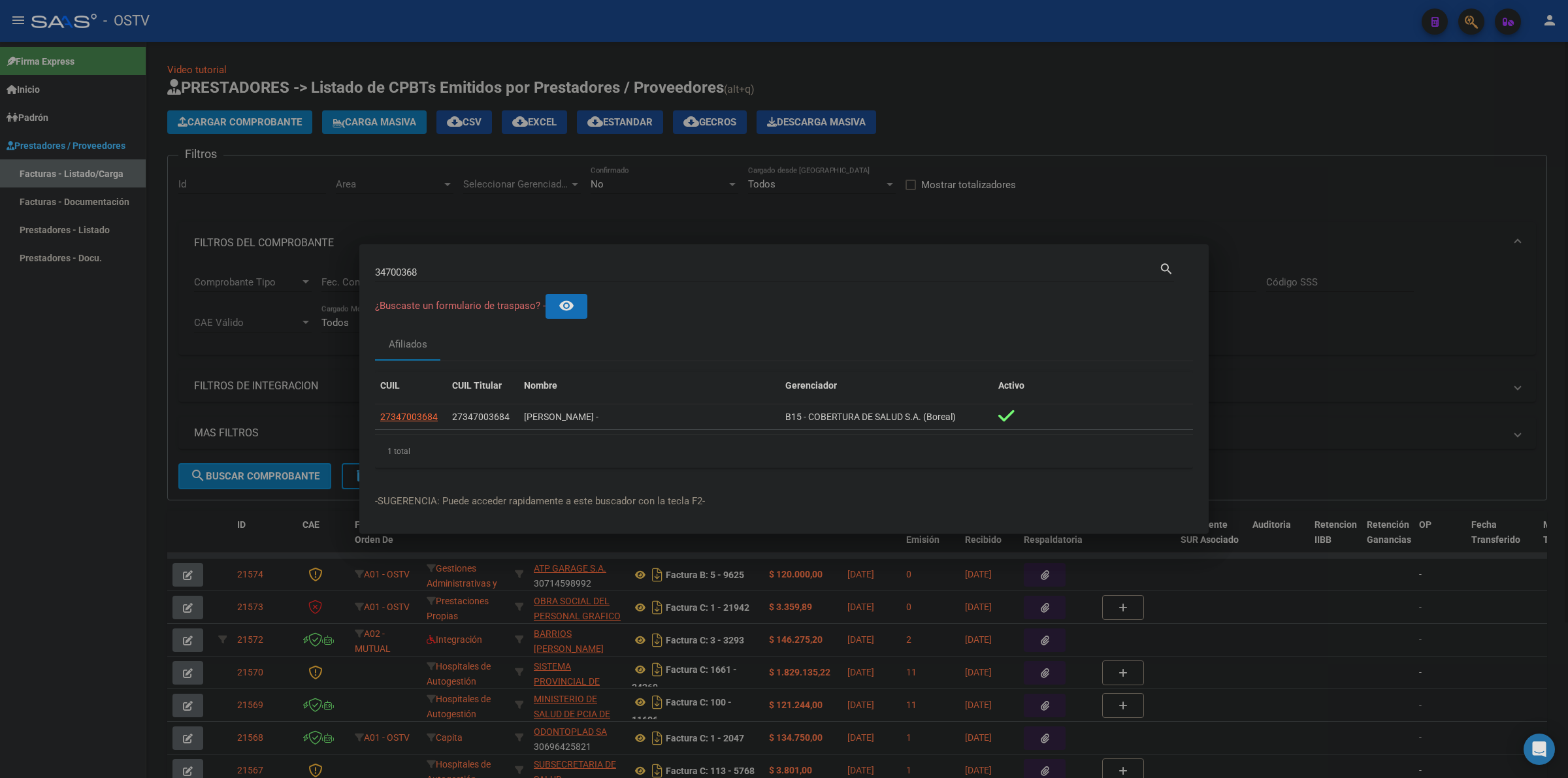
click at [1057, 120] on div at bounding box center [784, 389] width 1568 height 778
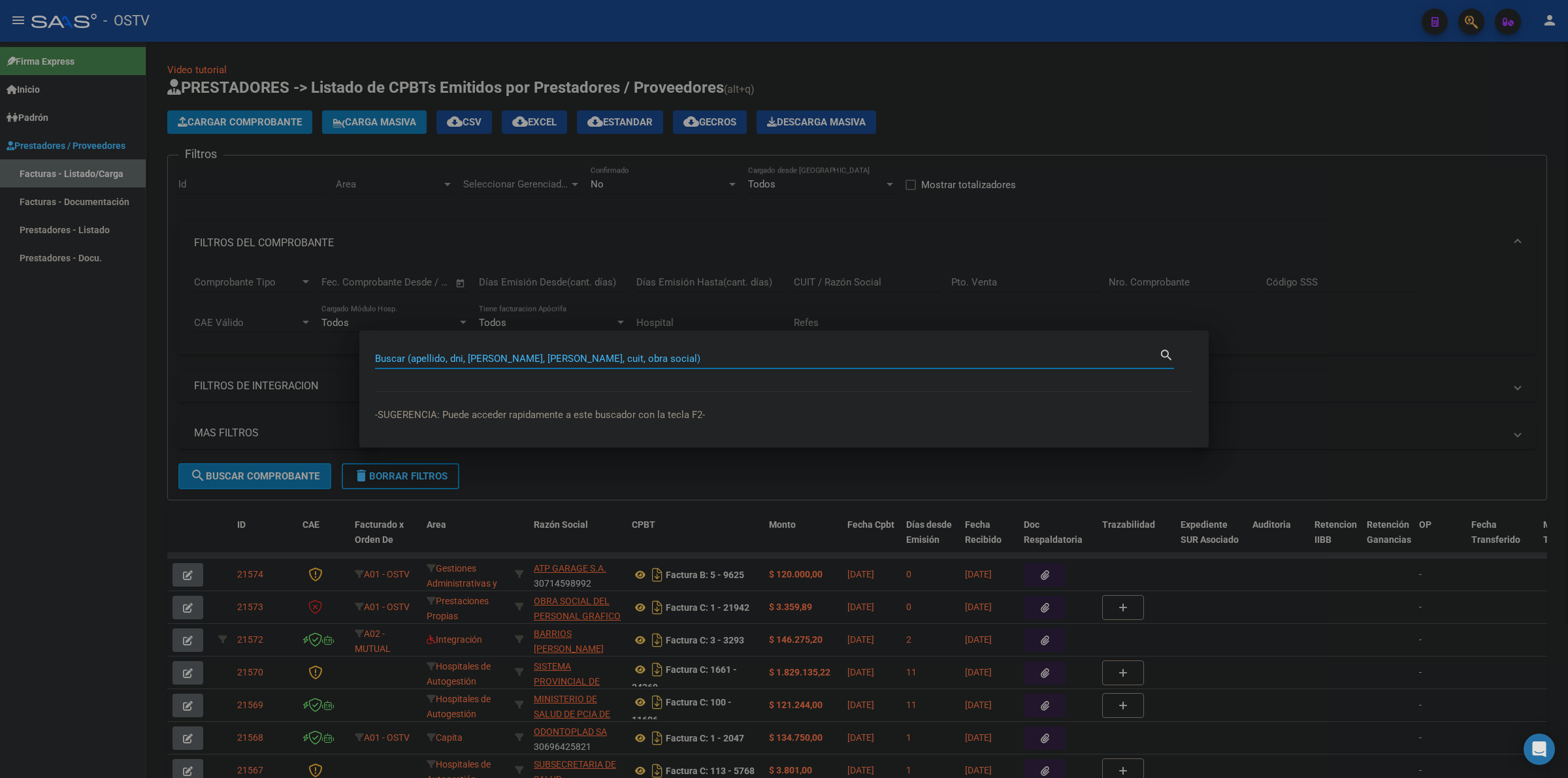
paste input "20258401159"
type input "20258401159"
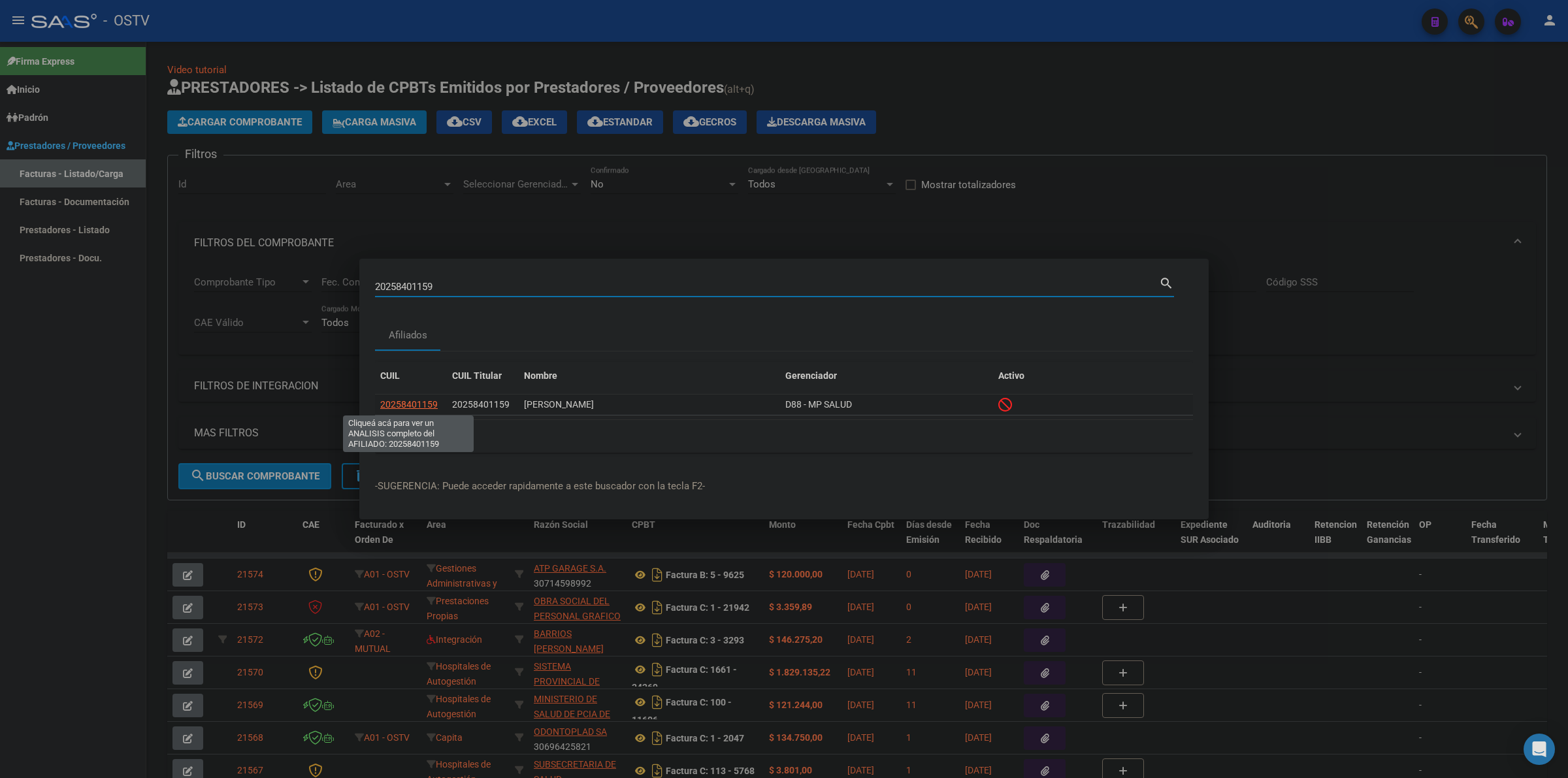
click at [429, 405] on span "20258401159" at bounding box center [409, 404] width 58 height 10
type textarea "20258401159"
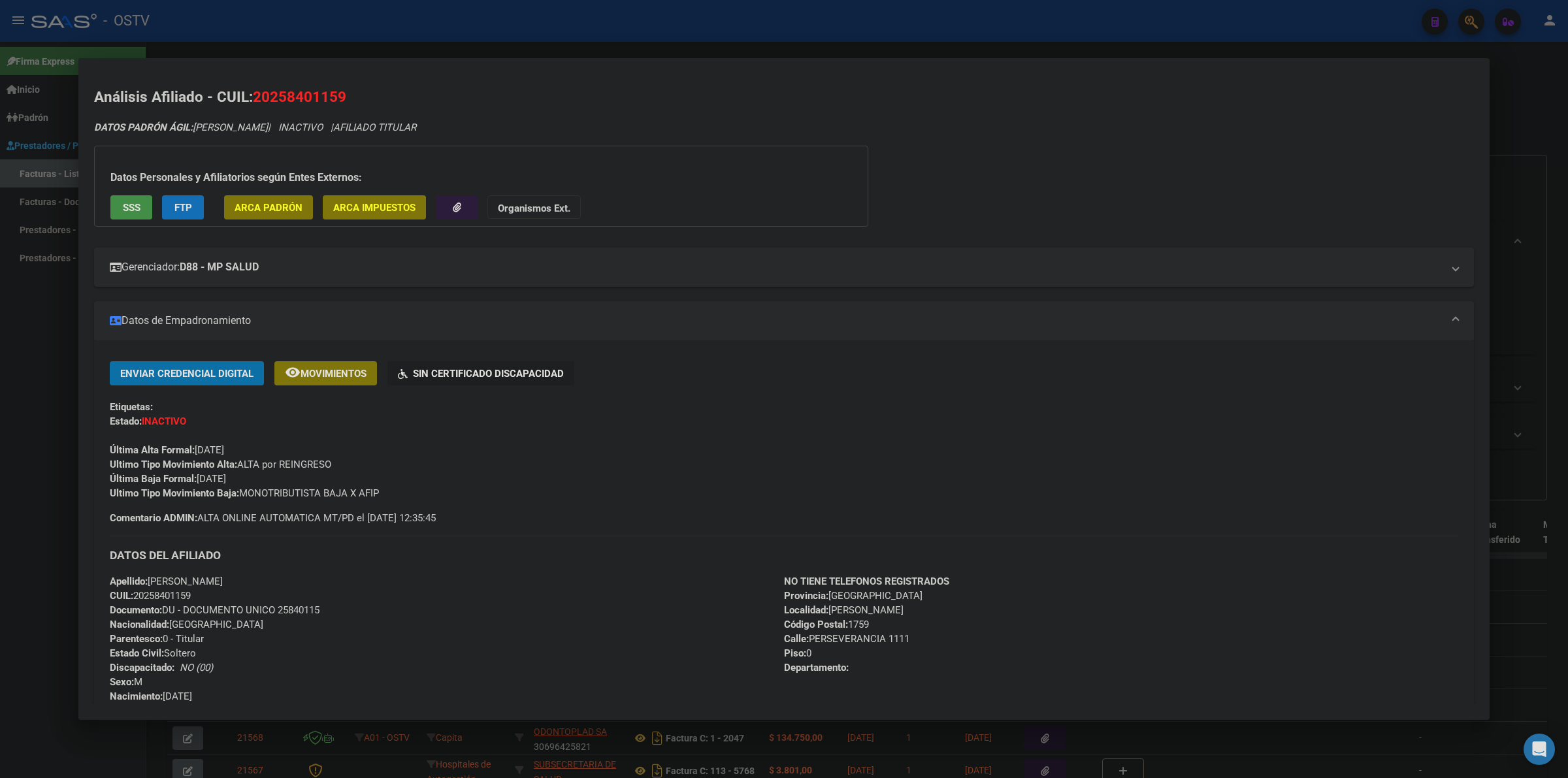
drag, startPoint x: 200, startPoint y: 475, endPoint x: 223, endPoint y: 475, distance: 23.0
click at [223, 475] on span "Última Baja Formal: [DATE]" at bounding box center [168, 479] width 116 height 12
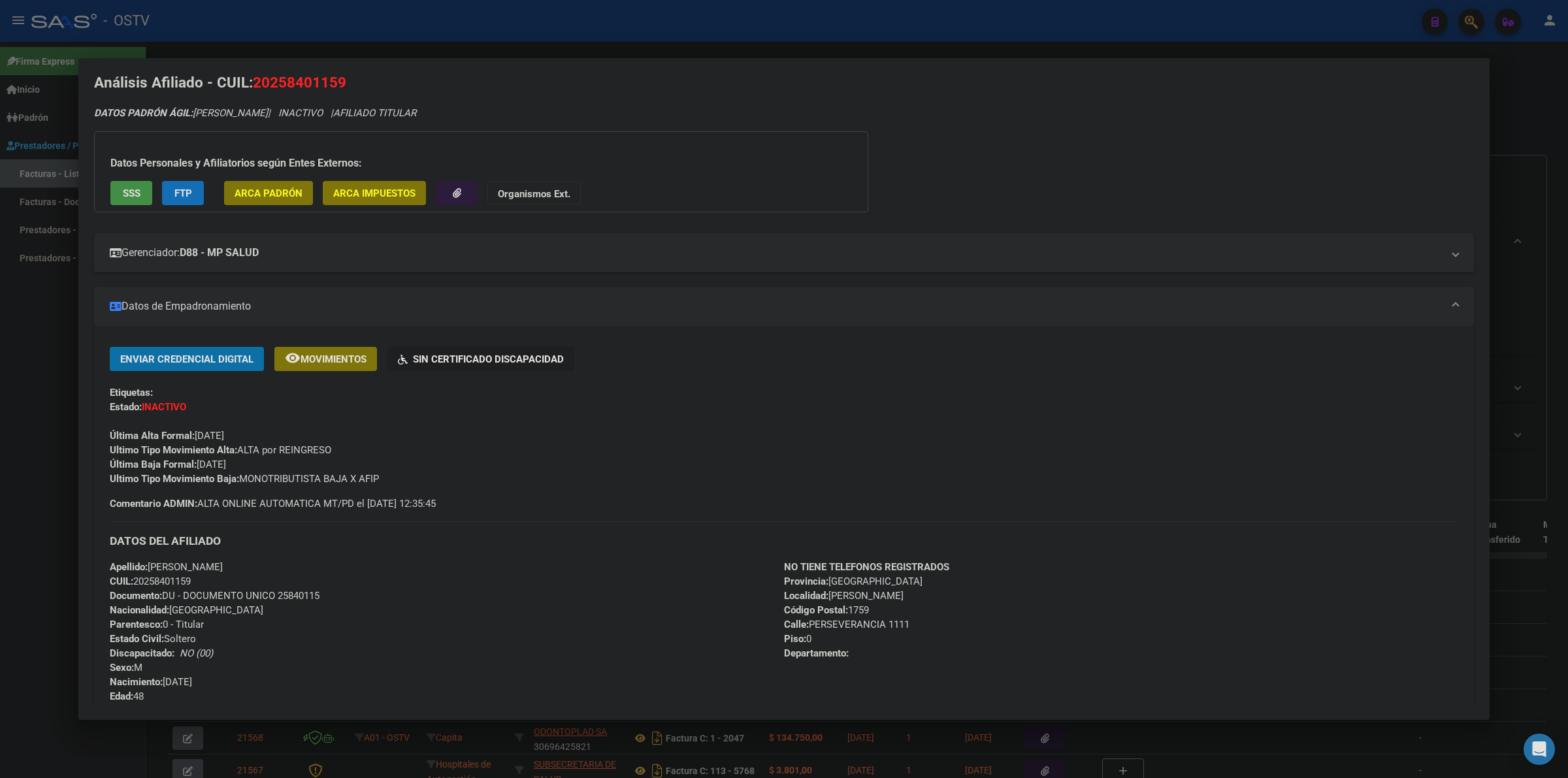
scroll to position [82, 0]
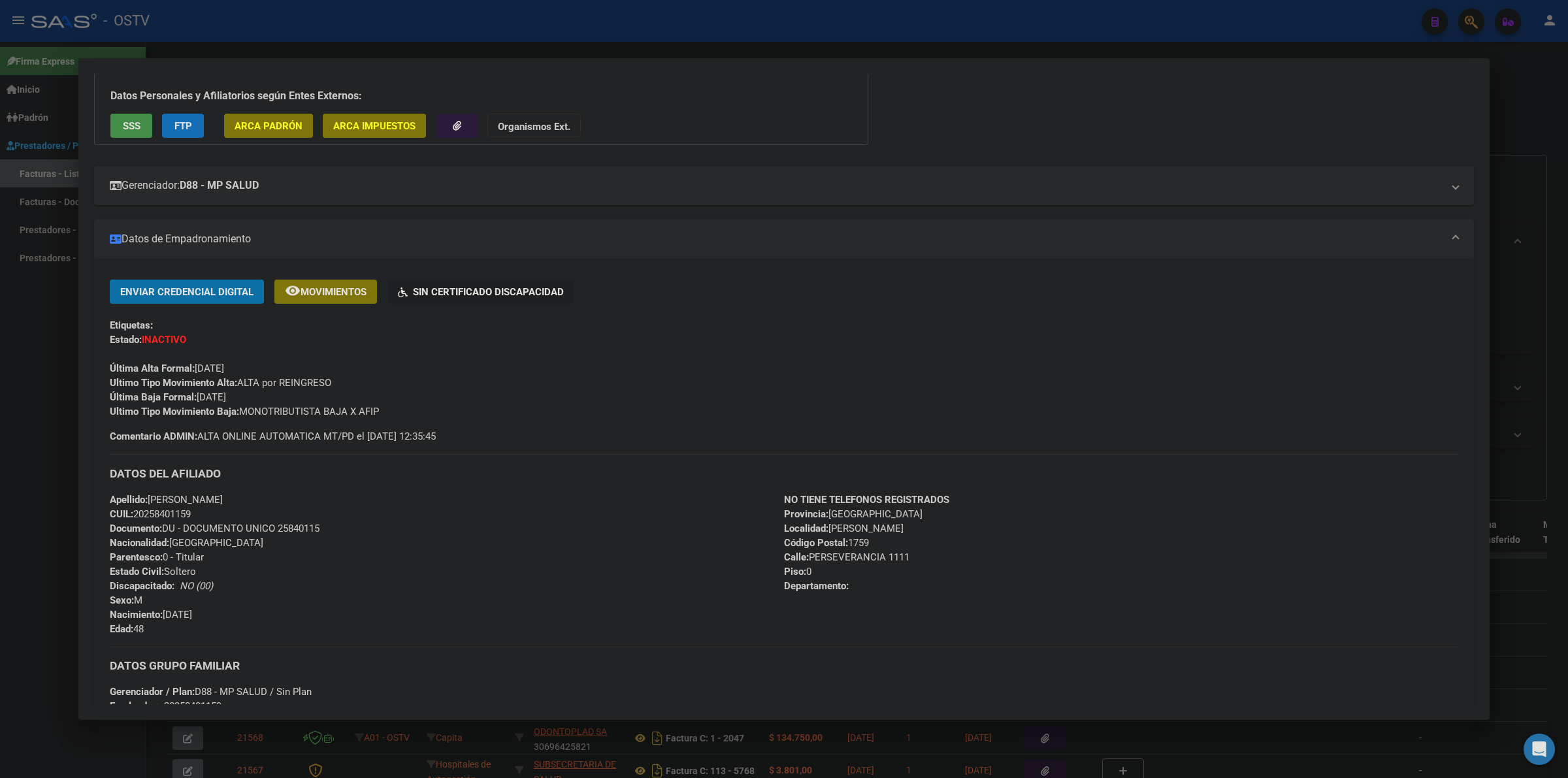
click at [36, 317] on div at bounding box center [784, 389] width 1568 height 778
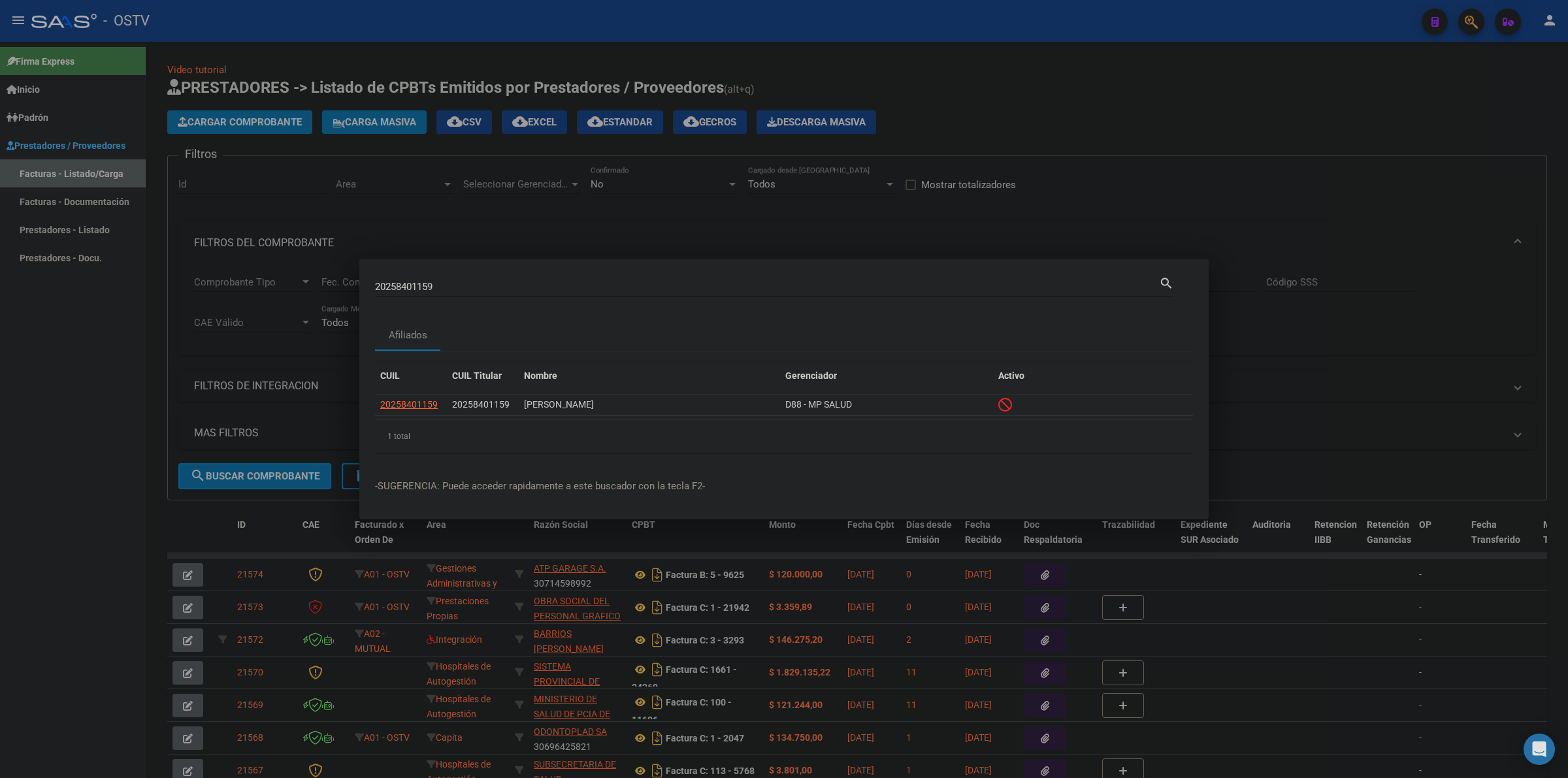
click at [501, 290] on input "20258401159" at bounding box center [767, 286] width 784 height 12
click at [409, 403] on span "20258401159" at bounding box center [409, 404] width 58 height 10
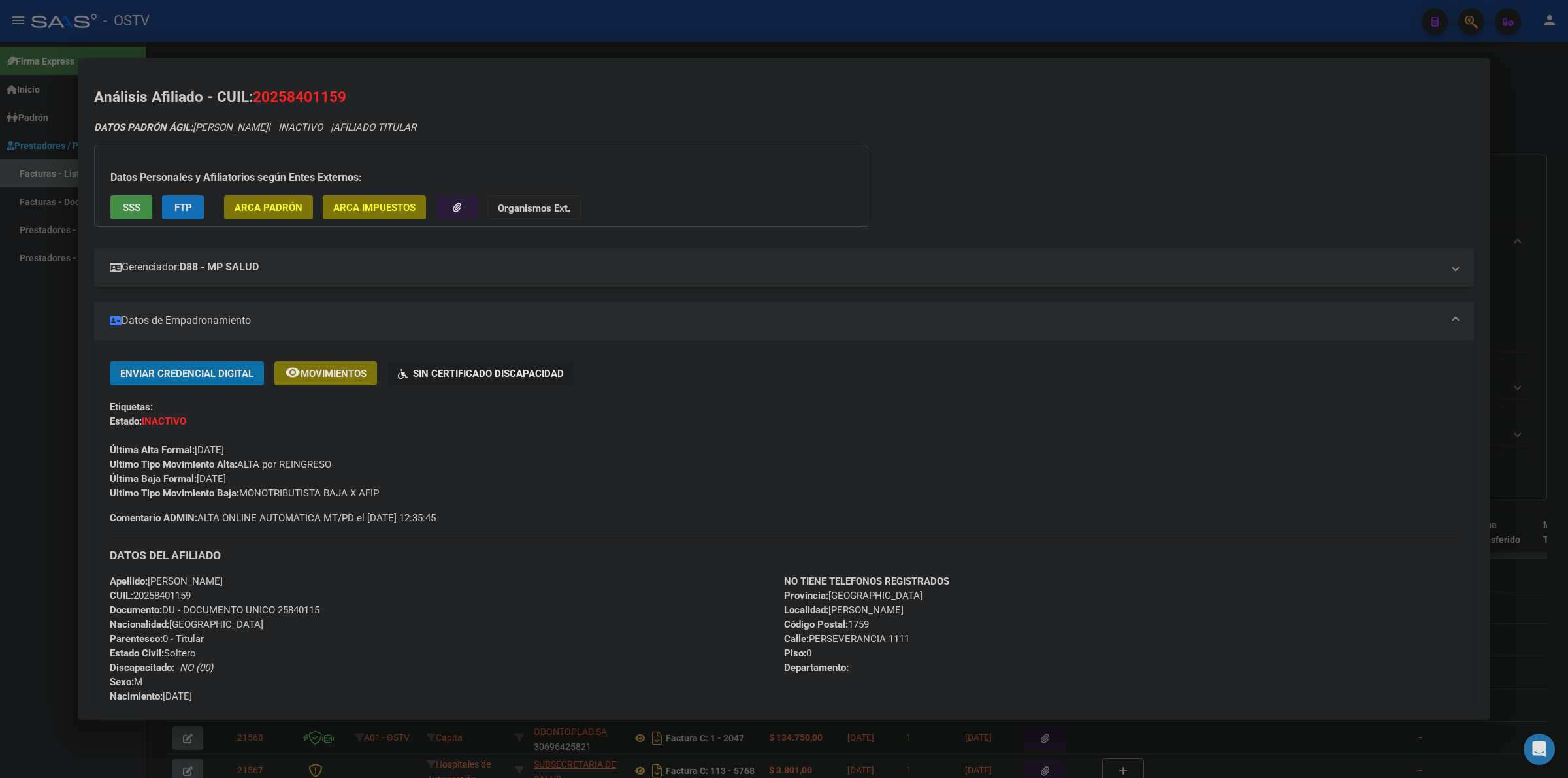
drag, startPoint x: 206, startPoint y: 478, endPoint x: 252, endPoint y: 478, distance: 46.0
click at [252, 478] on div "Enviar Credencial Digital remove_red_eye Movimientos Sin Certificado Discapacid…" at bounding box center [784, 431] width 1349 height 139
click at [267, 476] on div "Enviar Credencial Digital remove_red_eye Movimientos Sin Certificado Discapacid…" at bounding box center [784, 431] width 1349 height 139
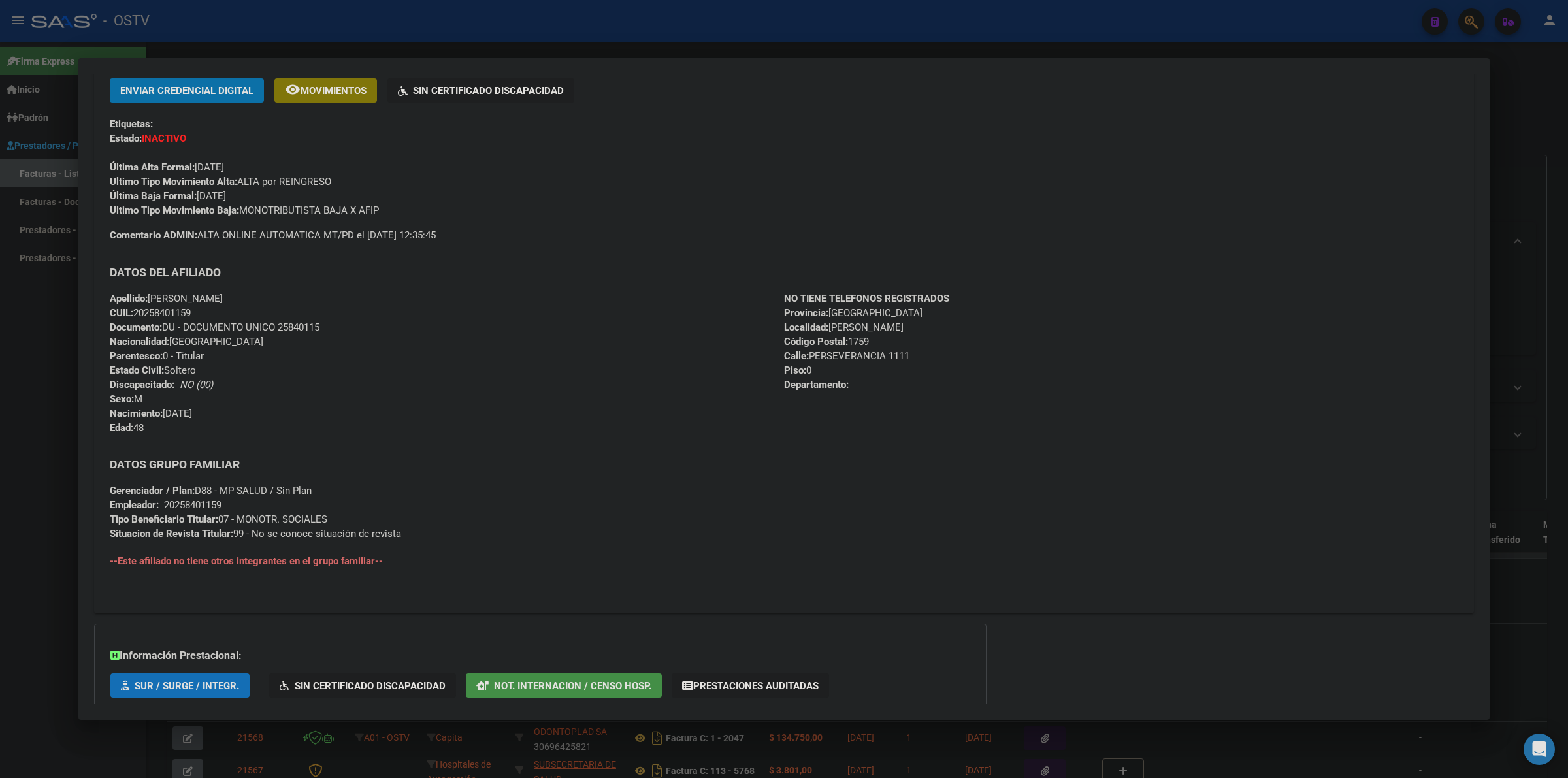
scroll to position [364, 0]
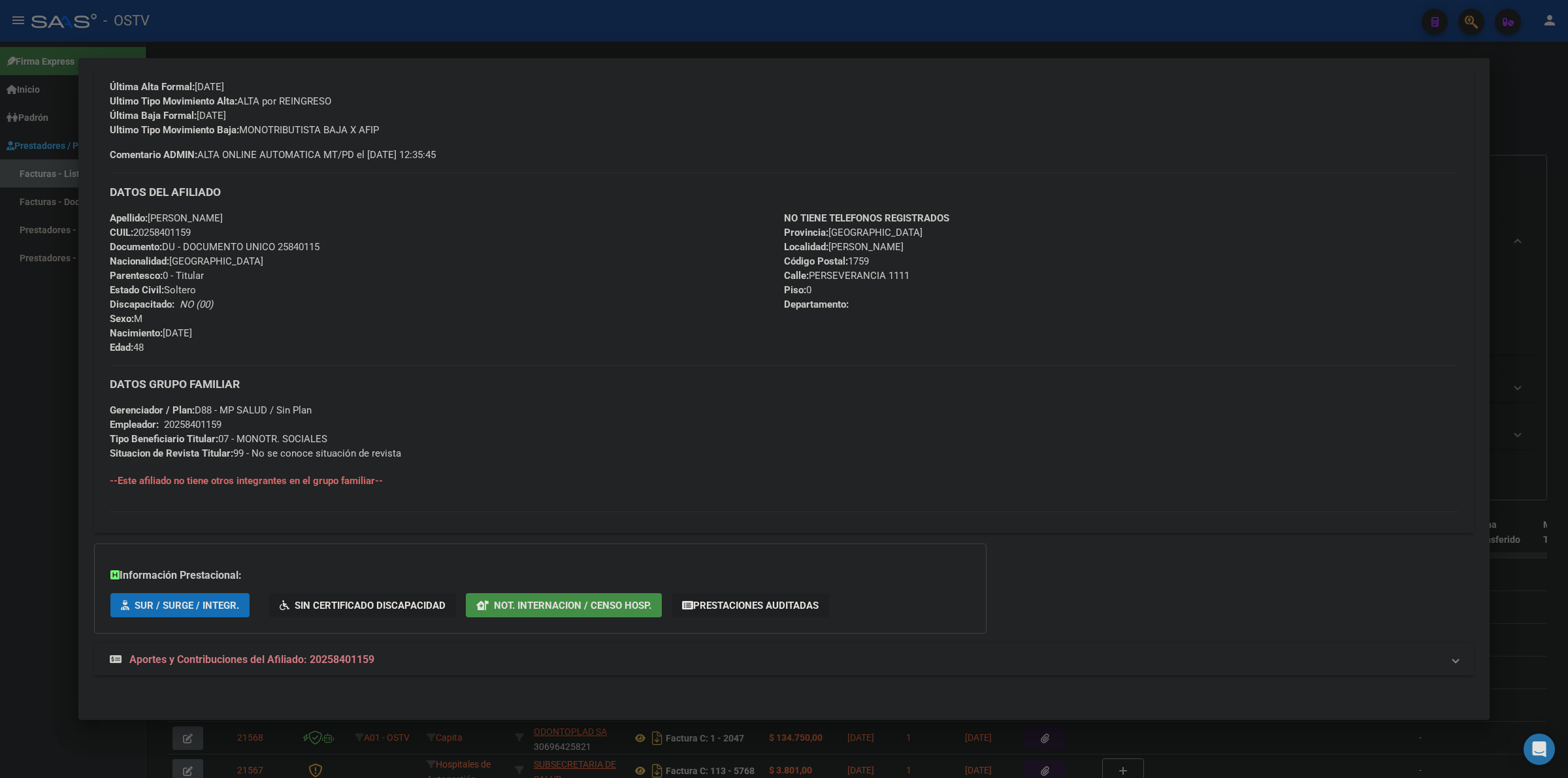
click at [389, 650] on mat-expansion-panel-header "Aportes y Contribuciones del Afiliado: 20258401159" at bounding box center [784, 660] width 1380 height 31
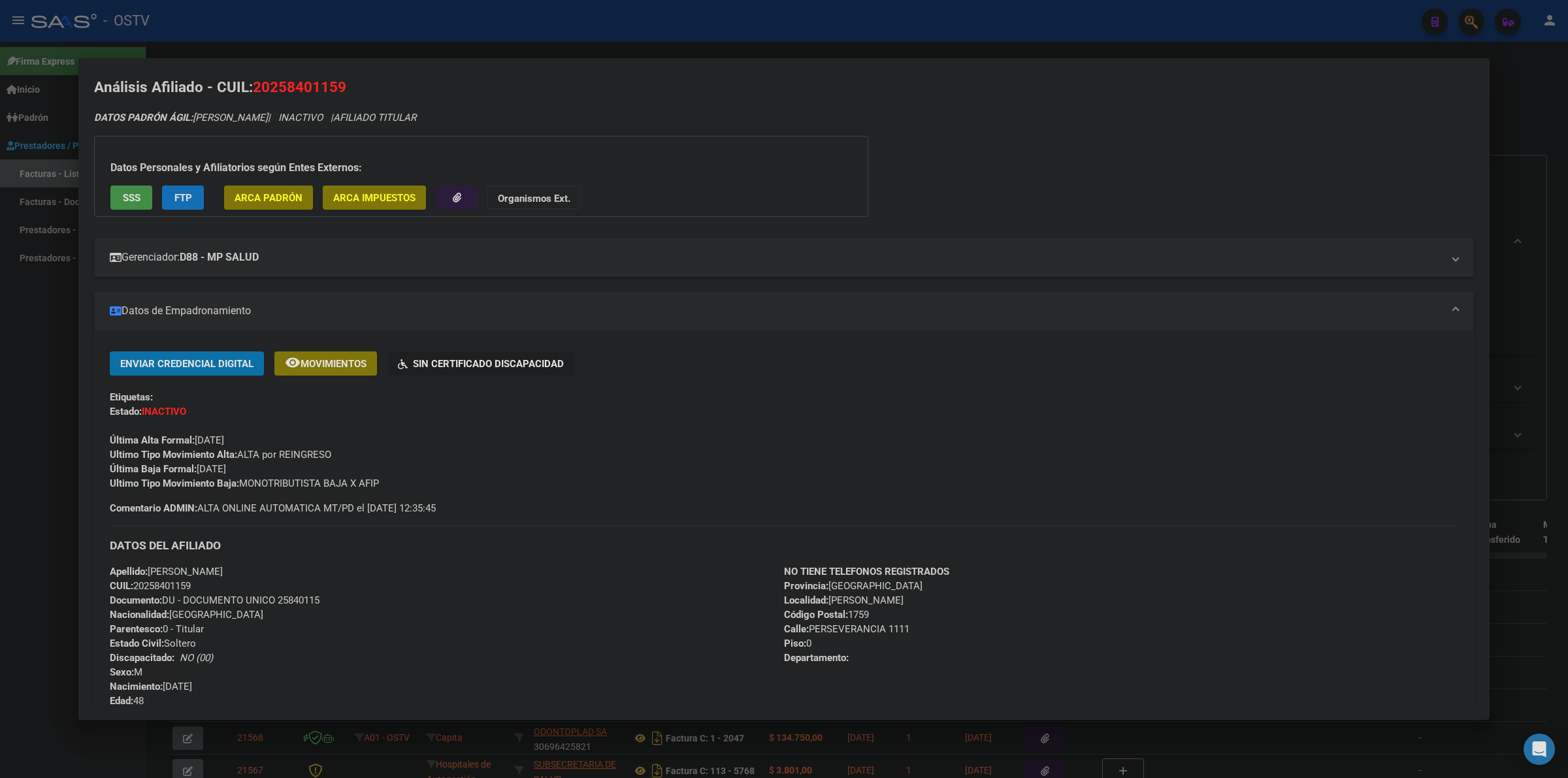
scroll to position [0, 0]
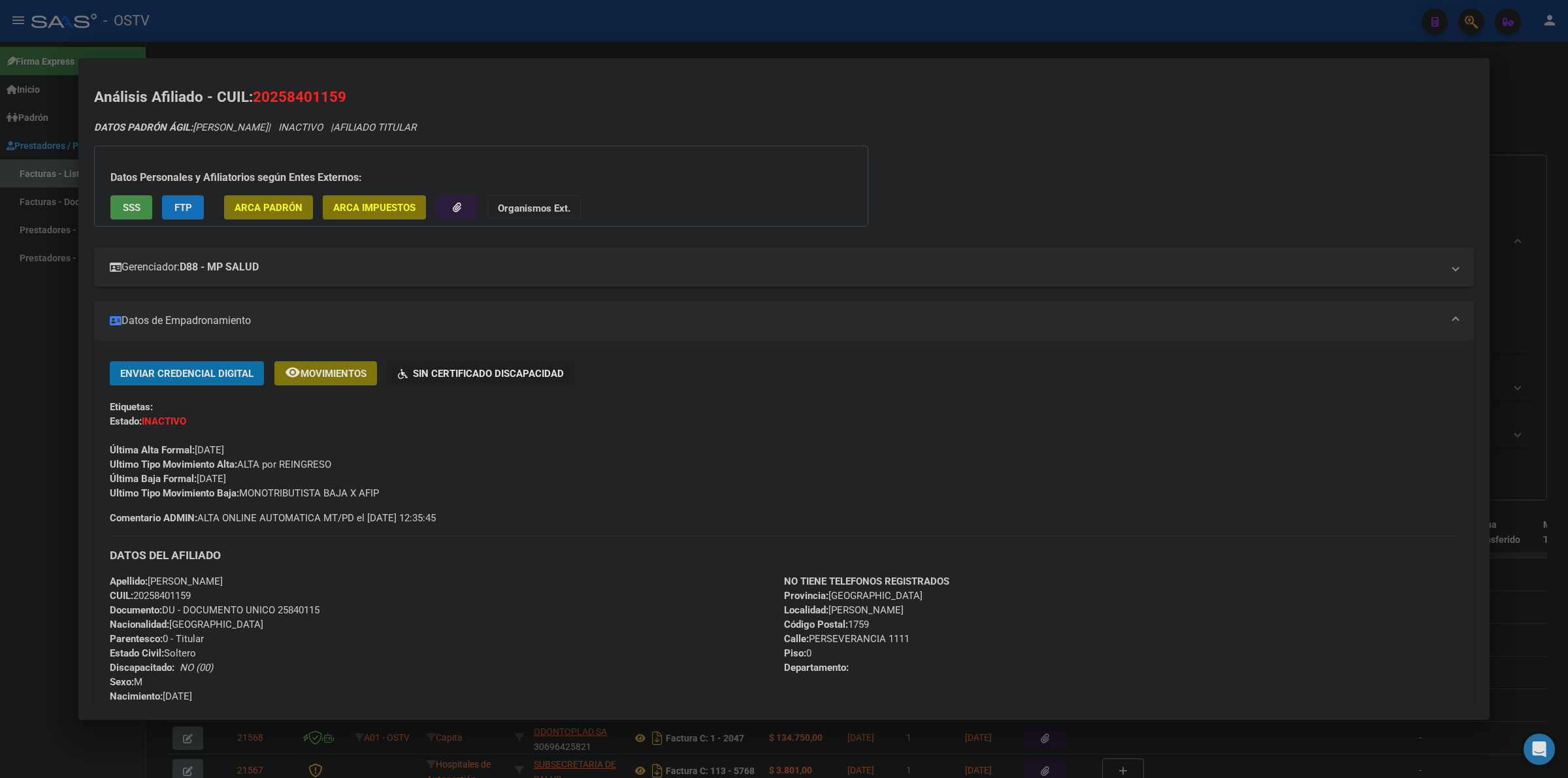
click at [10, 452] on div at bounding box center [784, 389] width 1568 height 778
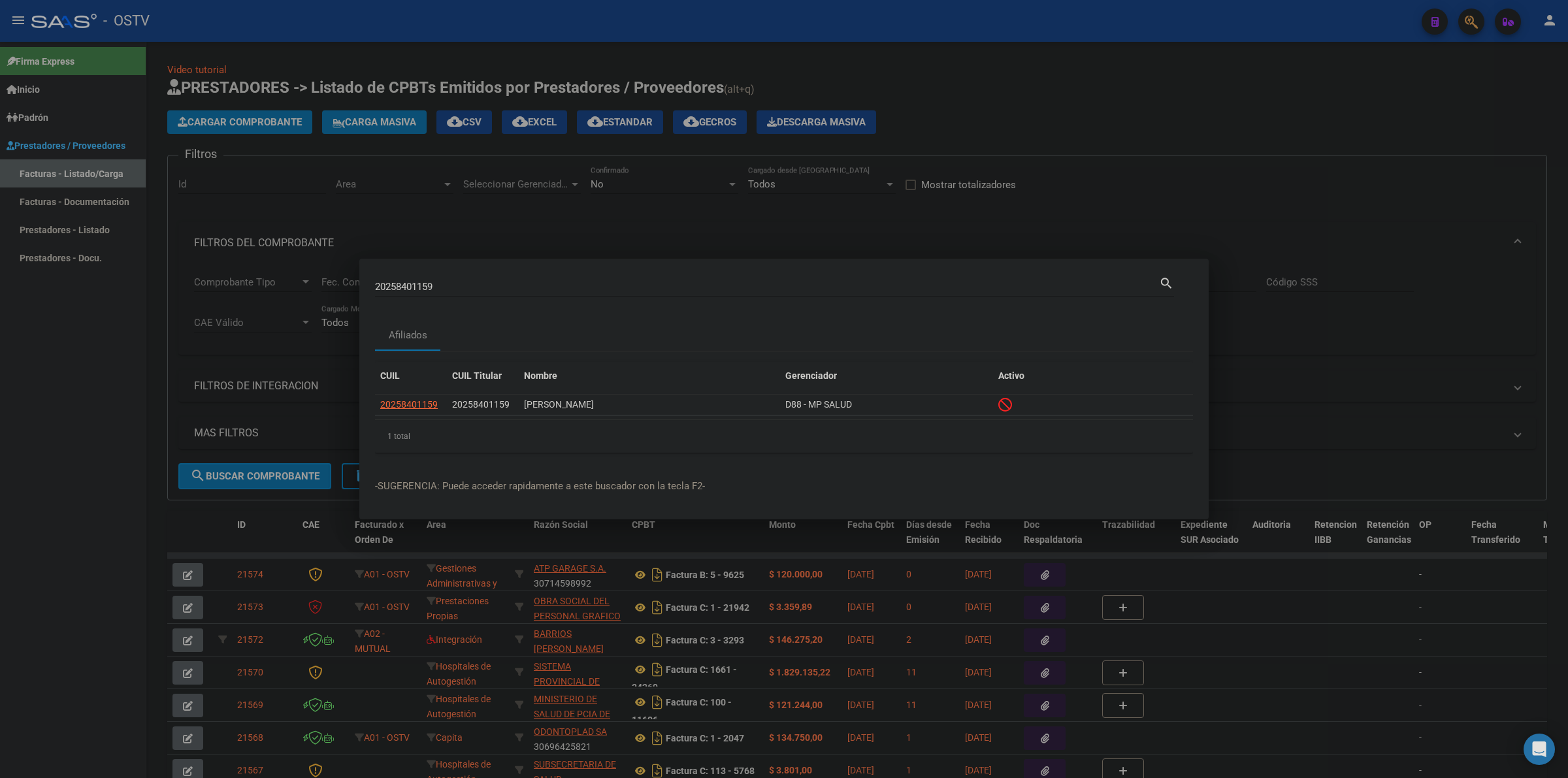
click at [1026, 133] on div at bounding box center [784, 389] width 1568 height 778
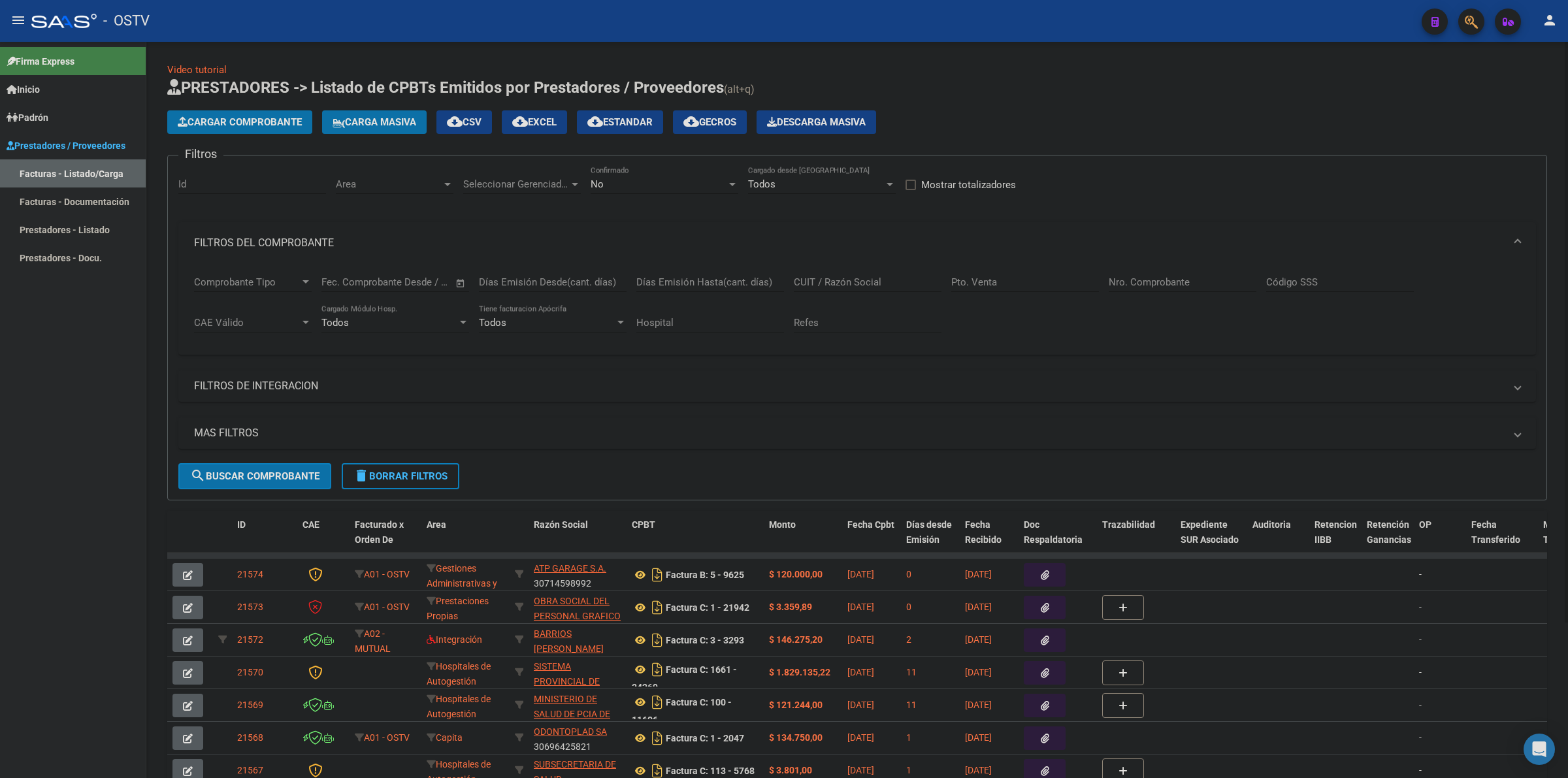
click at [621, 183] on div "No" at bounding box center [658, 183] width 136 height 12
click at [607, 121] on span "Todos" at bounding box center [664, 124] width 148 height 29
click at [1123, 283] on input "Nro. Comprobante" at bounding box center [1183, 282] width 148 height 12
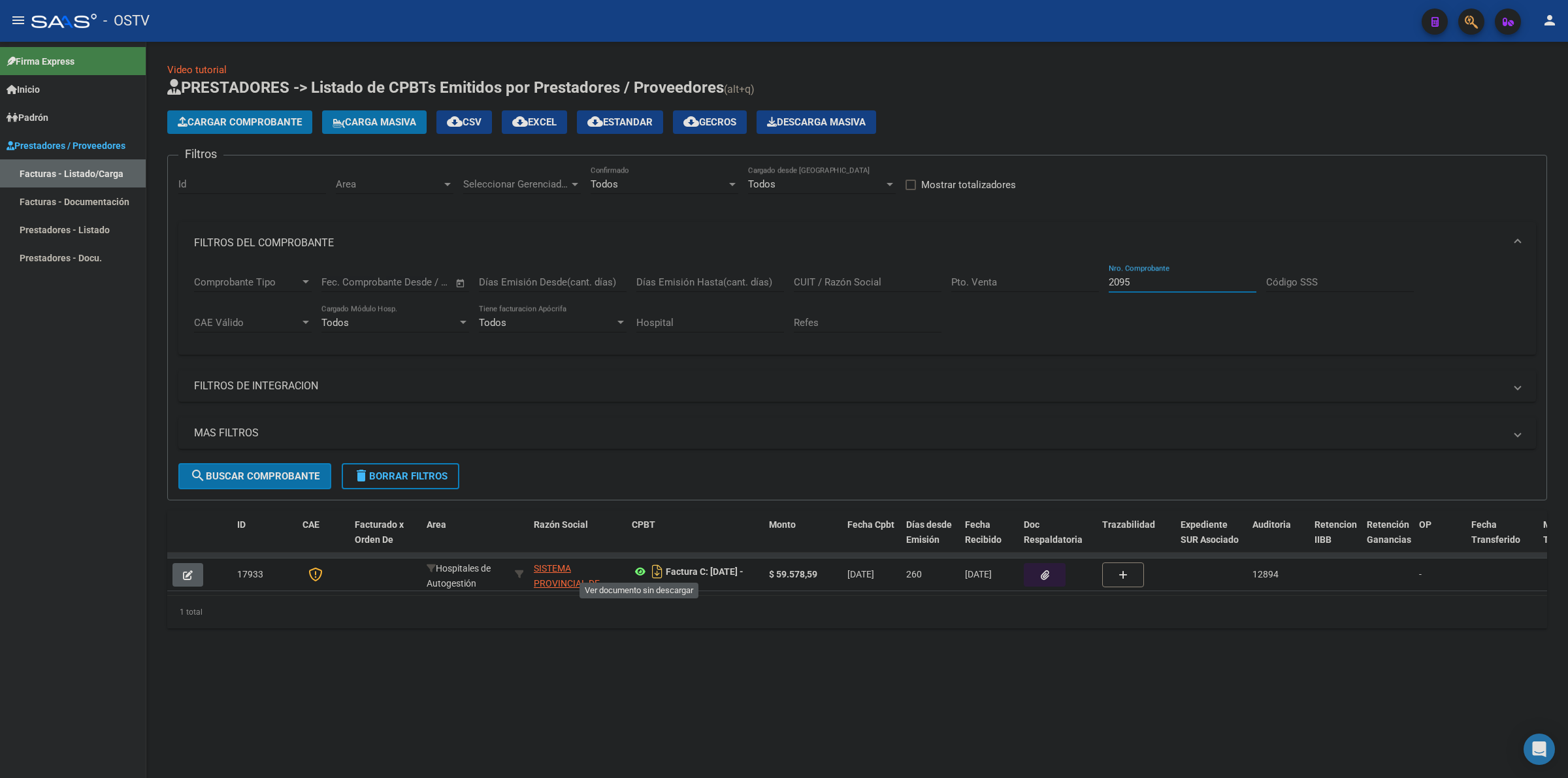
type input "2095"
click at [635, 567] on icon at bounding box center [640, 571] width 17 height 16
click at [383, 477] on span "delete Borrar Filtros" at bounding box center [400, 476] width 94 height 12
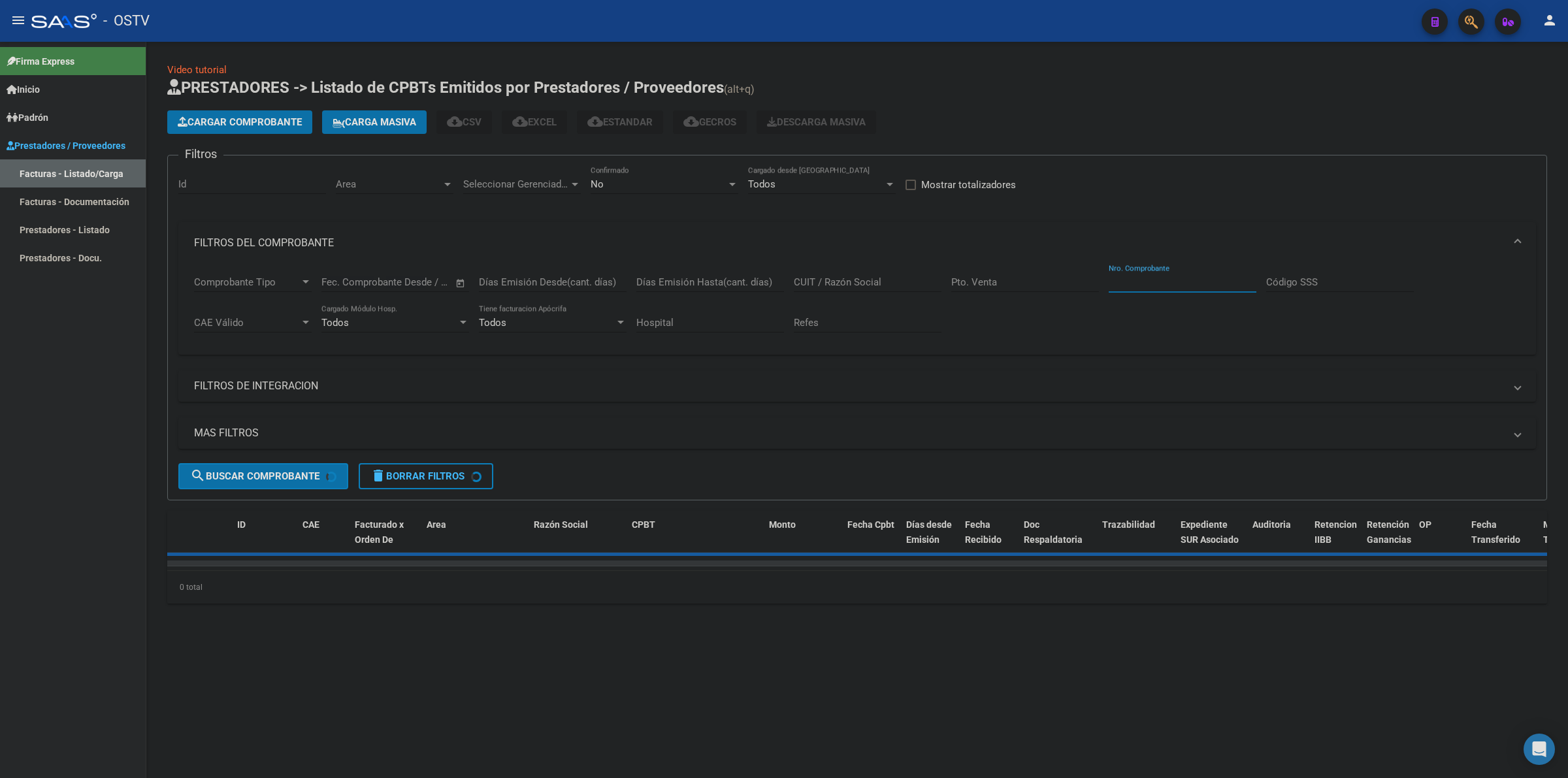
click at [1146, 276] on input "Nro. Comprobante" at bounding box center [1183, 282] width 148 height 12
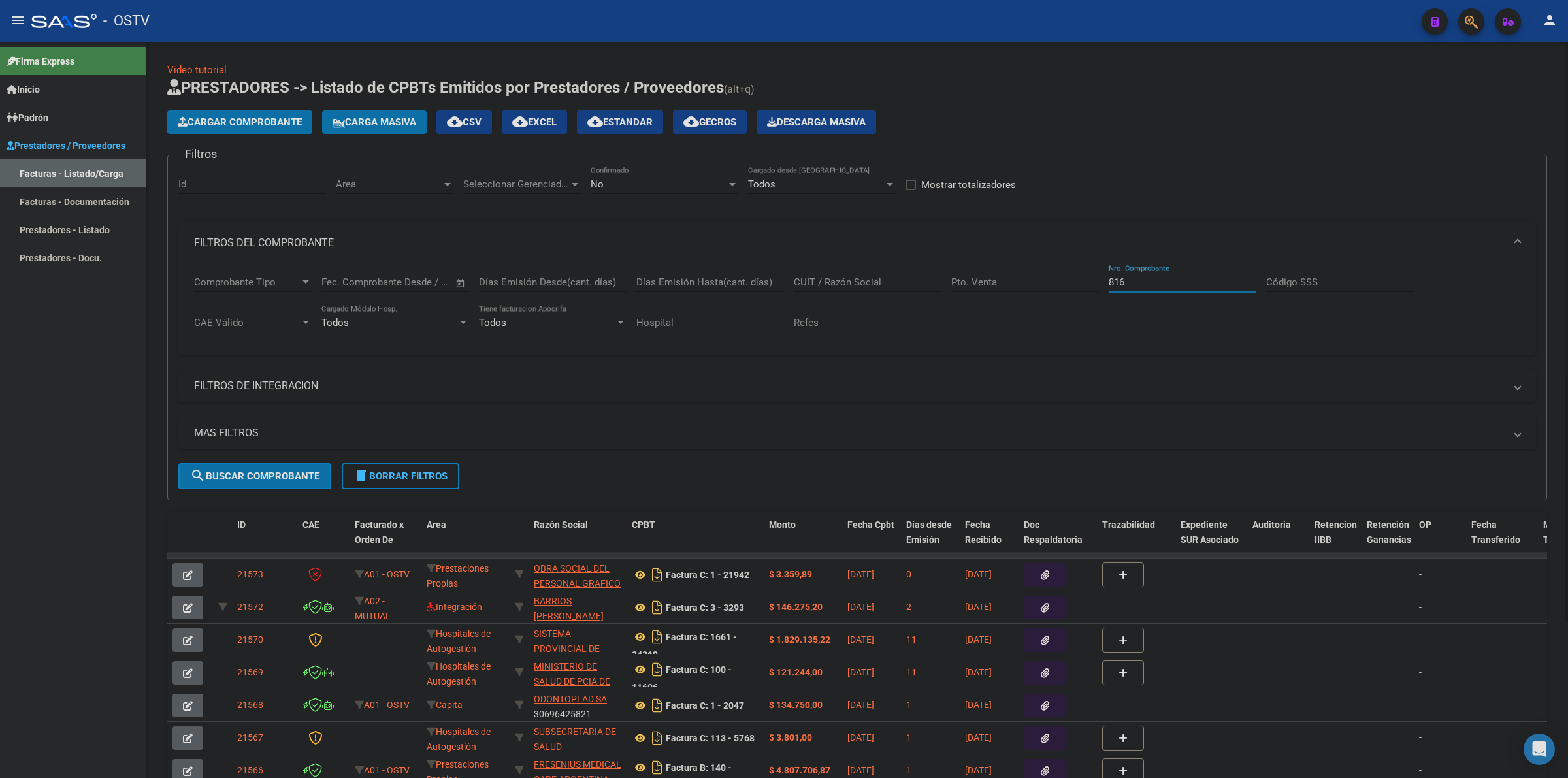
type input "816"
click at [644, 192] on div "No Confirmado" at bounding box center [664, 179] width 148 height 28
click at [605, 127] on span "Todos" at bounding box center [664, 124] width 148 height 29
click at [262, 482] on button "search Buscar Comprobante" at bounding box center [255, 476] width 153 height 26
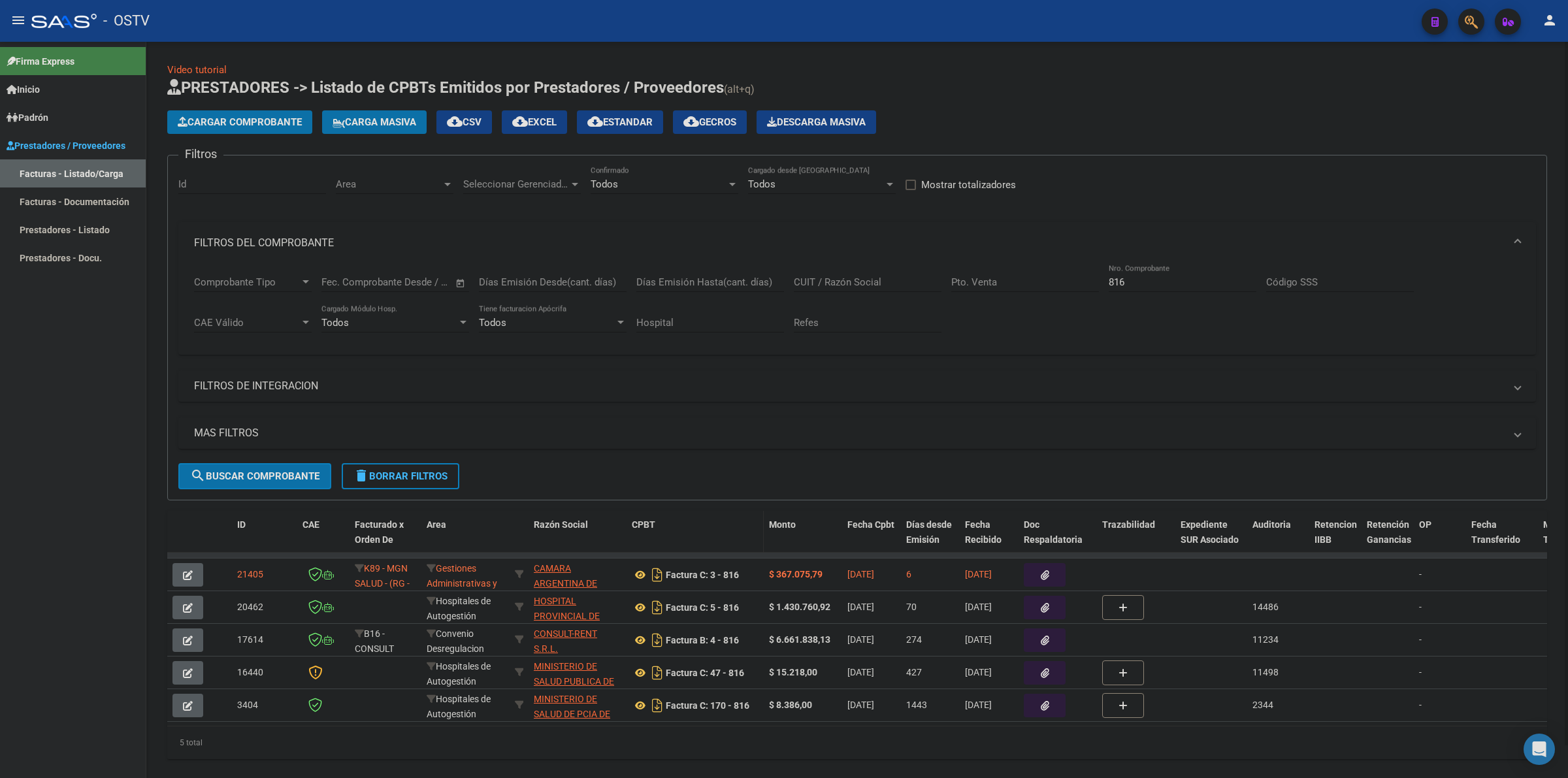
click at [628, 526] on datatable-header-cell "CPBT" at bounding box center [695, 540] width 137 height 58
drag, startPoint x: 621, startPoint y: 524, endPoint x: 771, endPoint y: 524, distance: 150.0
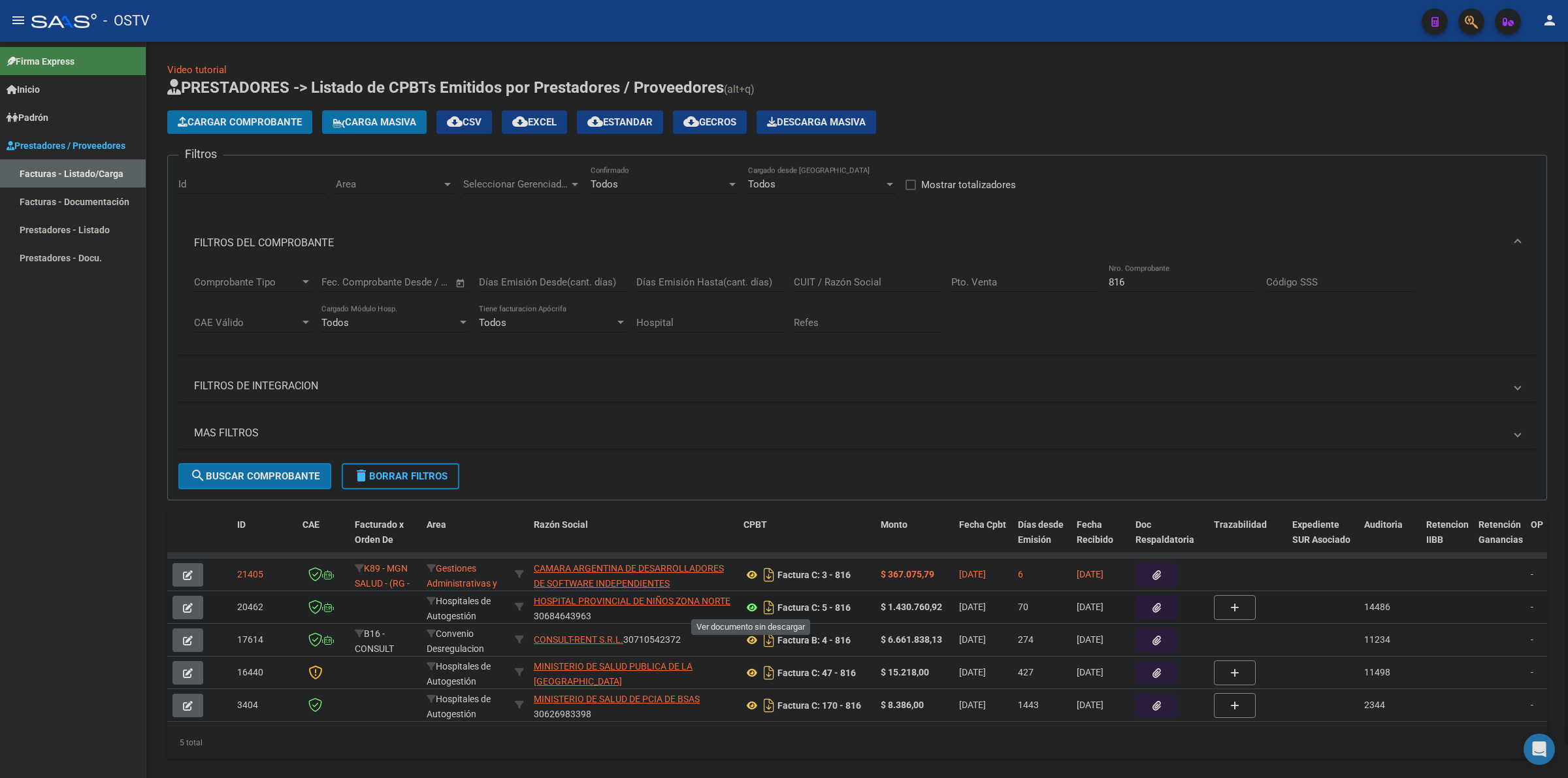
click at [749, 605] on icon at bounding box center [752, 607] width 17 height 16
